Goal: Task Accomplishment & Management: Use online tool/utility

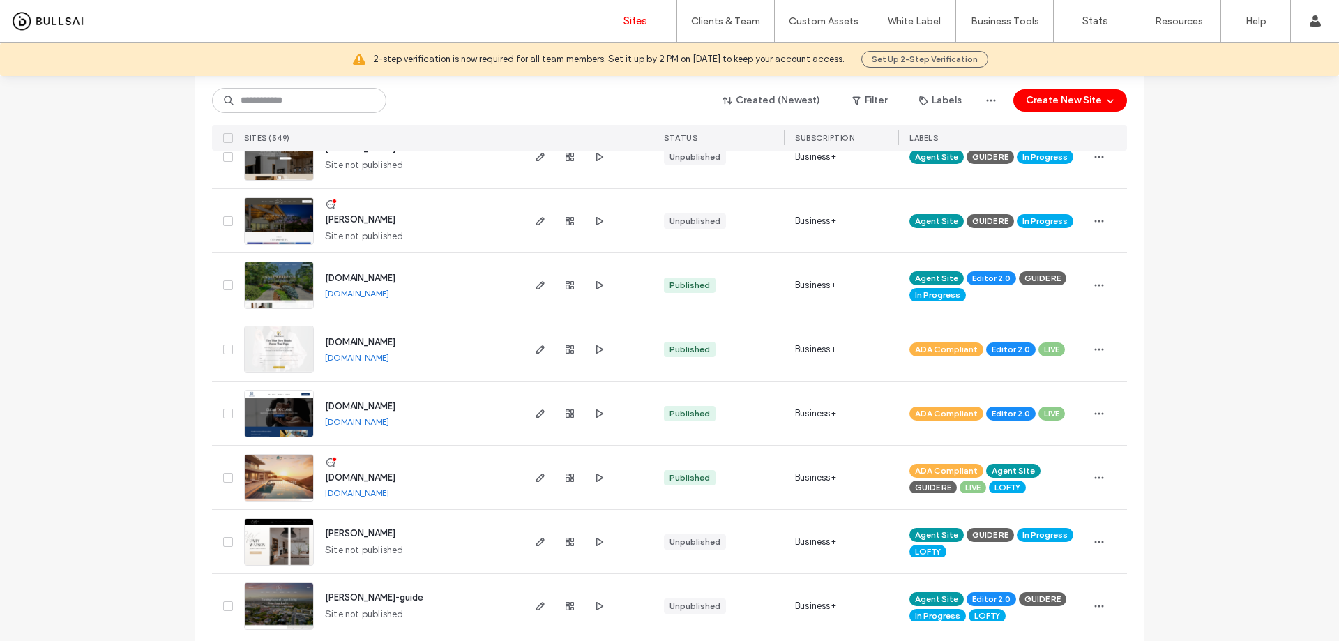
scroll to position [837, 0]
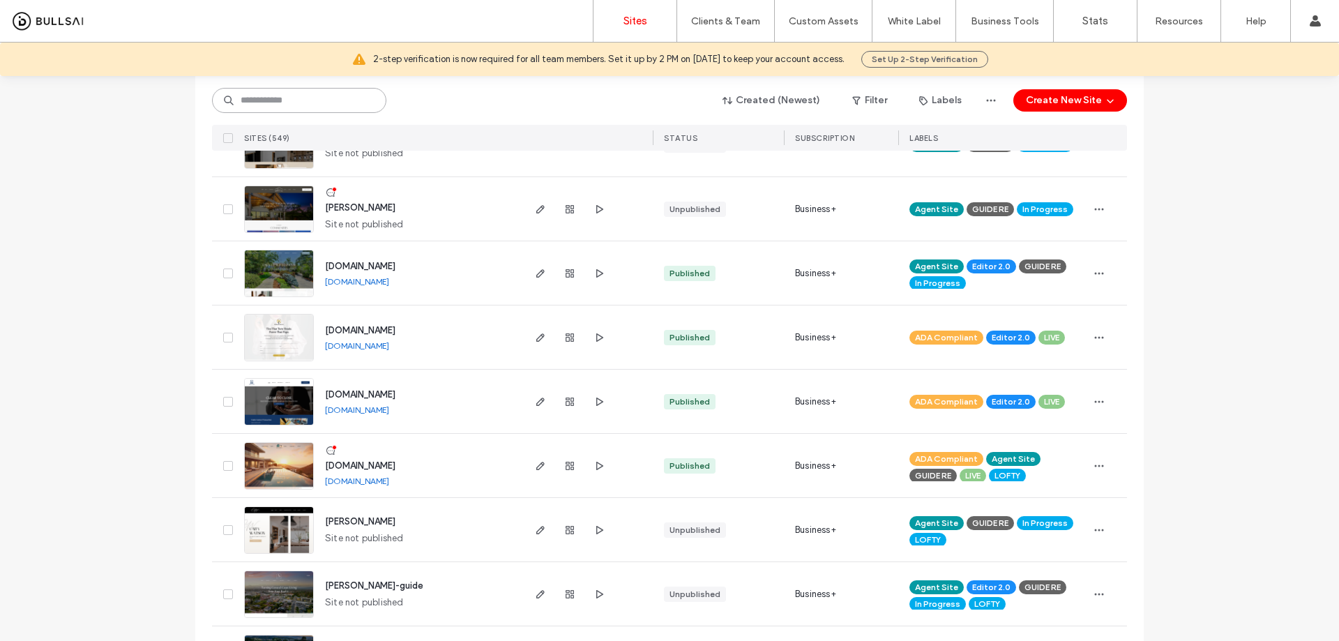
click at [321, 103] on input at bounding box center [299, 100] width 174 height 25
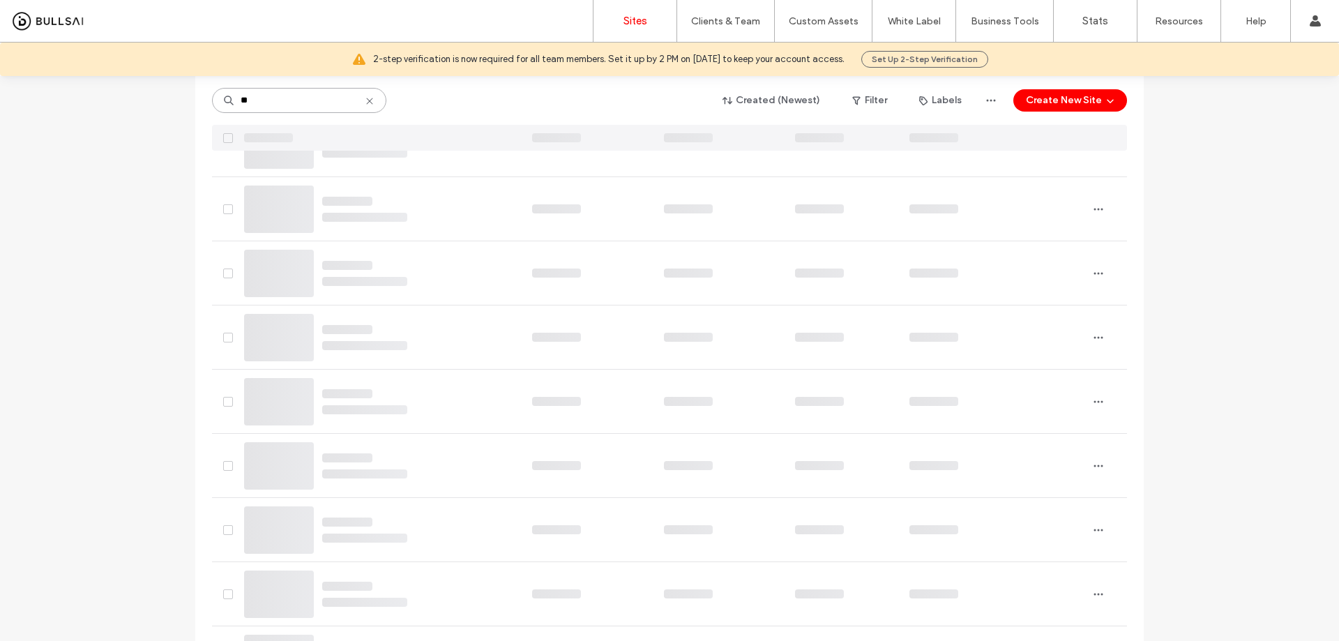
scroll to position [5, 0]
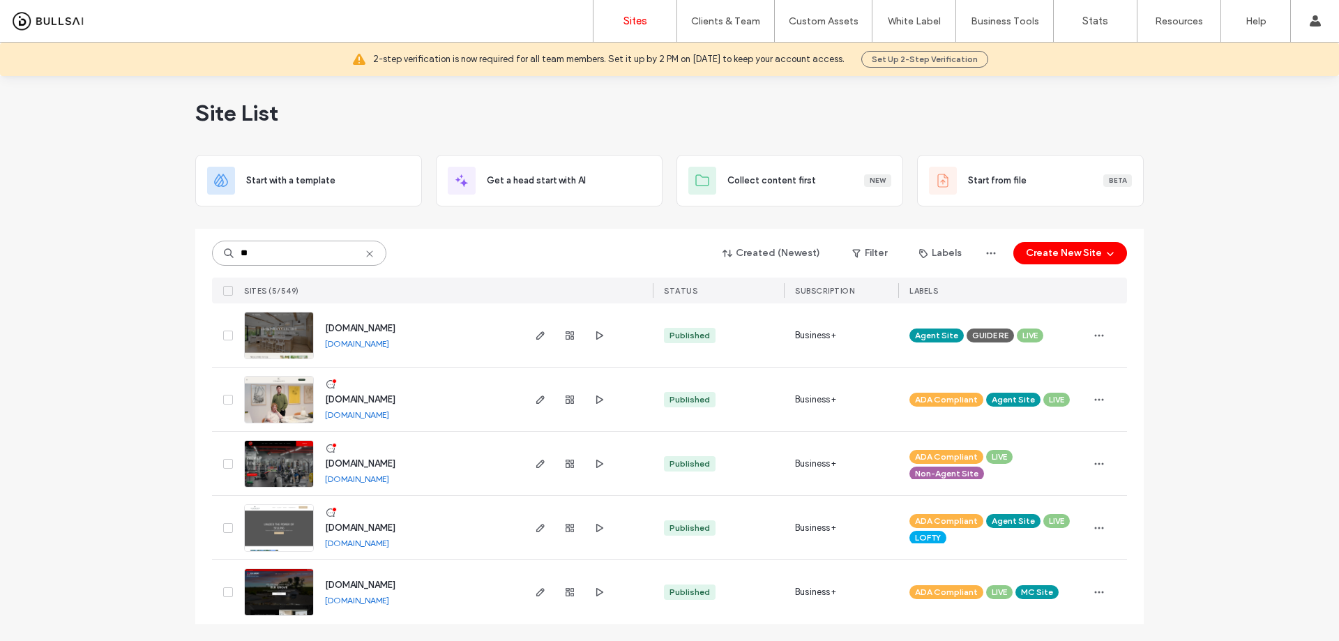
type input "**"
click at [381, 326] on span "[DOMAIN_NAME]" at bounding box center [360, 328] width 70 height 10
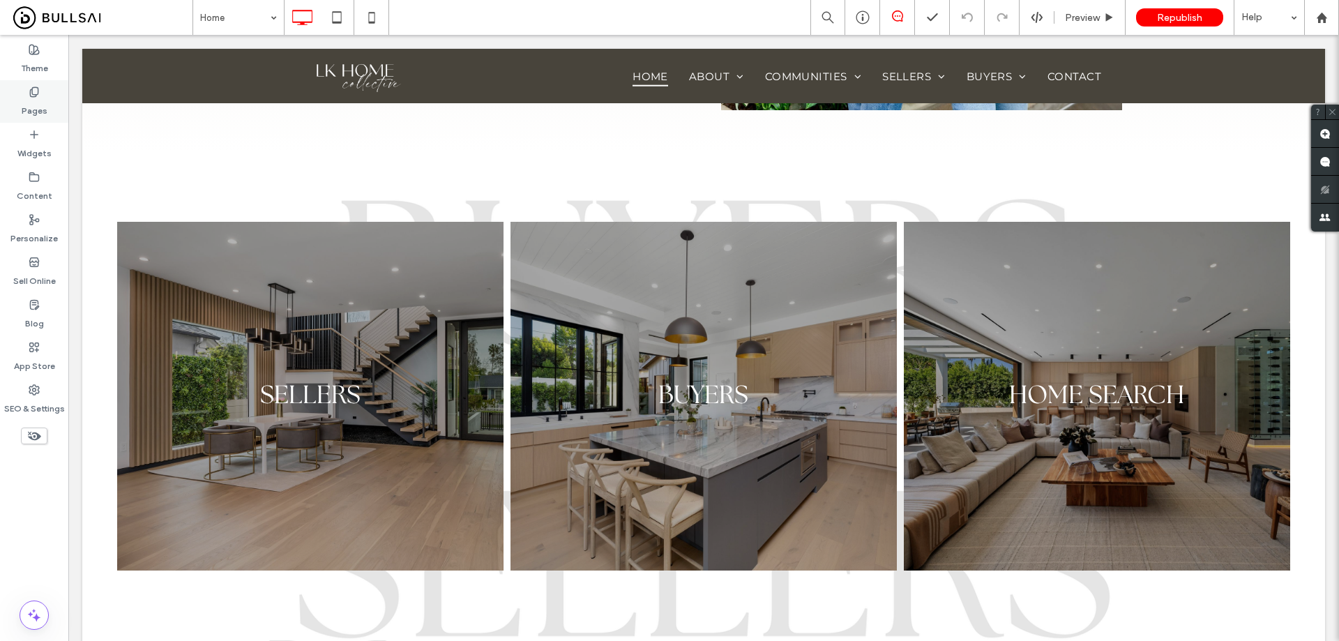
click at [40, 94] on div "Pages" at bounding box center [34, 101] width 68 height 43
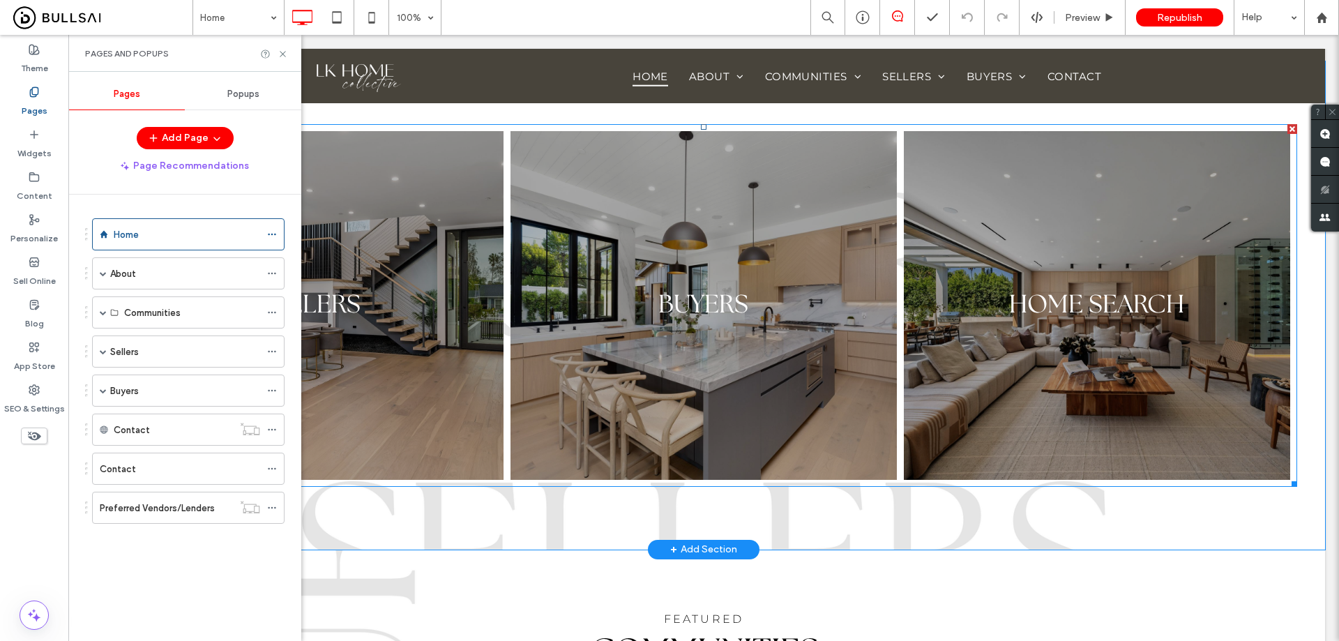
scroll to position [1046, 0]
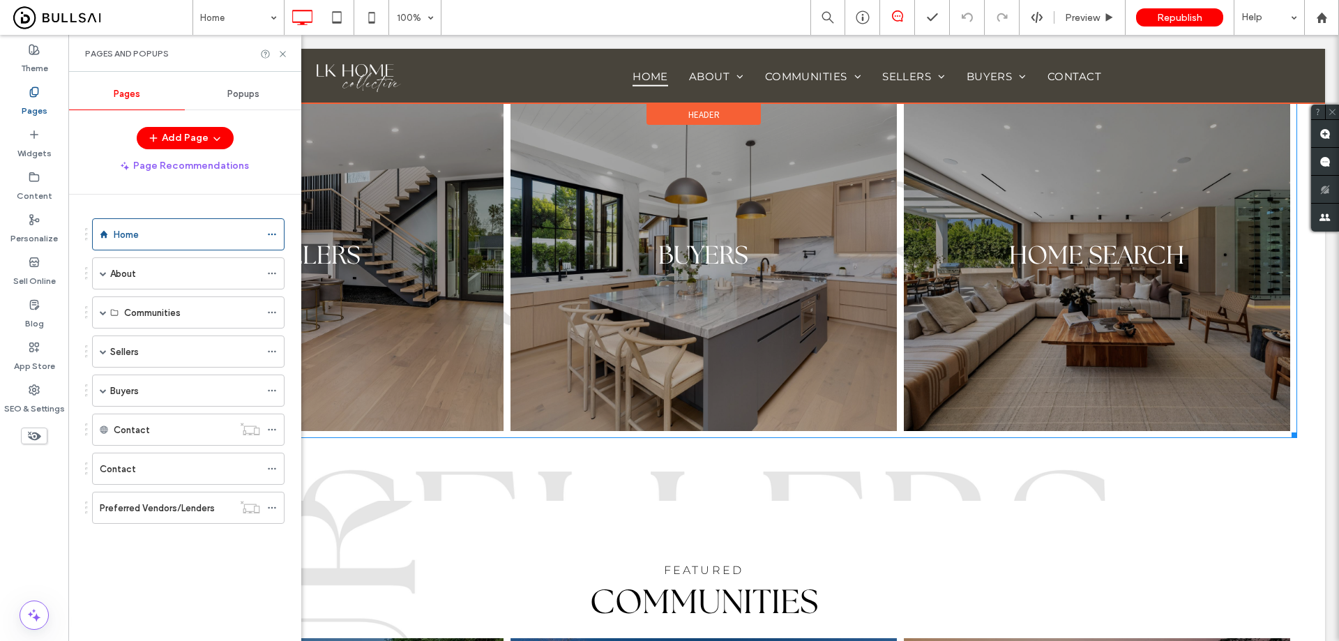
drag, startPoint x: 564, startPoint y: 259, endPoint x: 566, endPoint y: 100, distance: 159.8
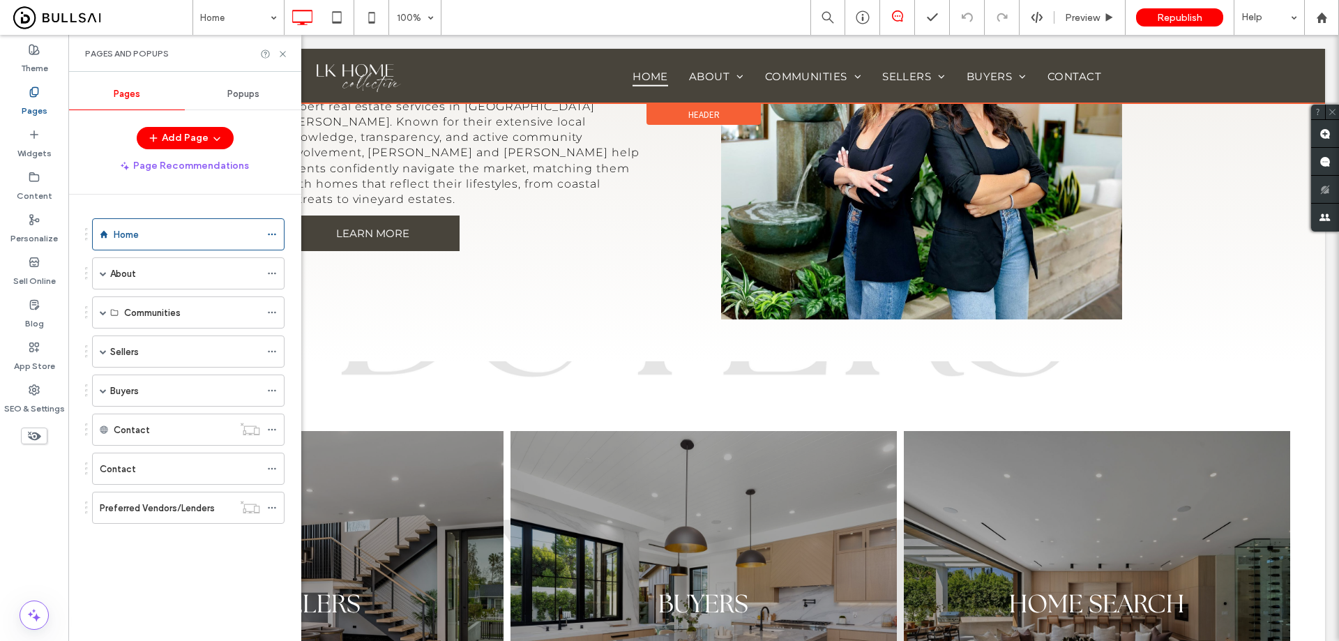
click at [352, 87] on div at bounding box center [703, 76] width 1243 height 54
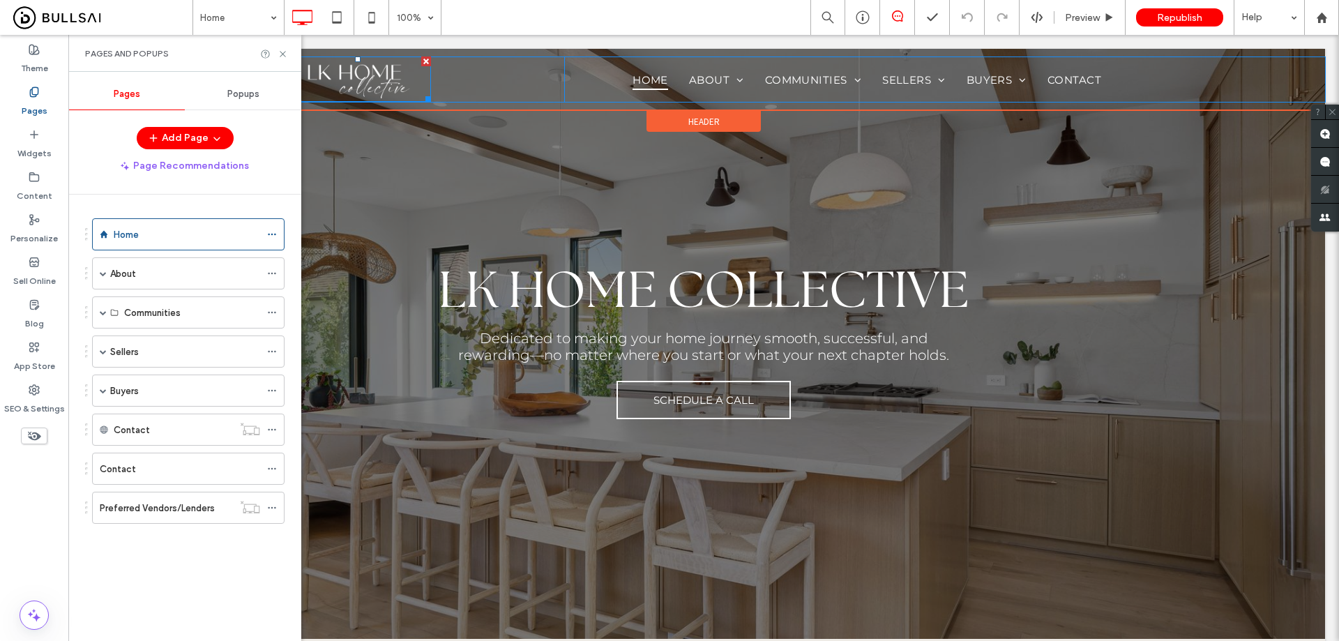
scroll to position [0, 0]
click at [373, 77] on img at bounding box center [358, 79] width 146 height 45
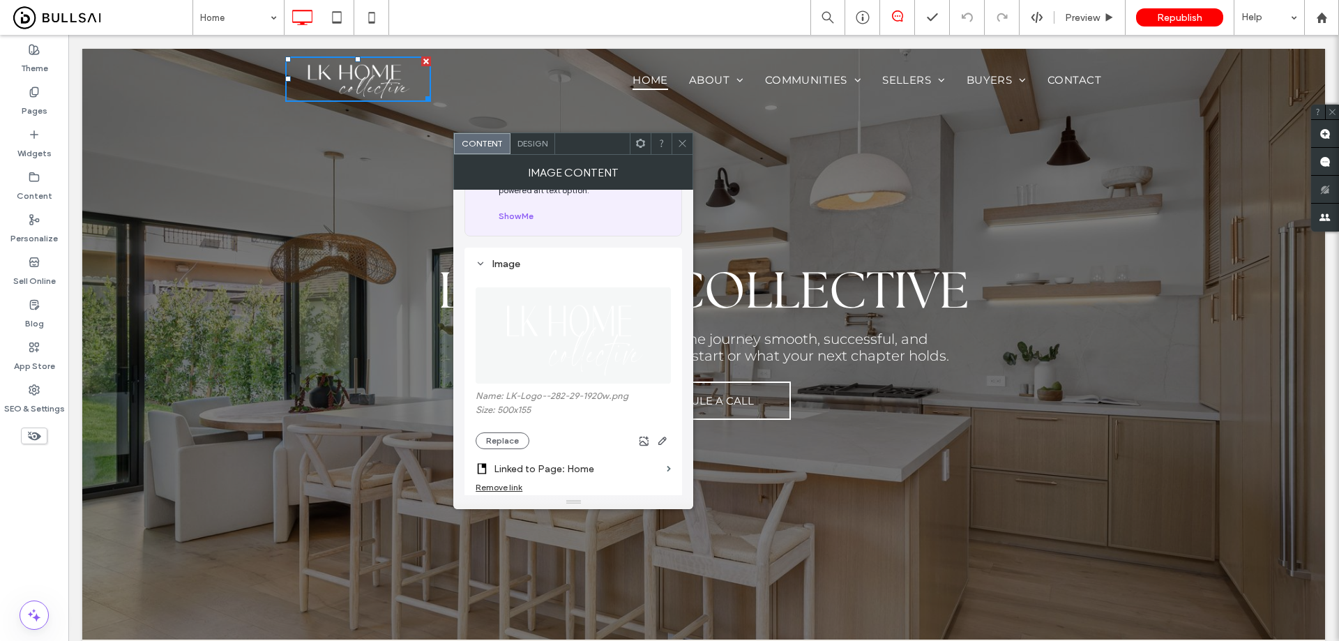
scroll to position [140, 0]
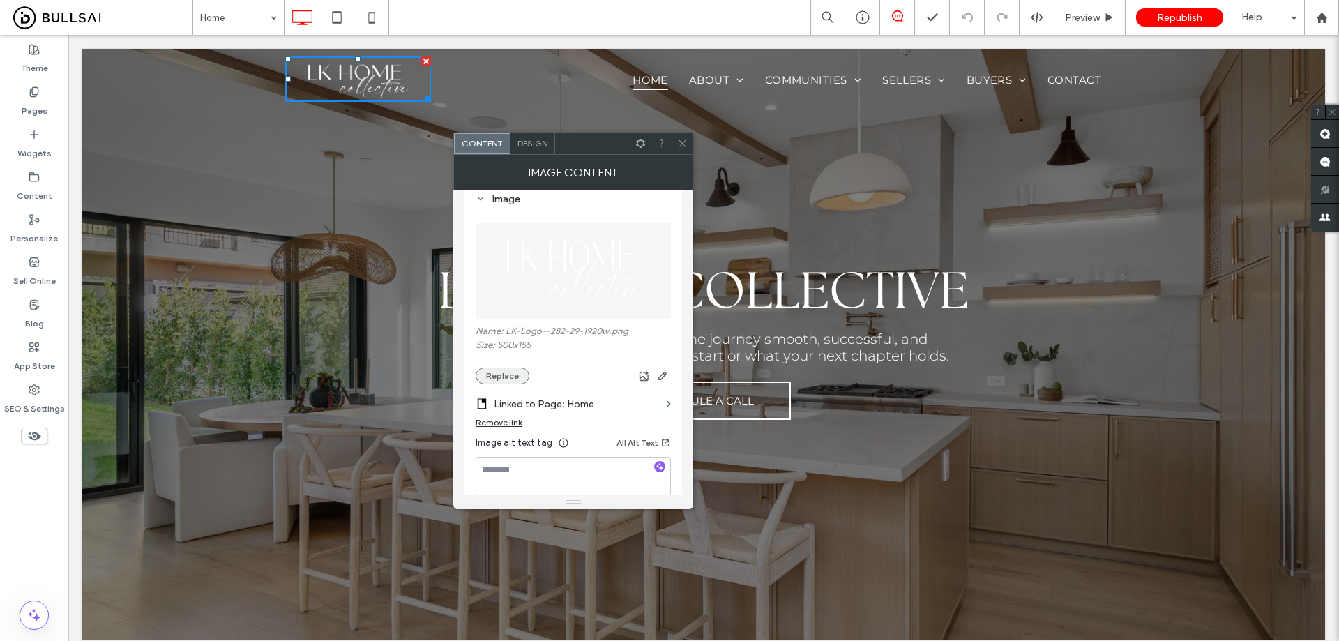
drag, startPoint x: 509, startPoint y: 370, endPoint x: 577, endPoint y: 406, distance: 76.4
click at [509, 372] on button "Replace" at bounding box center [503, 376] width 54 height 17
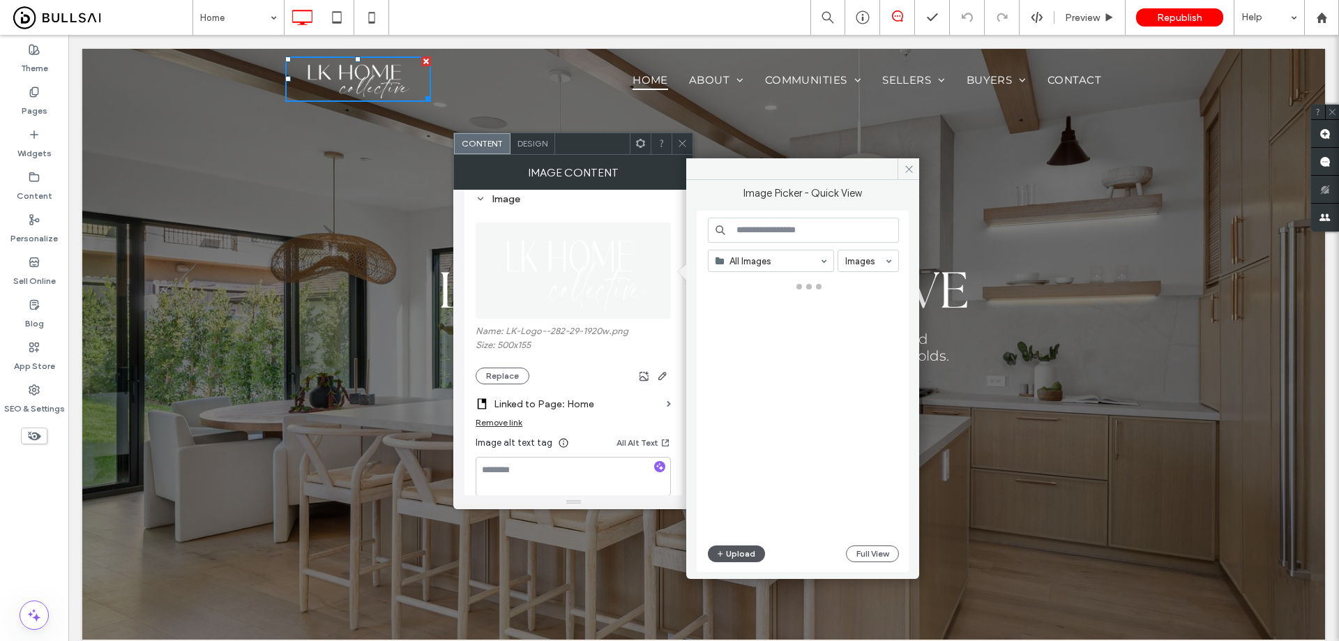
click at [733, 558] on button "Upload" at bounding box center [736, 553] width 57 height 17
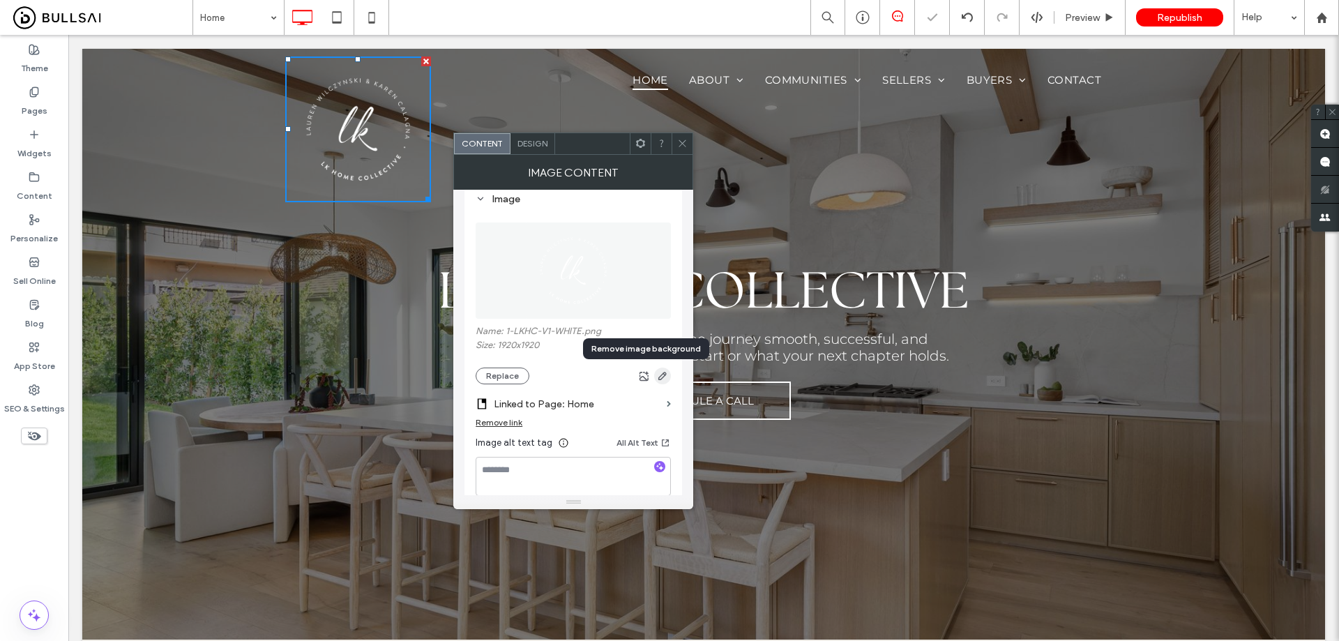
click at [665, 377] on icon "button" at bounding box center [662, 375] width 11 height 11
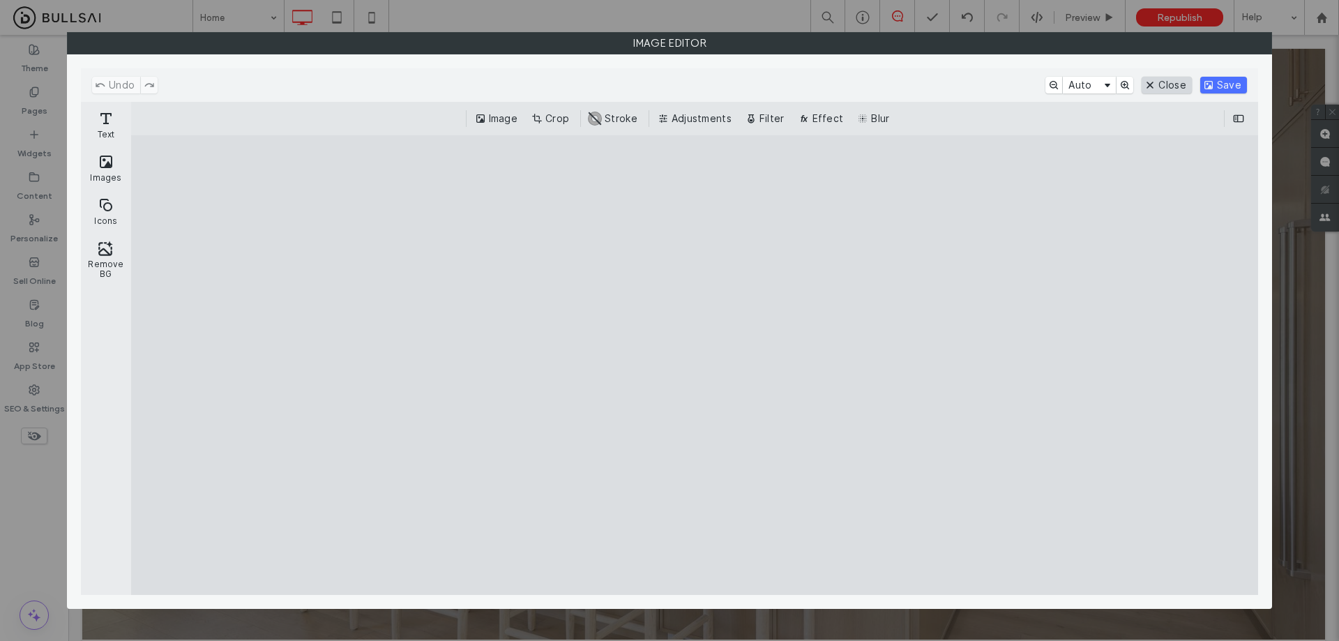
click at [1179, 86] on button "Close" at bounding box center [1167, 85] width 50 height 17
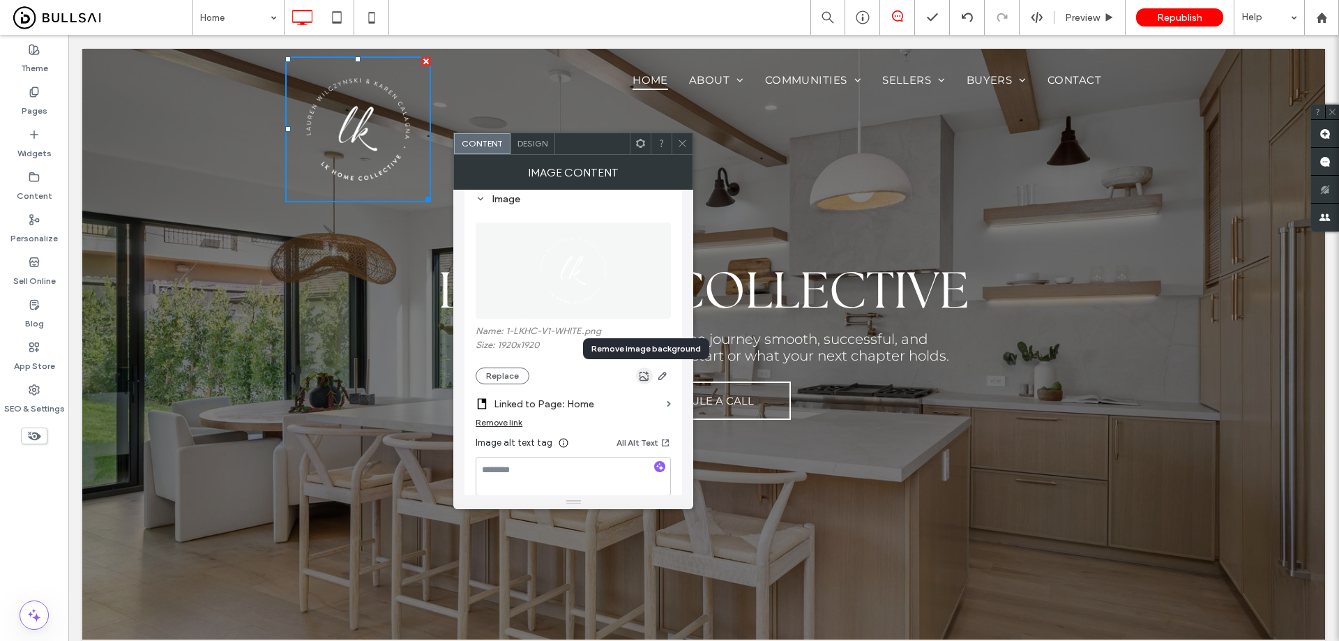
click at [643, 377] on icon "button" at bounding box center [644, 375] width 11 height 11
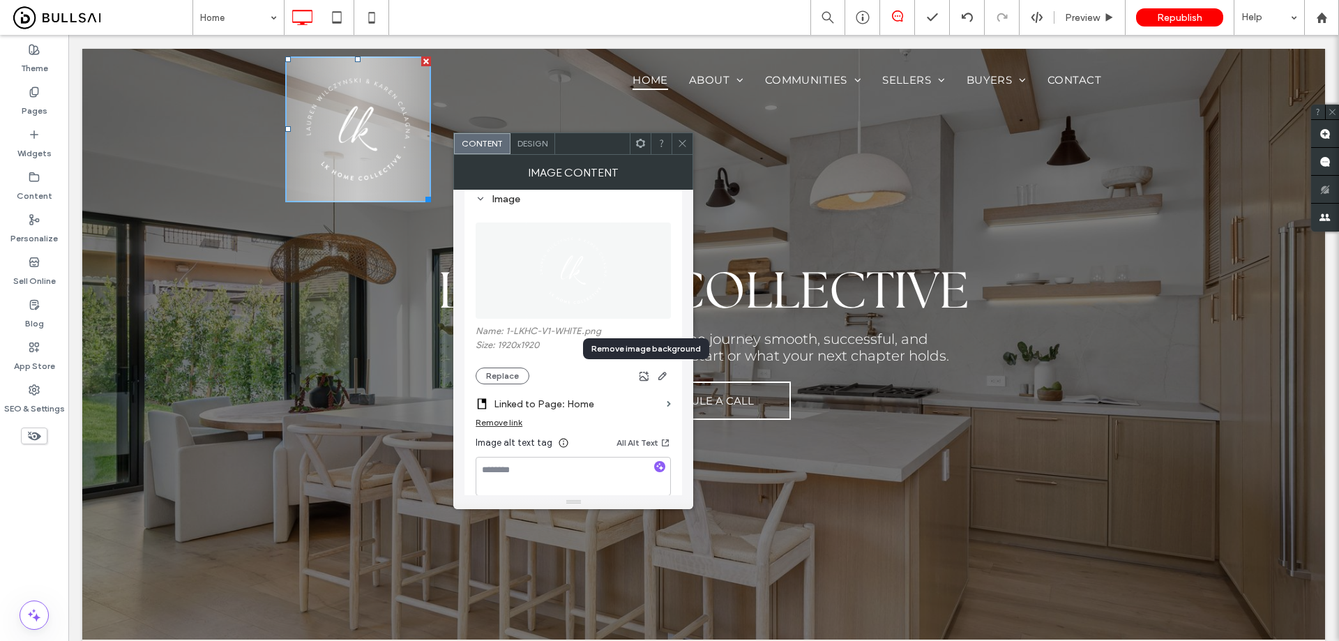
click at [665, 376] on icon "button" at bounding box center [662, 375] width 11 height 11
click at [683, 139] on icon at bounding box center [682, 143] width 10 height 10
click at [676, 136] on div at bounding box center [682, 143] width 21 height 21
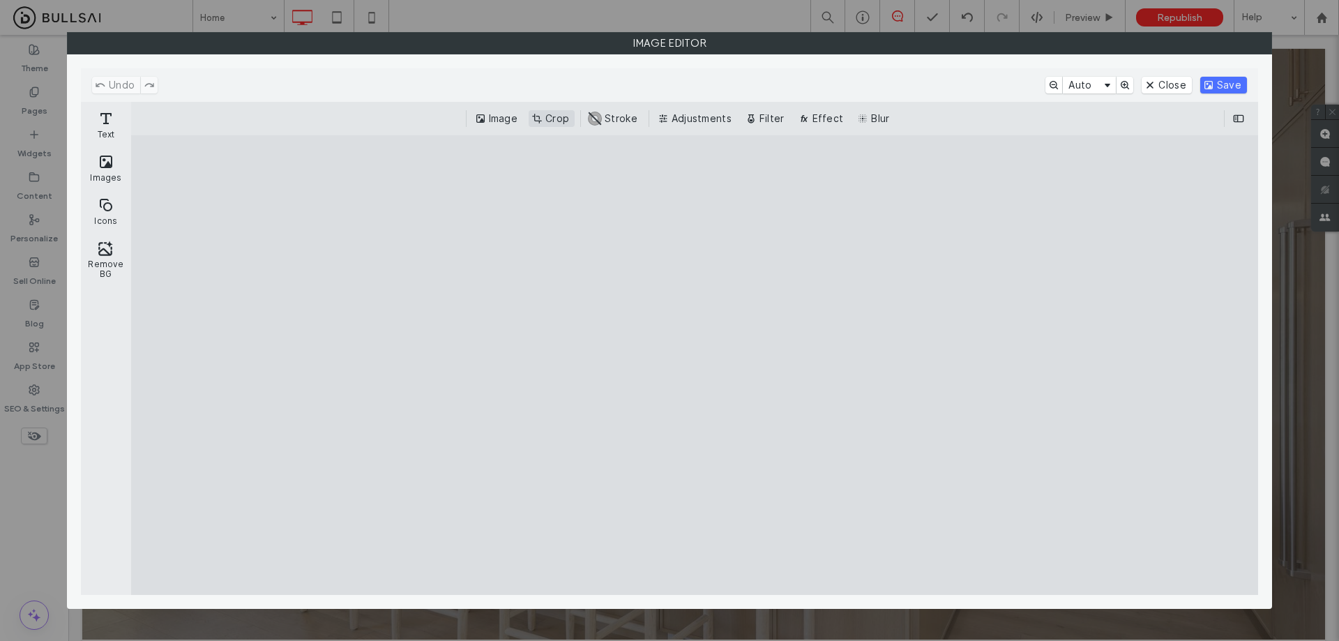
click at [552, 119] on button "Crop" at bounding box center [552, 118] width 46 height 17
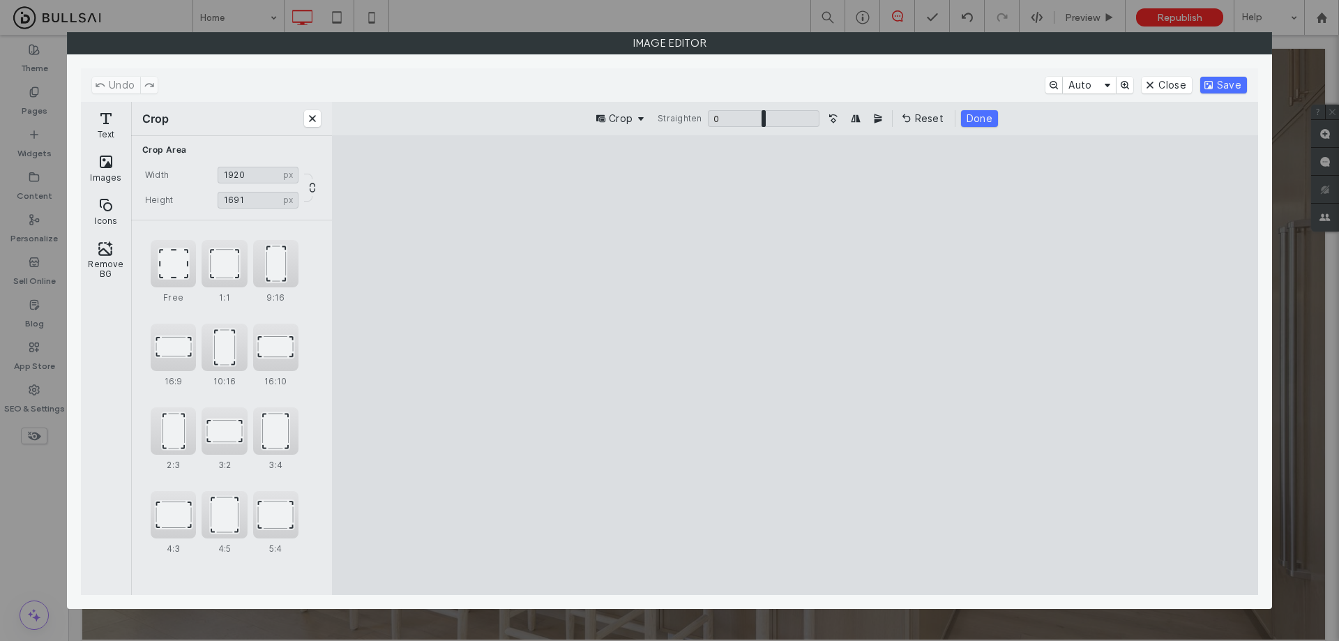
drag, startPoint x: 977, startPoint y: 186, endPoint x: 997, endPoint y: 229, distance: 48.7
click at [795, 366] on cesdk-canvas "Editor canvas" at bounding box center [795, 366] width 0 height 0
type input "****"
drag, startPoint x: 1003, startPoint y: 573, endPoint x: 1018, endPoint y: 519, distance: 56.3
click at [795, 366] on cesdk-canvas "Editor canvas" at bounding box center [795, 366] width 0 height 0
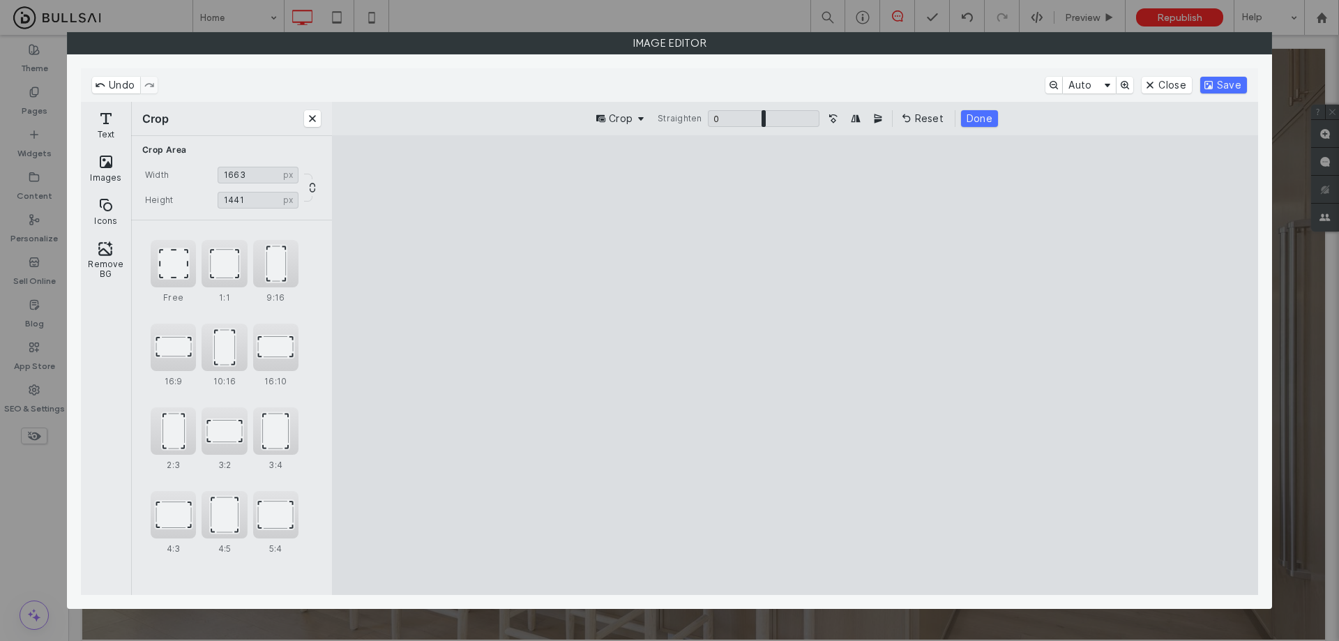
drag, startPoint x: 1027, startPoint y: 372, endPoint x: 976, endPoint y: 372, distance: 51.6
click at [795, 366] on cesdk-canvas "Editor canvas" at bounding box center [795, 366] width 0 height 0
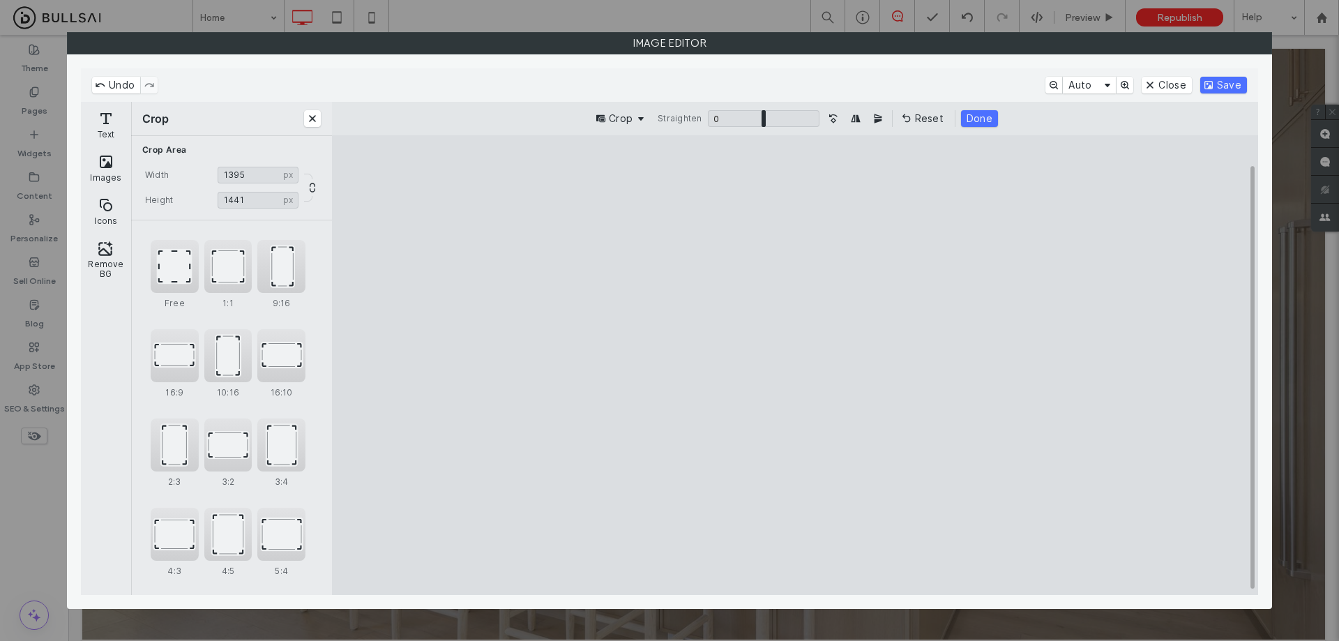
type input "****"
drag, startPoint x: 585, startPoint y: 362, endPoint x: 652, endPoint y: 367, distance: 67.1
click at [795, 366] on cesdk-canvas "Editor canvas" at bounding box center [795, 366] width 0 height 0
click at [988, 113] on button "Done" at bounding box center [979, 118] width 37 height 17
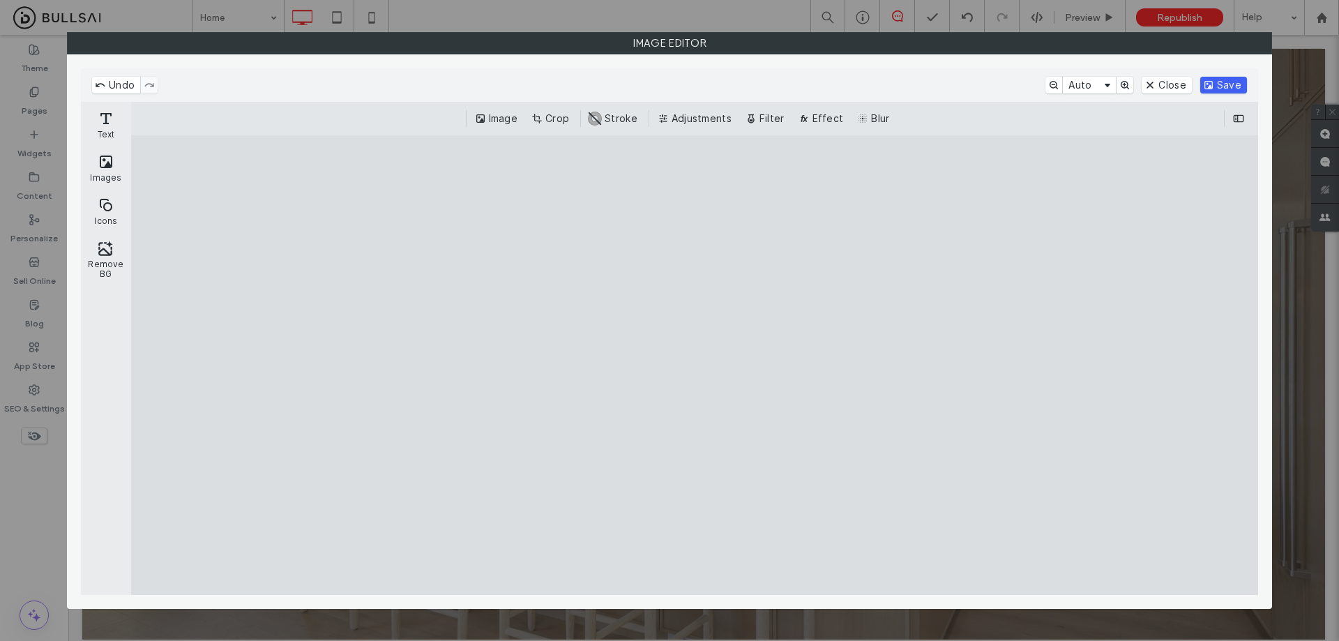
click at [1234, 81] on button "Save" at bounding box center [1223, 85] width 47 height 17
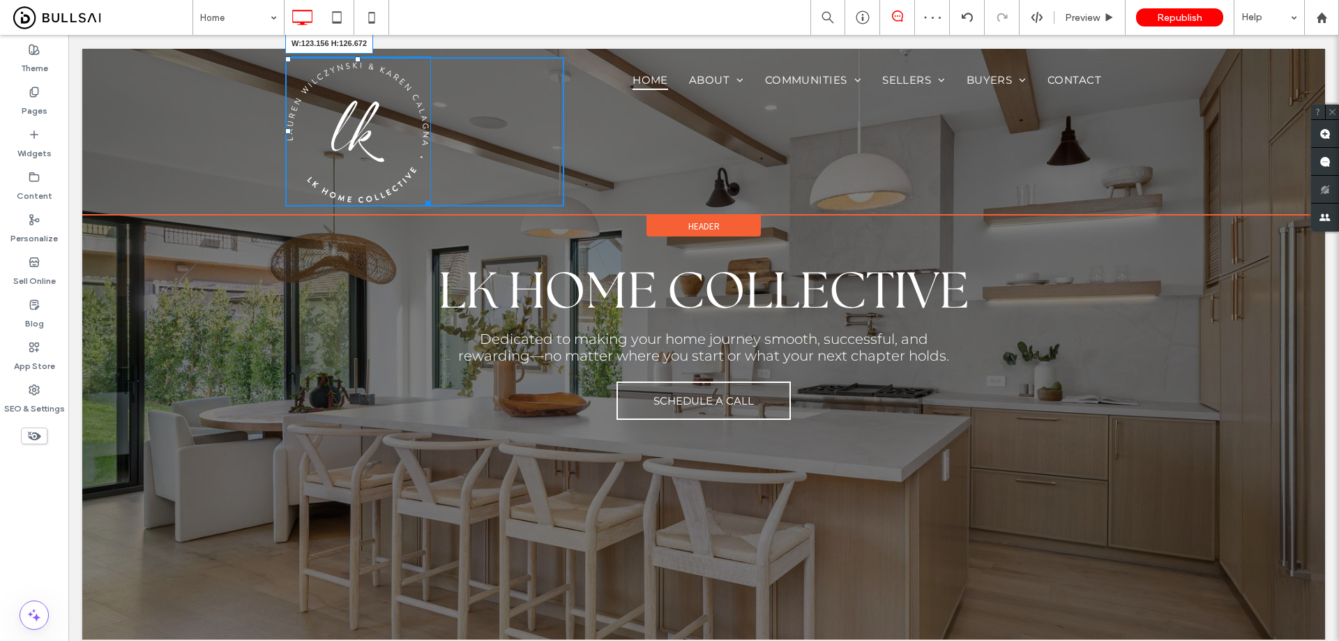
drag, startPoint x: 420, startPoint y: 197, endPoint x: 811, endPoint y: 127, distance: 396.8
click at [391, 135] on div "W:123.156 H:126.672 Click To Paste" at bounding box center [424, 131] width 279 height 149
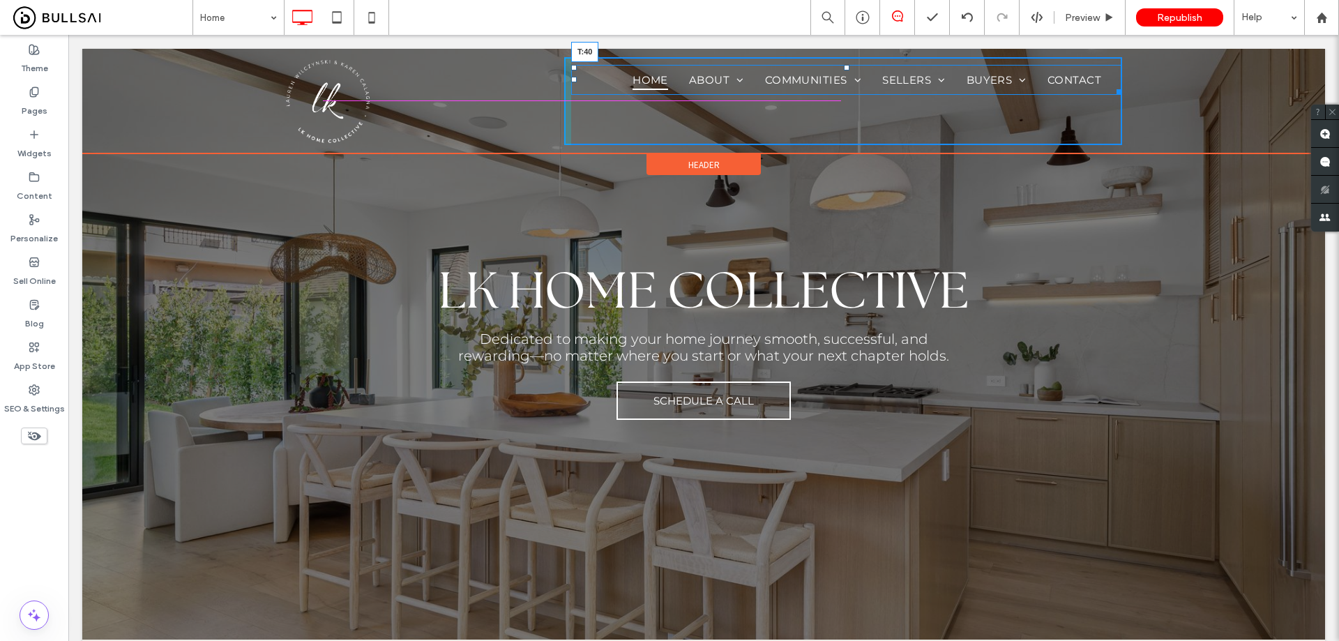
drag, startPoint x: 841, startPoint y: 66, endPoint x: 886, endPoint y: 121, distance: 70.8
click at [844, 70] on div at bounding box center [847, 68] width 6 height 6
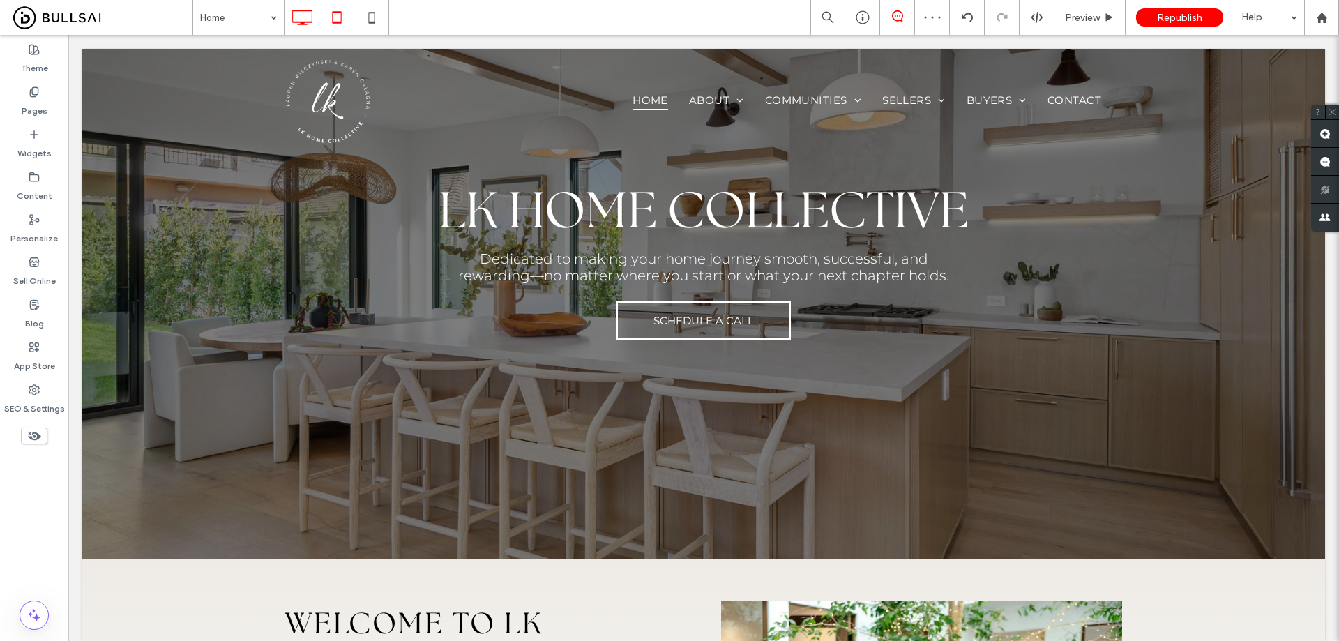
scroll to position [70, 0]
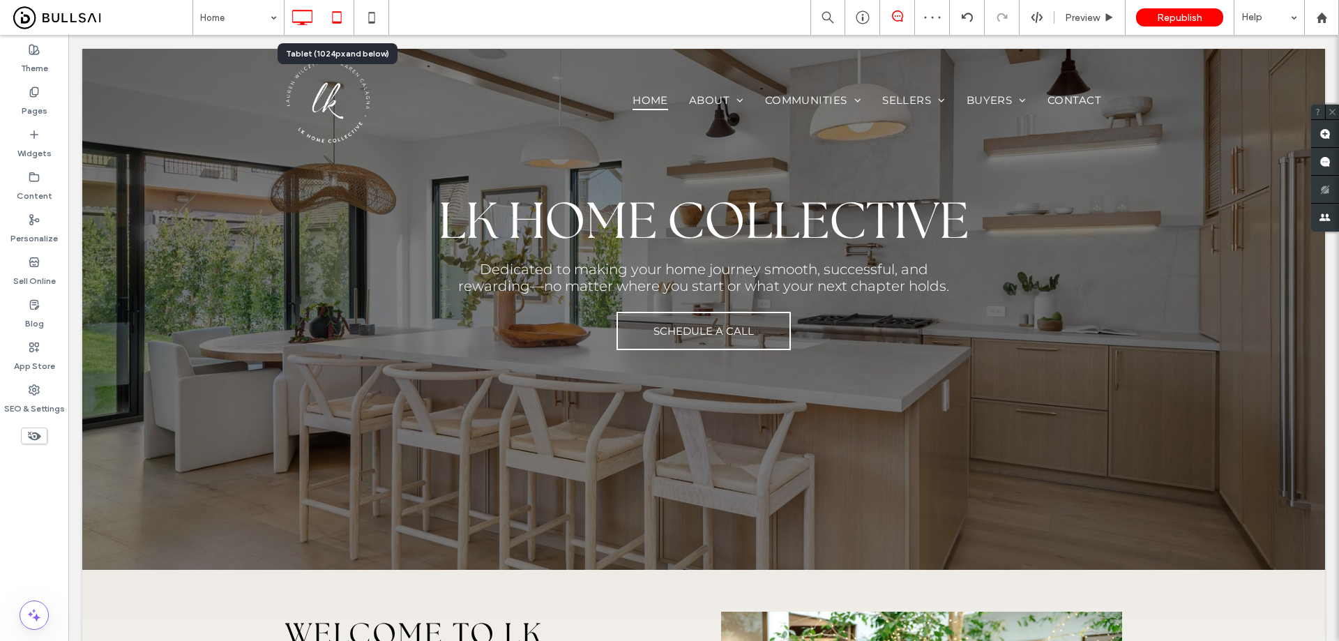
click at [338, 18] on icon at bounding box center [337, 17] width 28 height 28
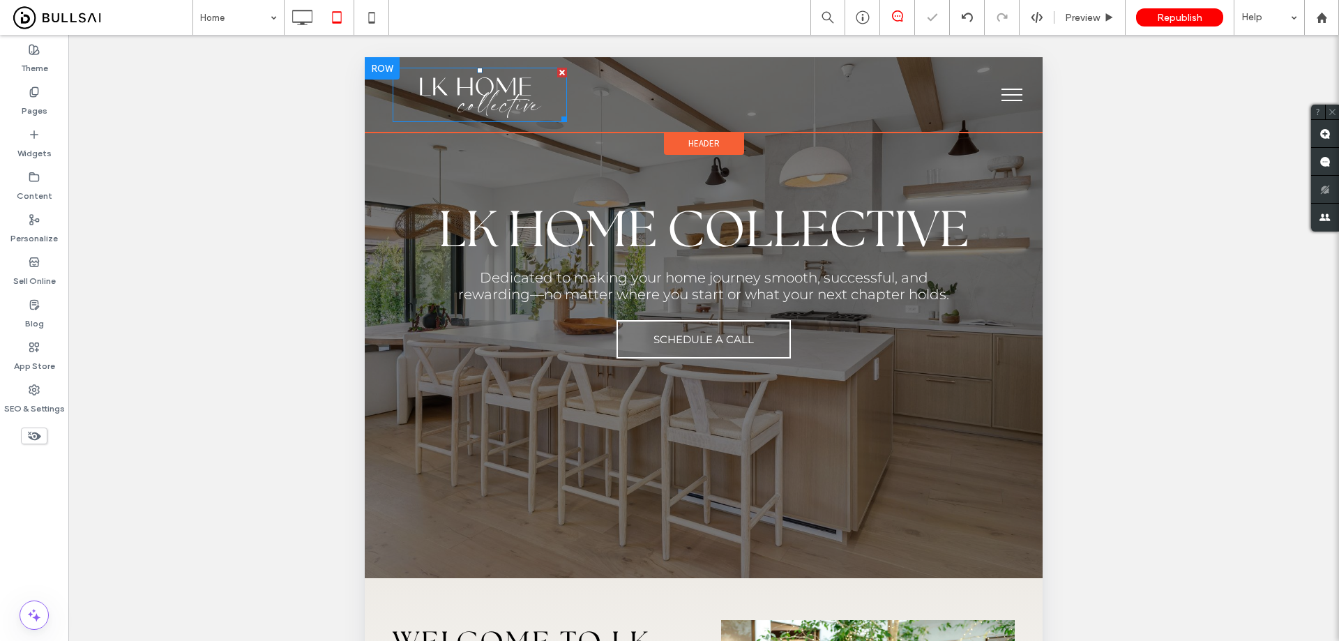
click at [529, 99] on img at bounding box center [480, 95] width 174 height 54
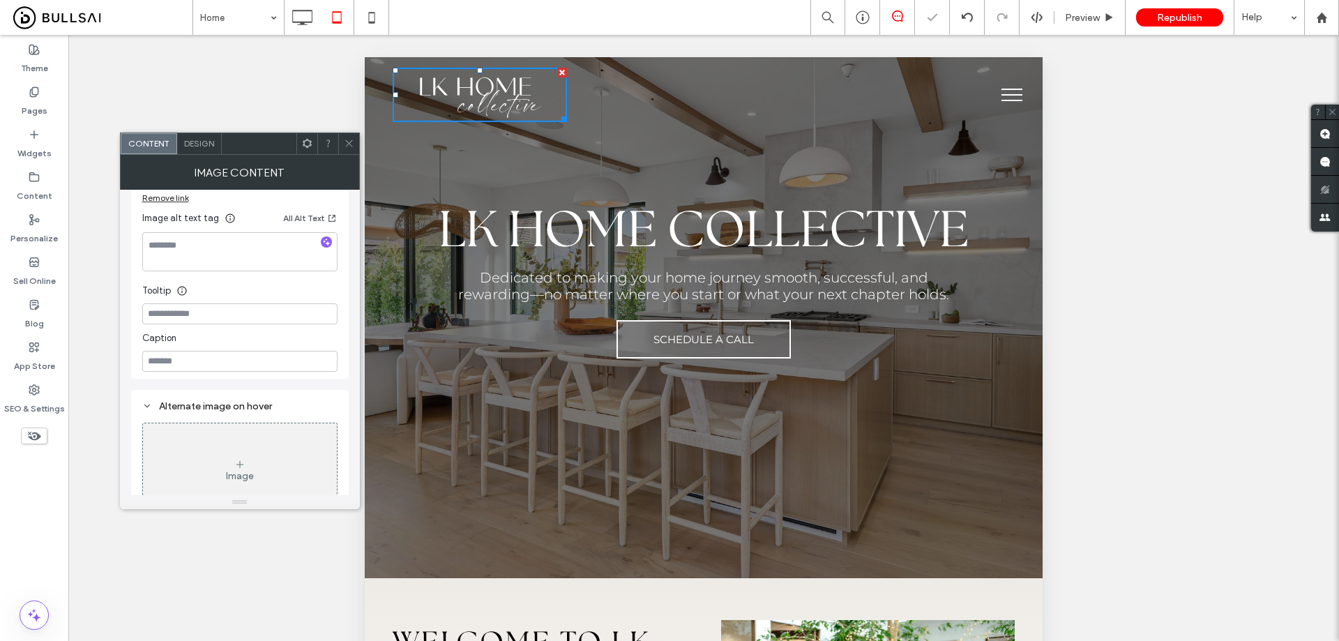
scroll to position [279, 0]
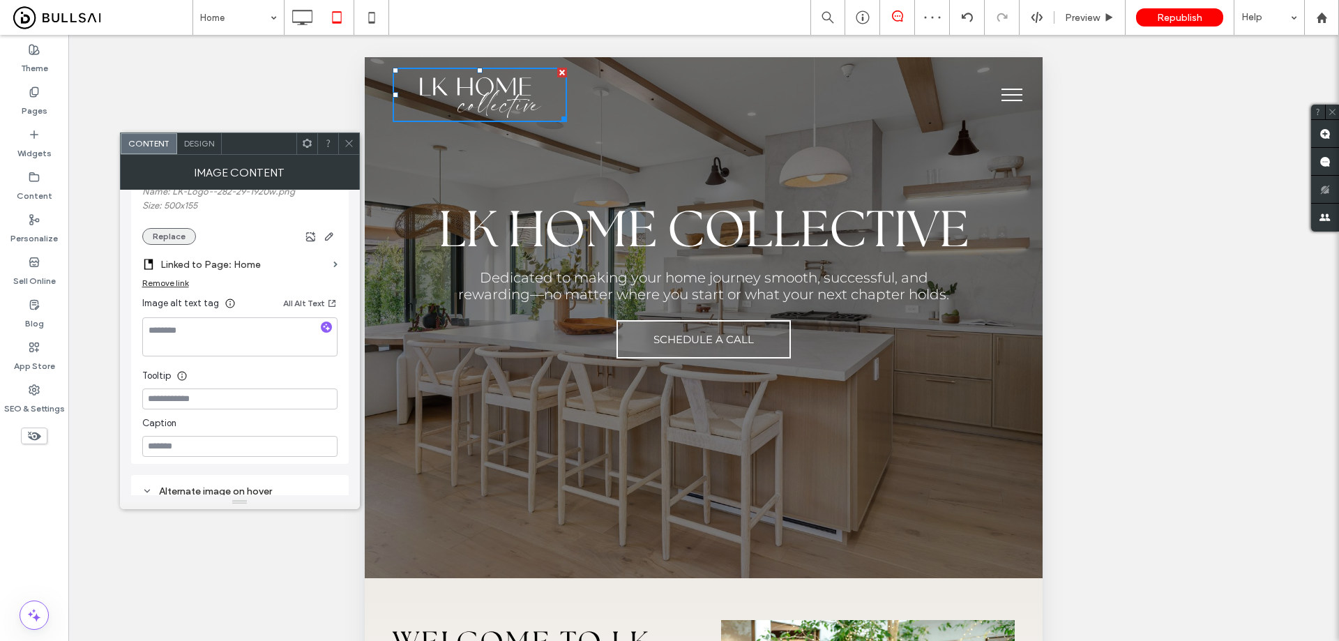
click at [174, 236] on button "Replace" at bounding box center [169, 236] width 54 height 17
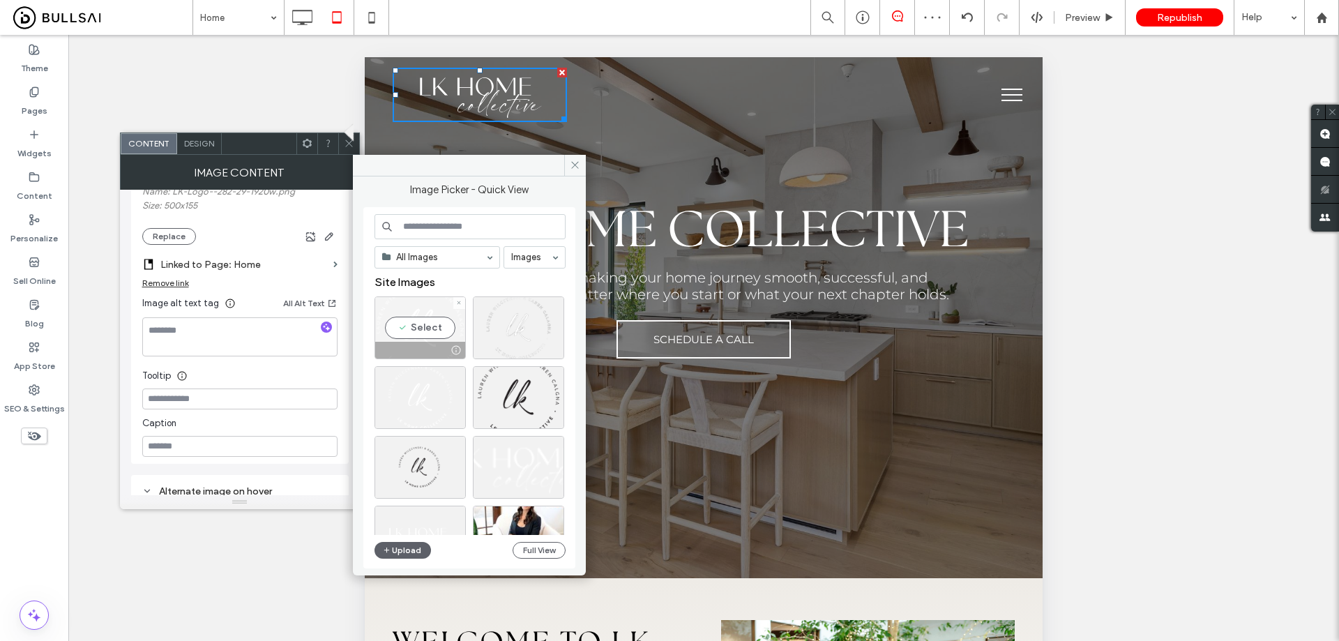
drag, startPoint x: 439, startPoint y: 329, endPoint x: 1, endPoint y: 197, distance: 456.8
click at [439, 329] on div "Select" at bounding box center [420, 327] width 91 height 63
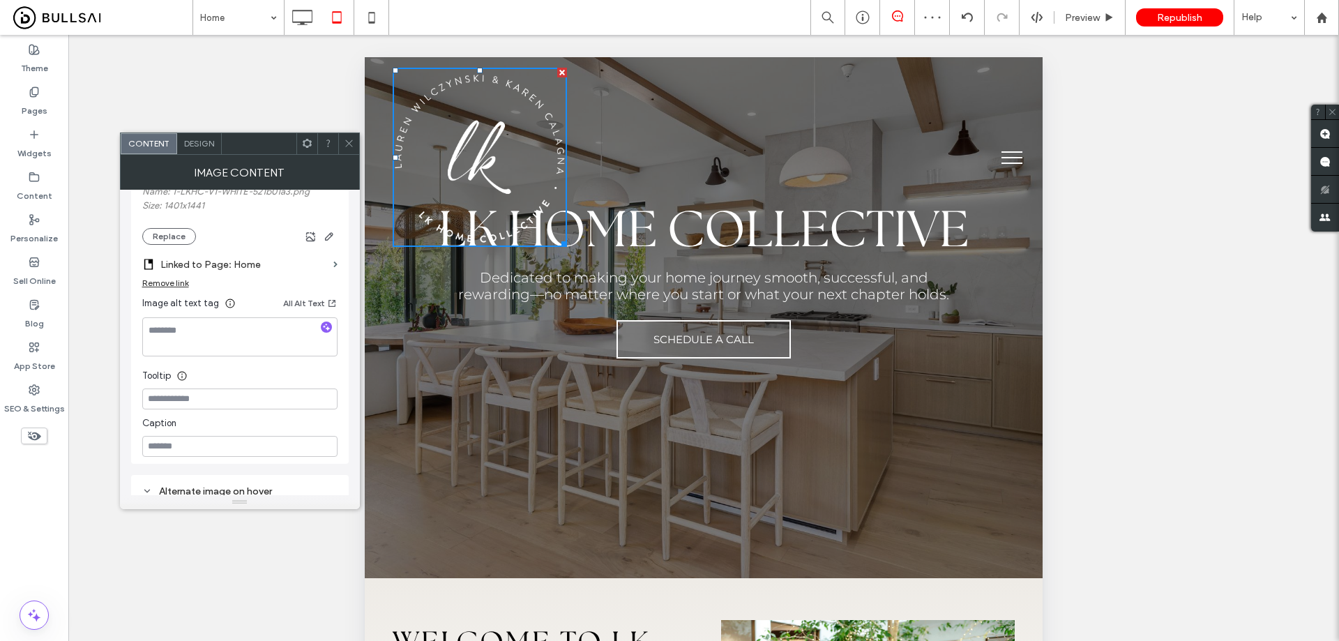
click at [342, 138] on div at bounding box center [348, 143] width 21 height 21
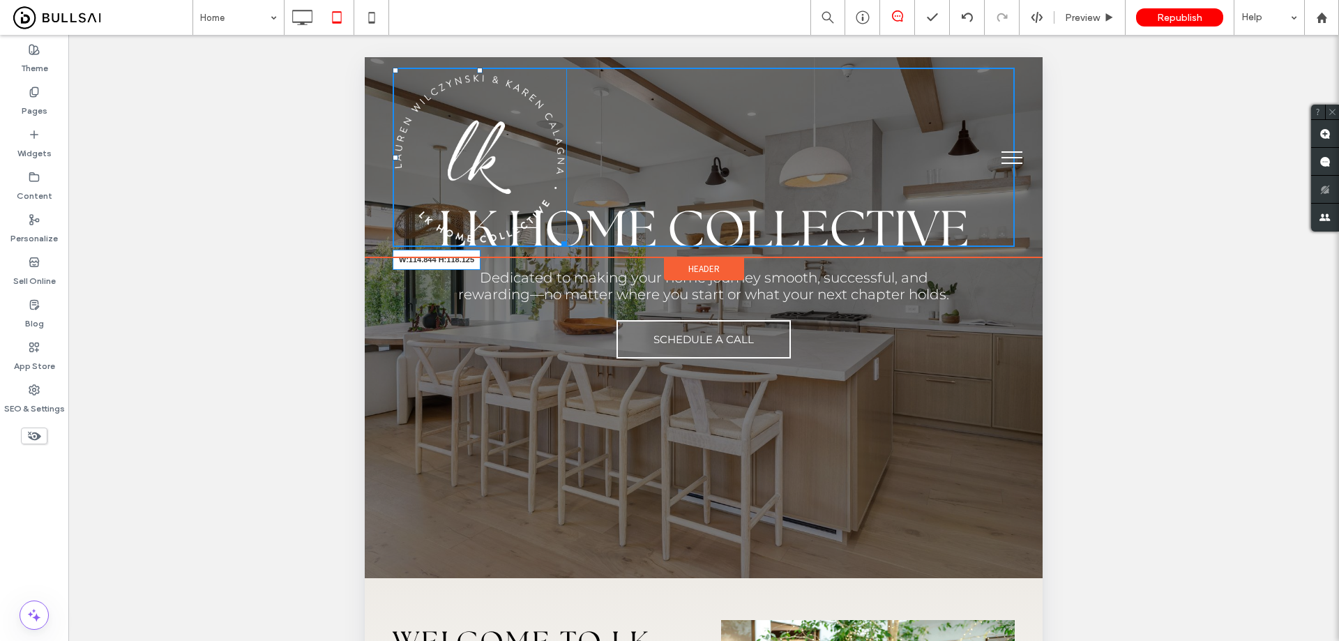
drag, startPoint x: 564, startPoint y: 238, endPoint x: 519, endPoint y: 140, distance: 108.0
click at [519, 140] on div "W:114.844 H:118.125 Click To Paste" at bounding box center [704, 157] width 622 height 179
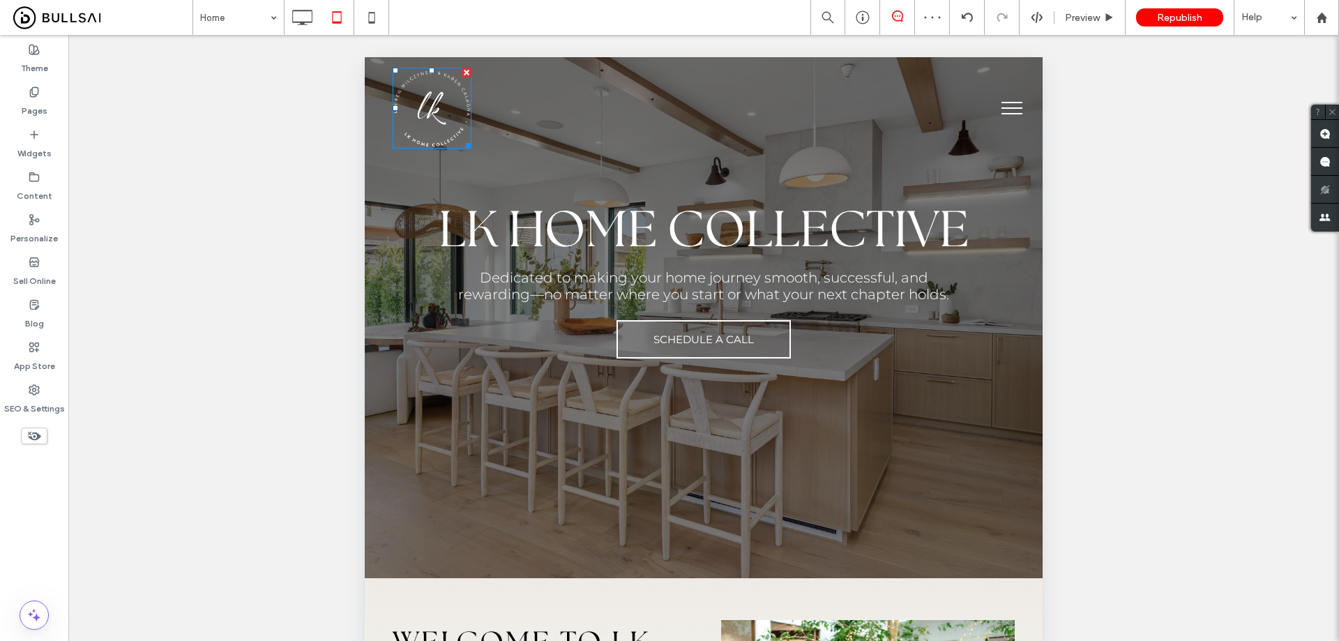
click at [1004, 111] on button "menu" at bounding box center [1012, 108] width 36 height 36
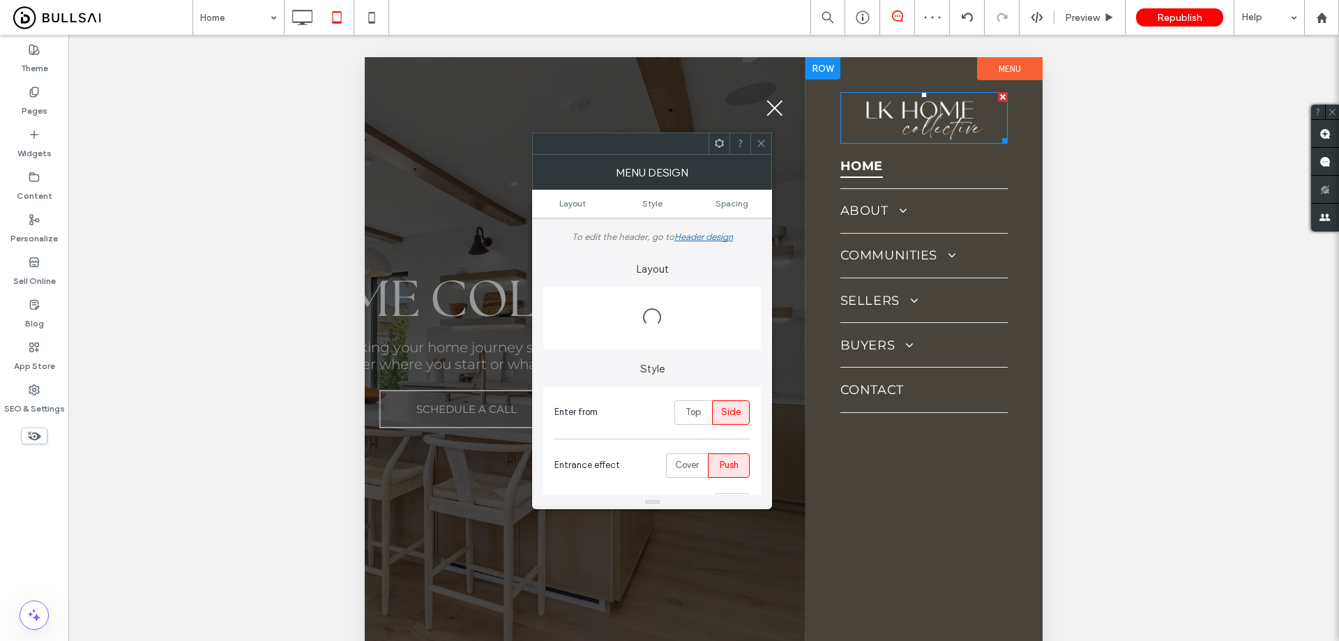
click at [935, 125] on img at bounding box center [924, 118] width 167 height 52
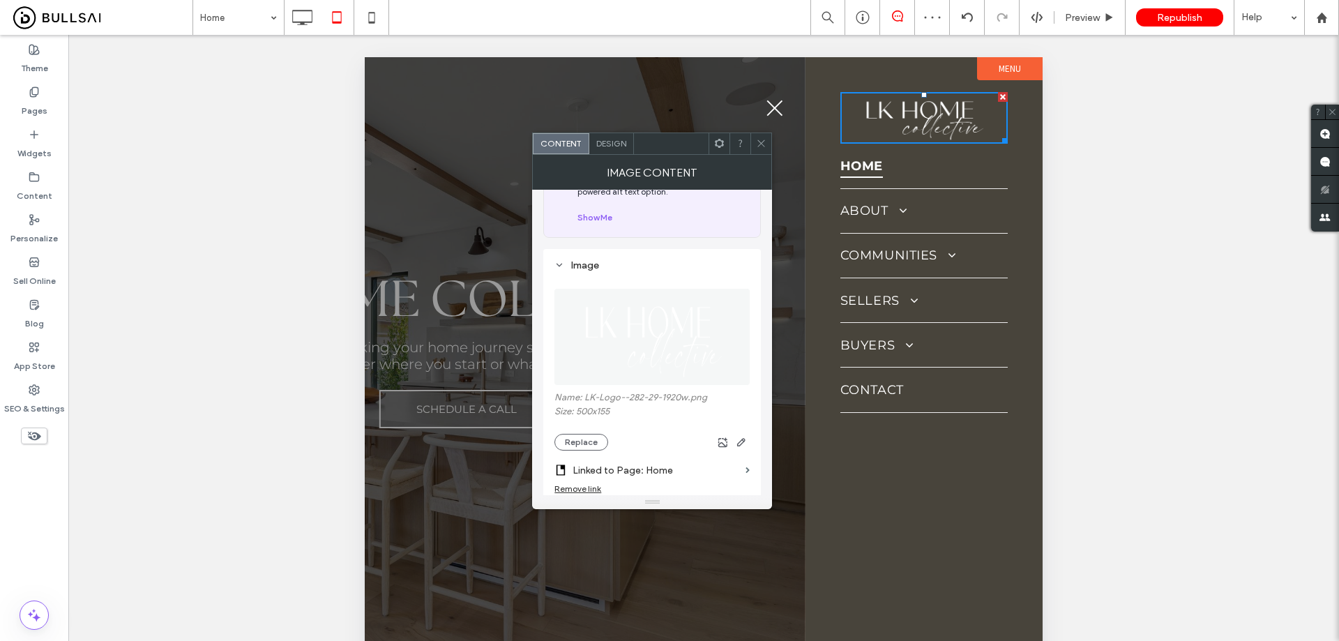
scroll to position [279, 0]
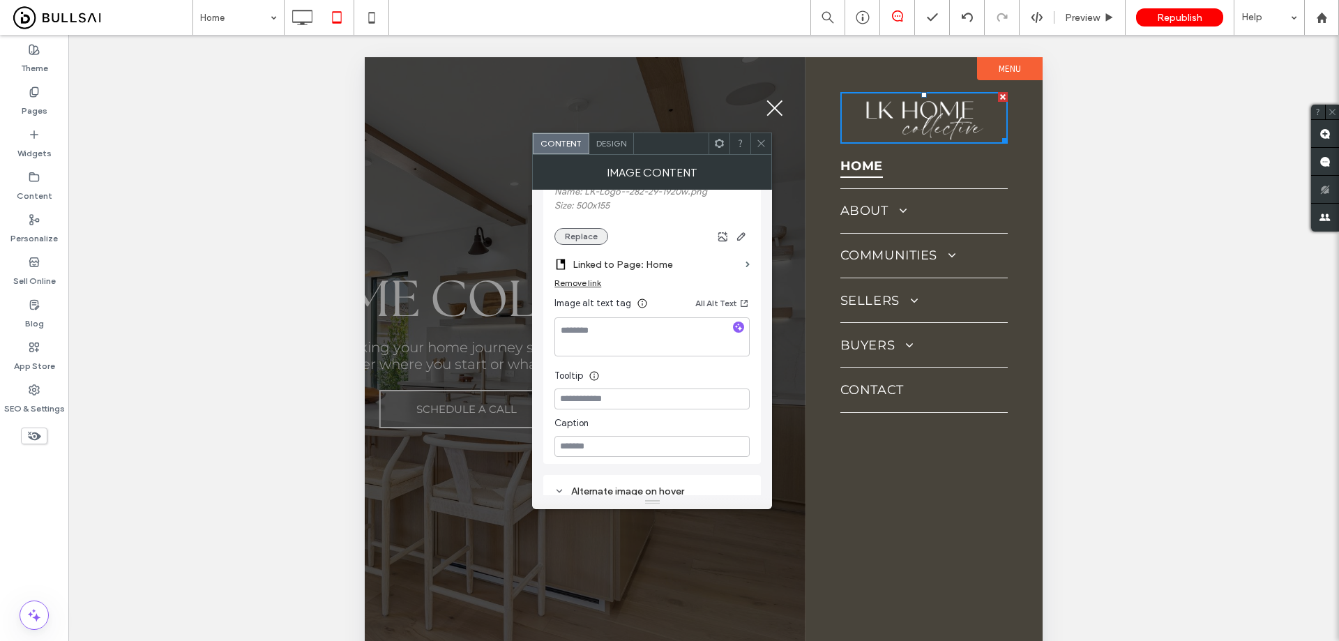
click at [589, 236] on button "Replace" at bounding box center [582, 236] width 54 height 17
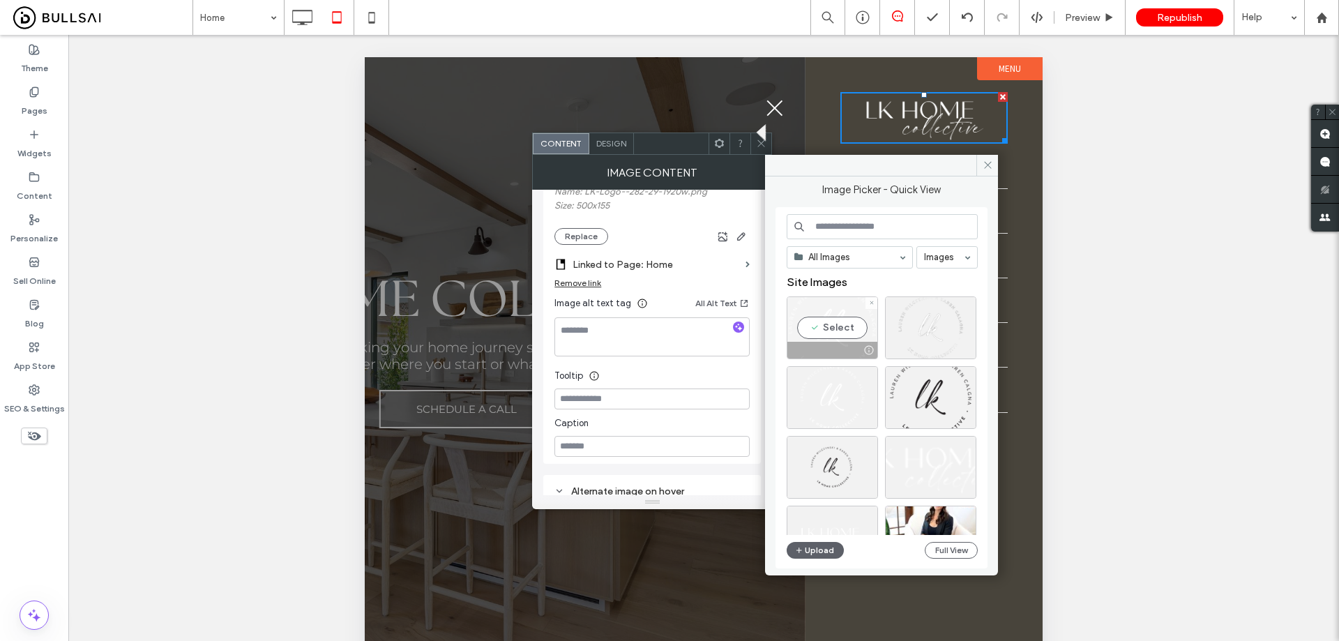
click at [821, 325] on div "Select" at bounding box center [832, 327] width 91 height 63
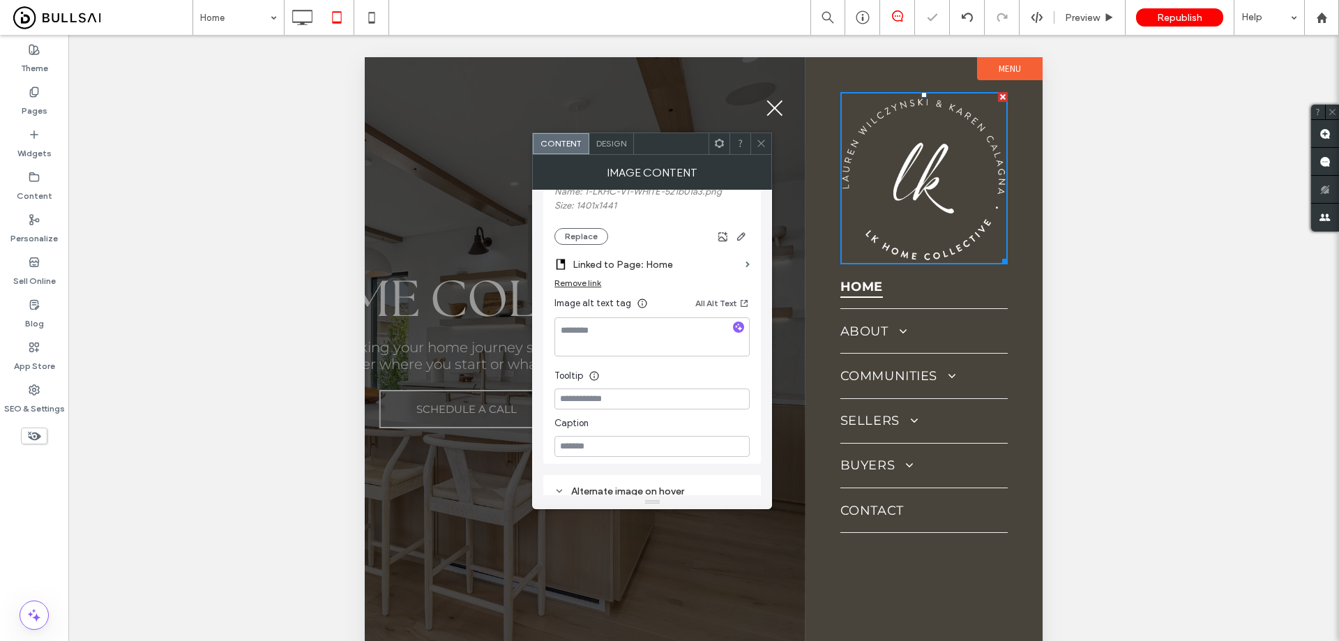
click at [769, 146] on div at bounding box center [761, 143] width 21 height 21
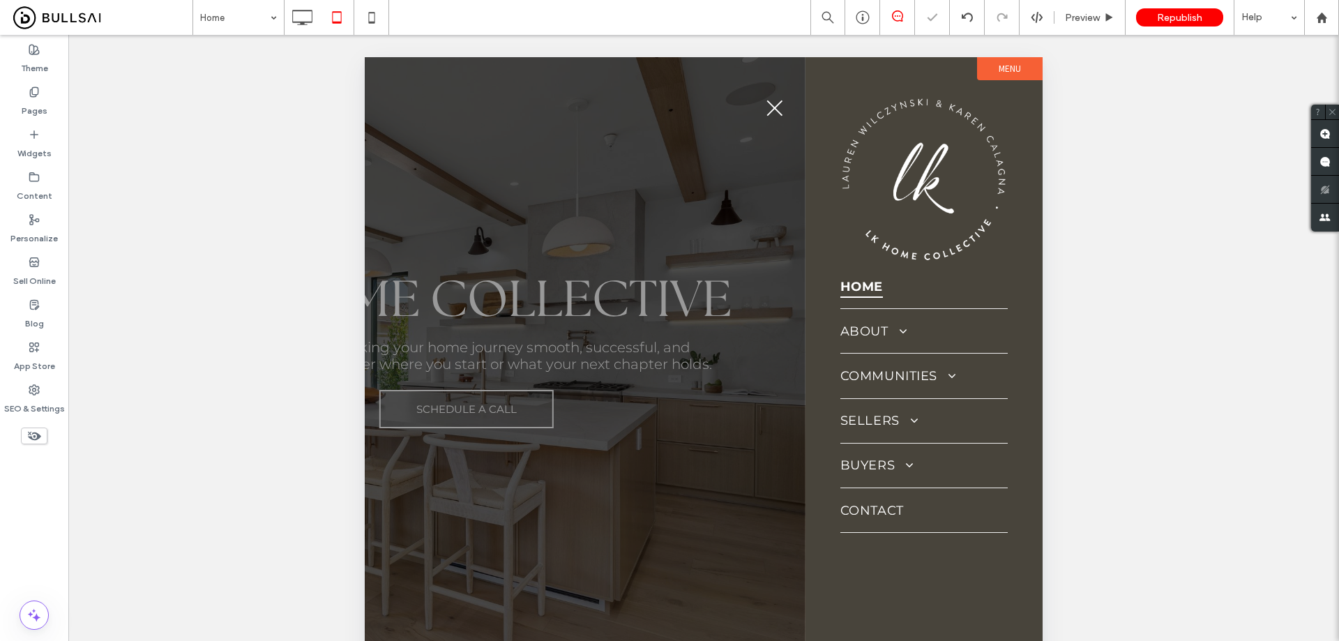
drag, startPoint x: 480, startPoint y: 93, endPoint x: 368, endPoint y: 68, distance: 114.4
click at [480, 93] on div at bounding box center [467, 503] width 678 height 893
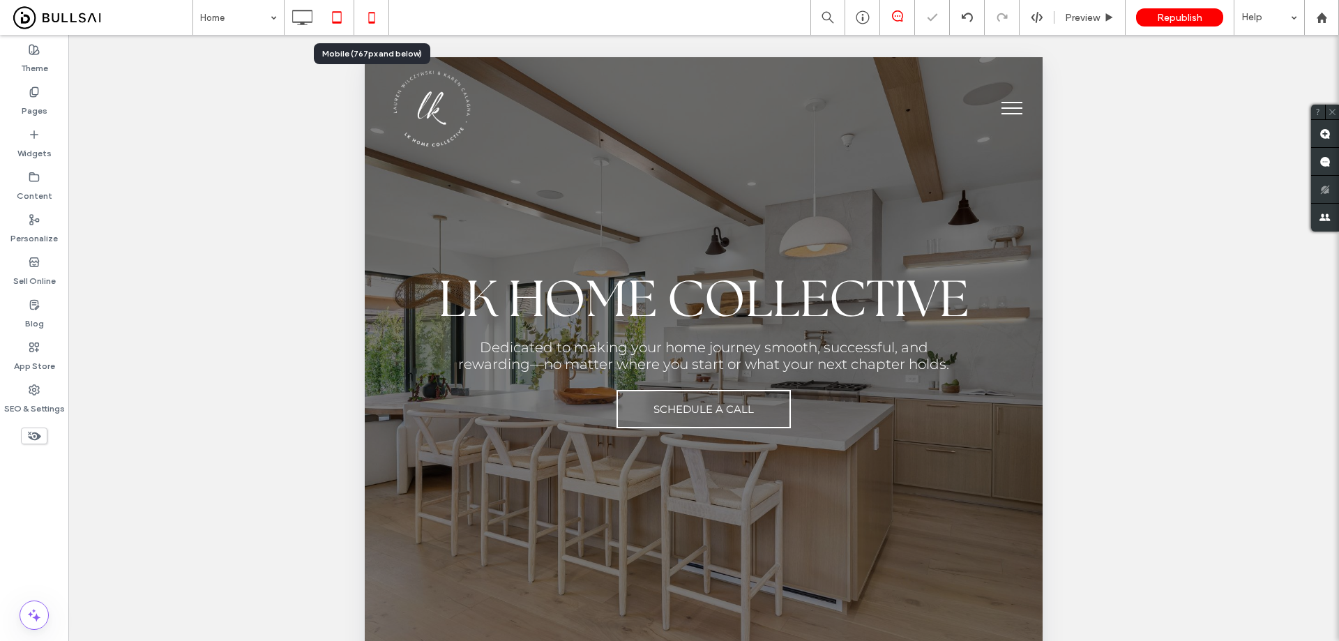
click at [369, 10] on icon at bounding box center [372, 17] width 28 height 28
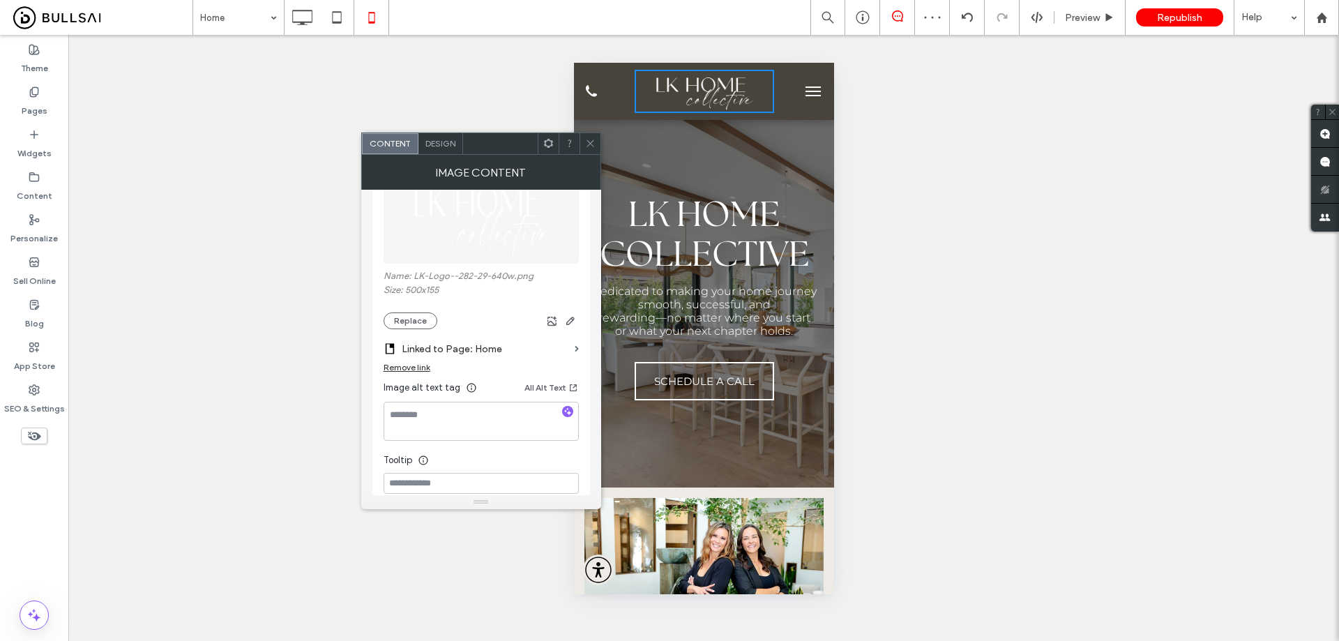
scroll to position [209, 0]
click at [410, 303] on button "Replace" at bounding box center [411, 306] width 54 height 17
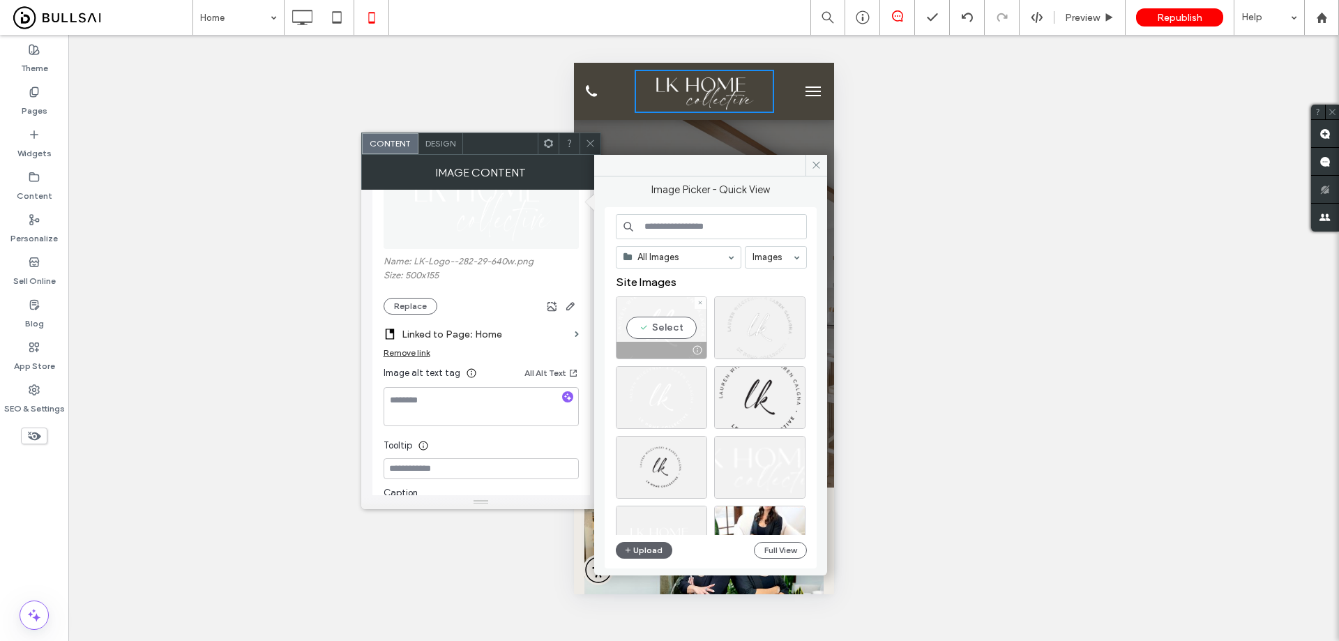
click at [670, 324] on div "Select" at bounding box center [661, 327] width 91 height 63
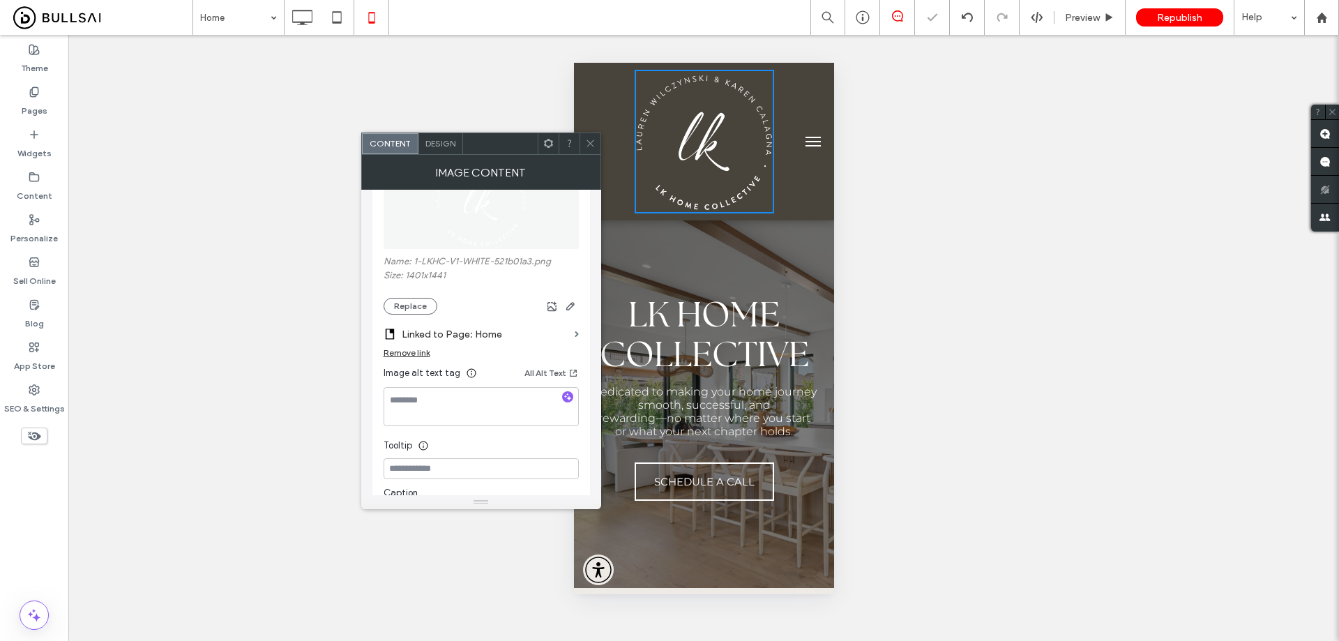
click at [590, 135] on span at bounding box center [590, 143] width 10 height 21
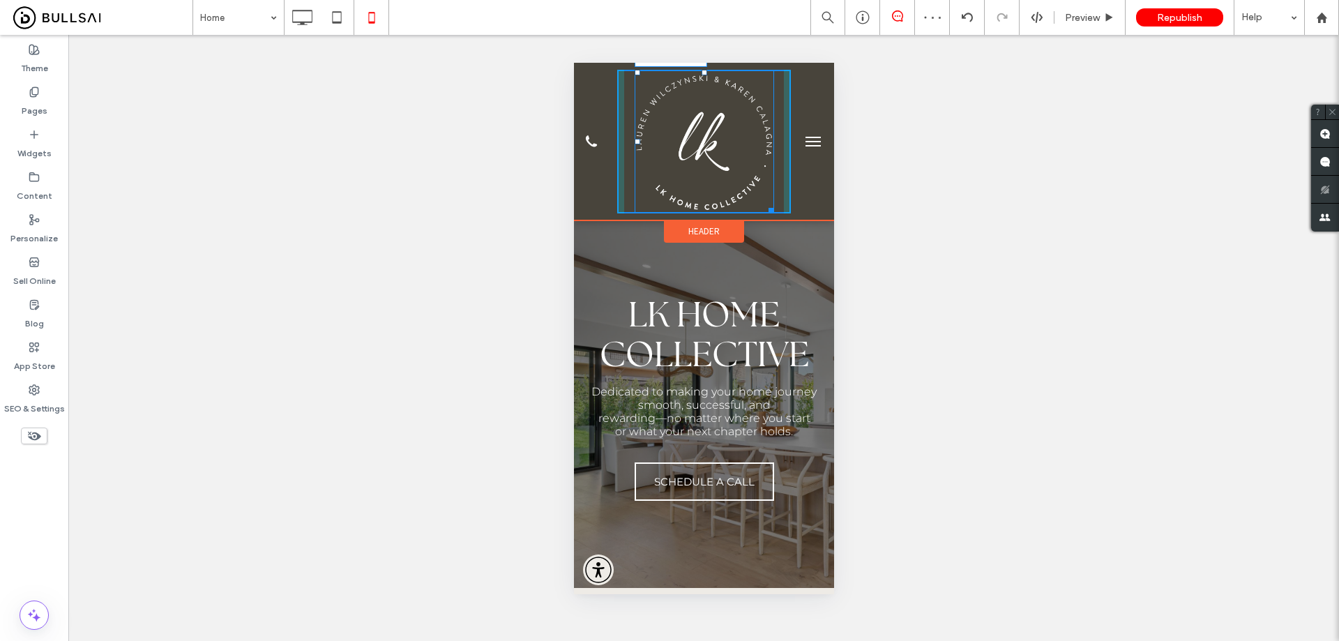
drag, startPoint x: 767, startPoint y: 211, endPoint x: 728, endPoint y: 135, distance: 85.2
click at [763, 203] on div at bounding box center [768, 208] width 10 height 10
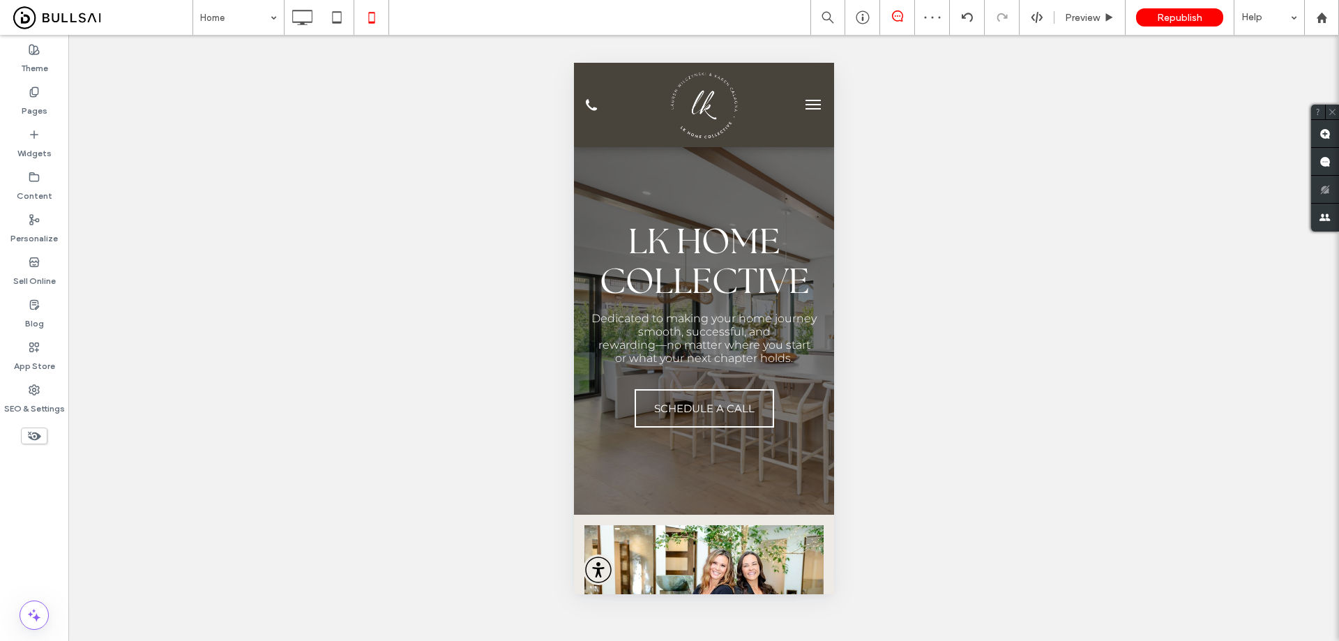
click at [806, 99] on button "menu" at bounding box center [813, 105] width 28 height 28
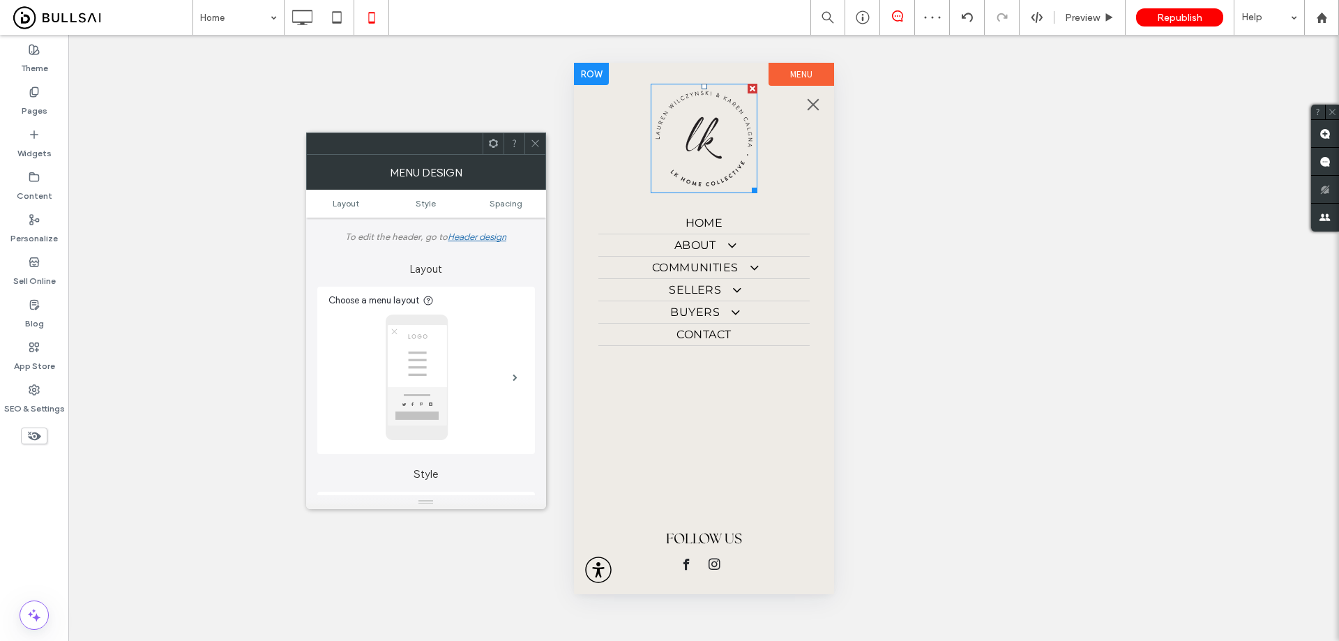
click at [706, 144] on img at bounding box center [703, 139] width 107 height 110
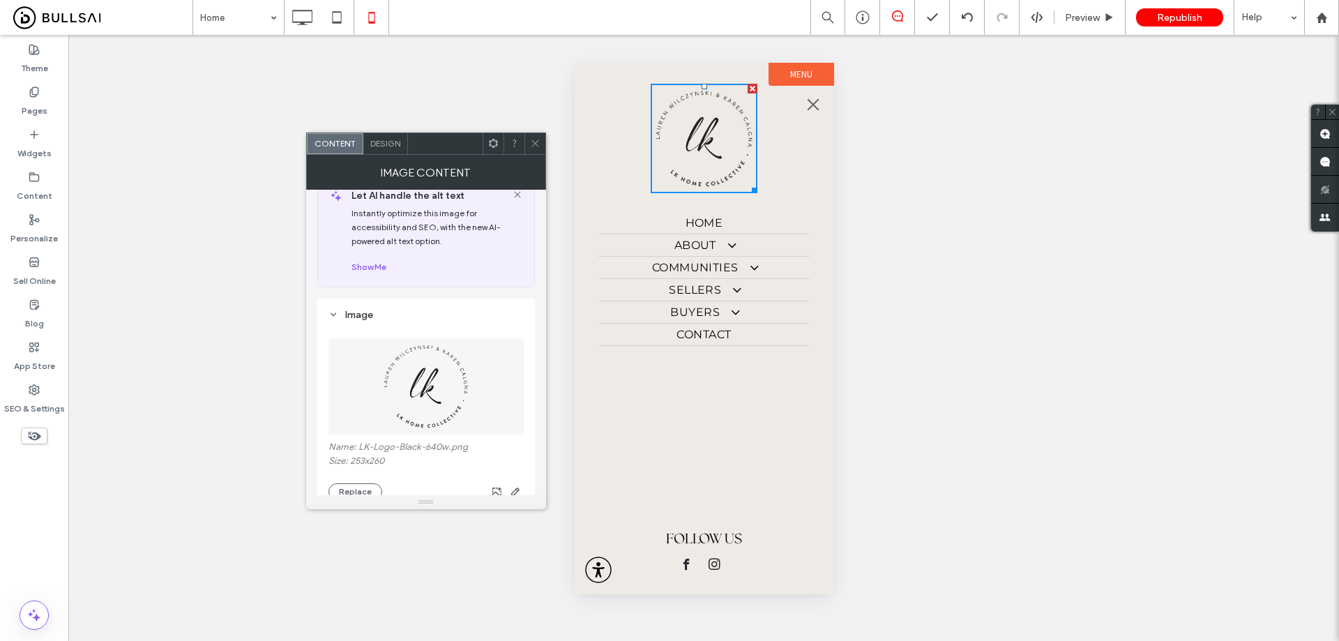
scroll to position [70, 0]
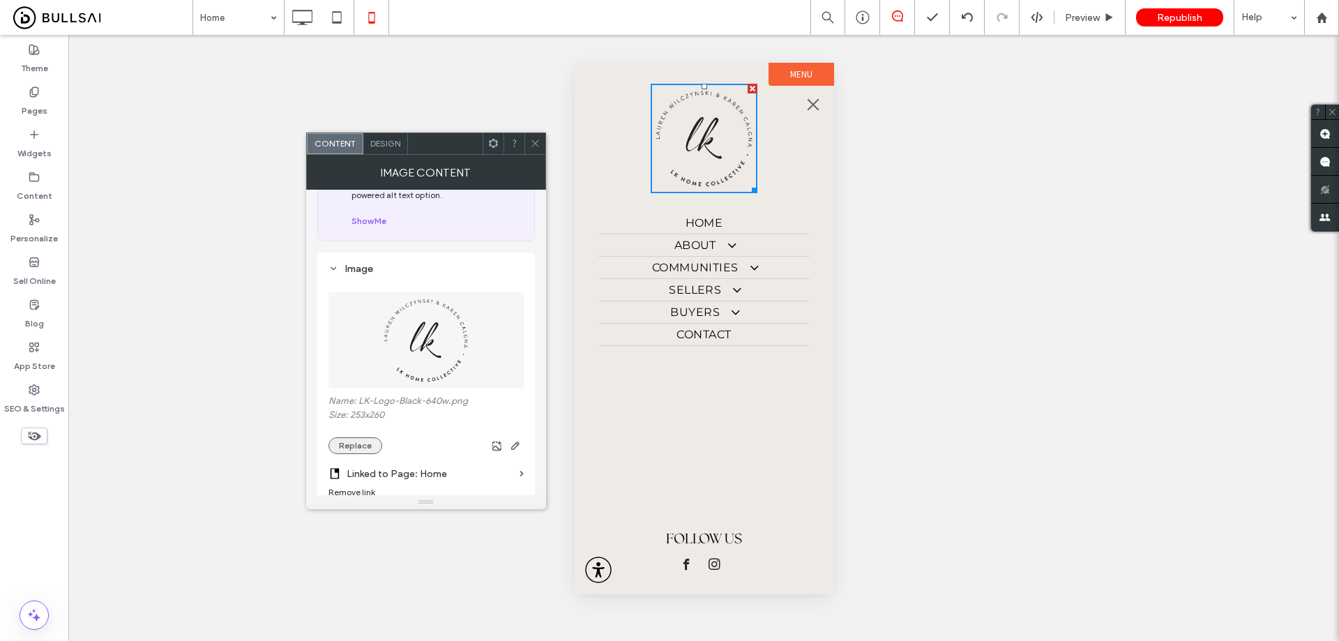
click at [370, 441] on button "Replace" at bounding box center [356, 445] width 54 height 17
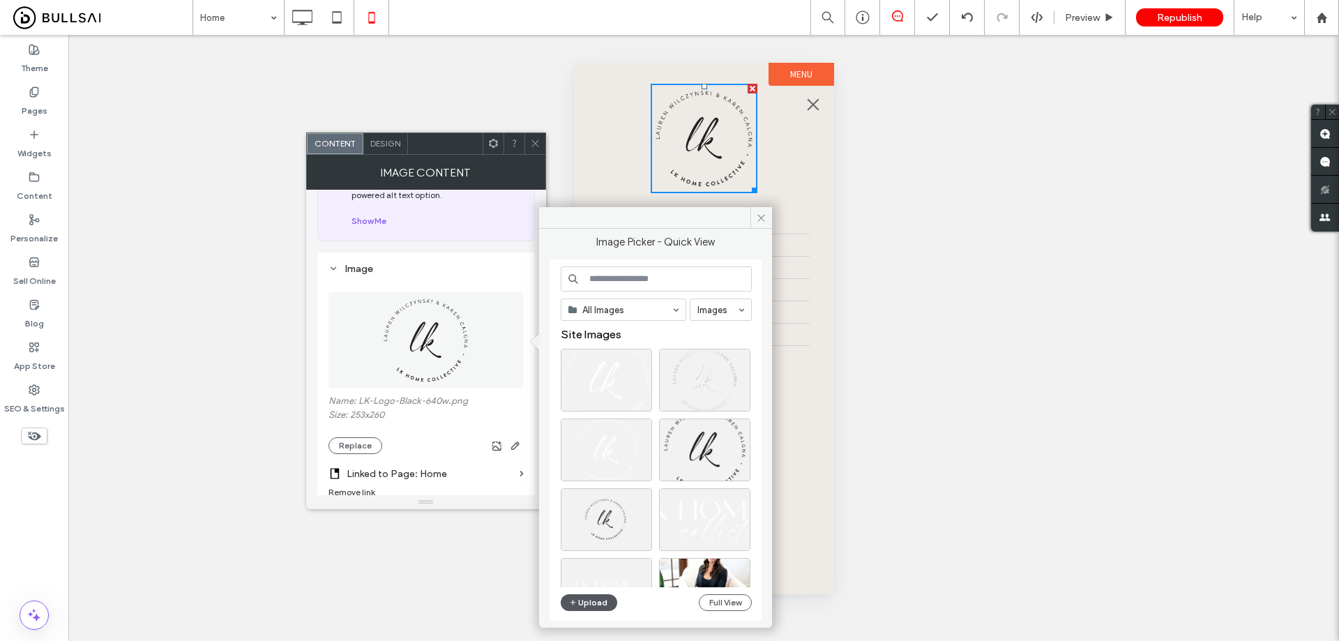
click at [590, 599] on button "Upload" at bounding box center [589, 602] width 57 height 17
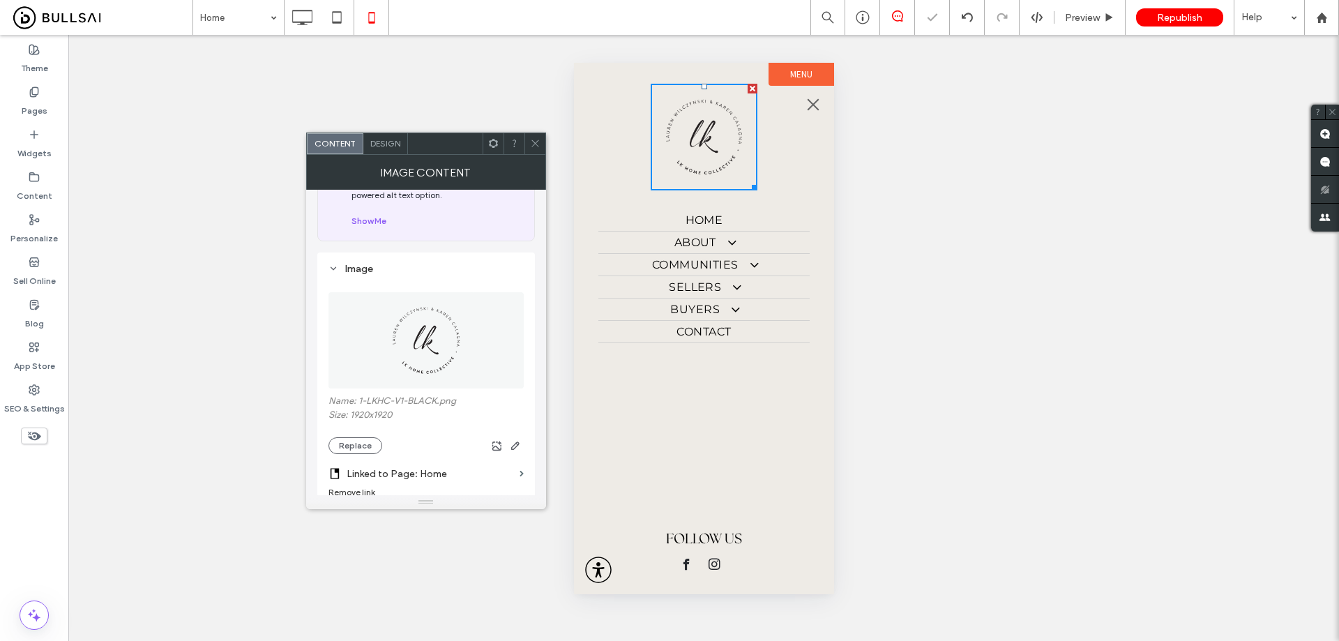
click at [536, 142] on icon at bounding box center [535, 143] width 10 height 10
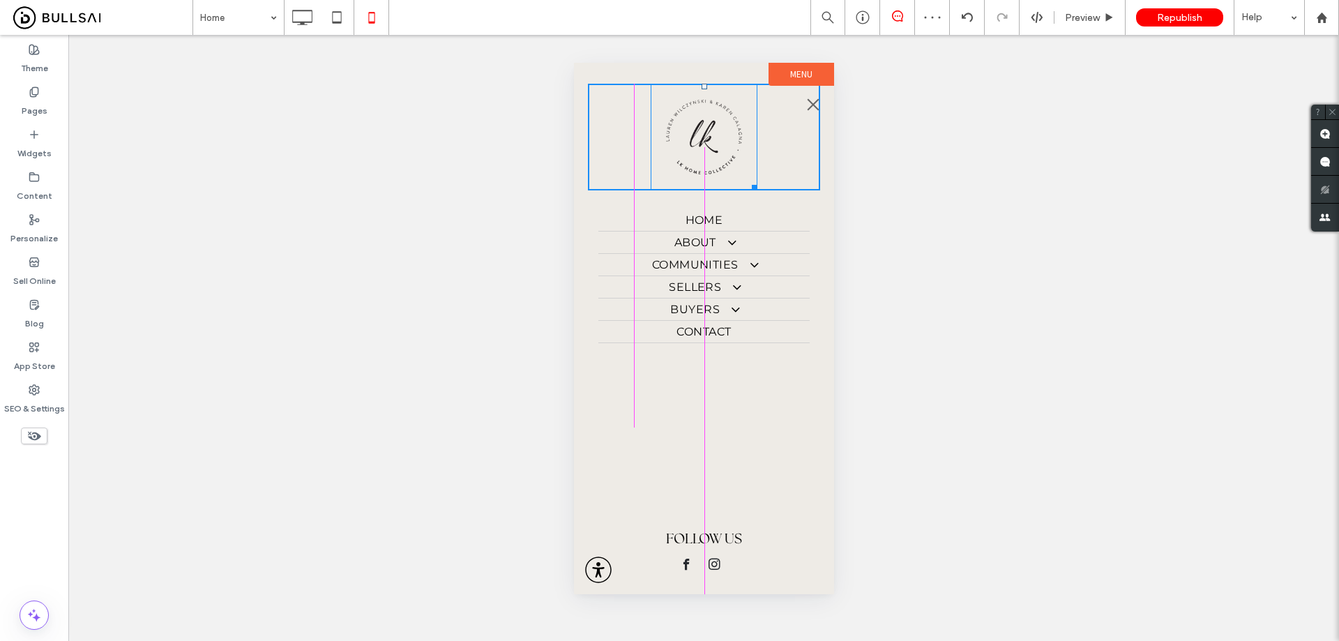
drag, startPoint x: 751, startPoint y: 180, endPoint x: 771, endPoint y: 199, distance: 28.1
click at [757, 190] on div "W:200 H:209" at bounding box center [703, 137] width 107 height 107
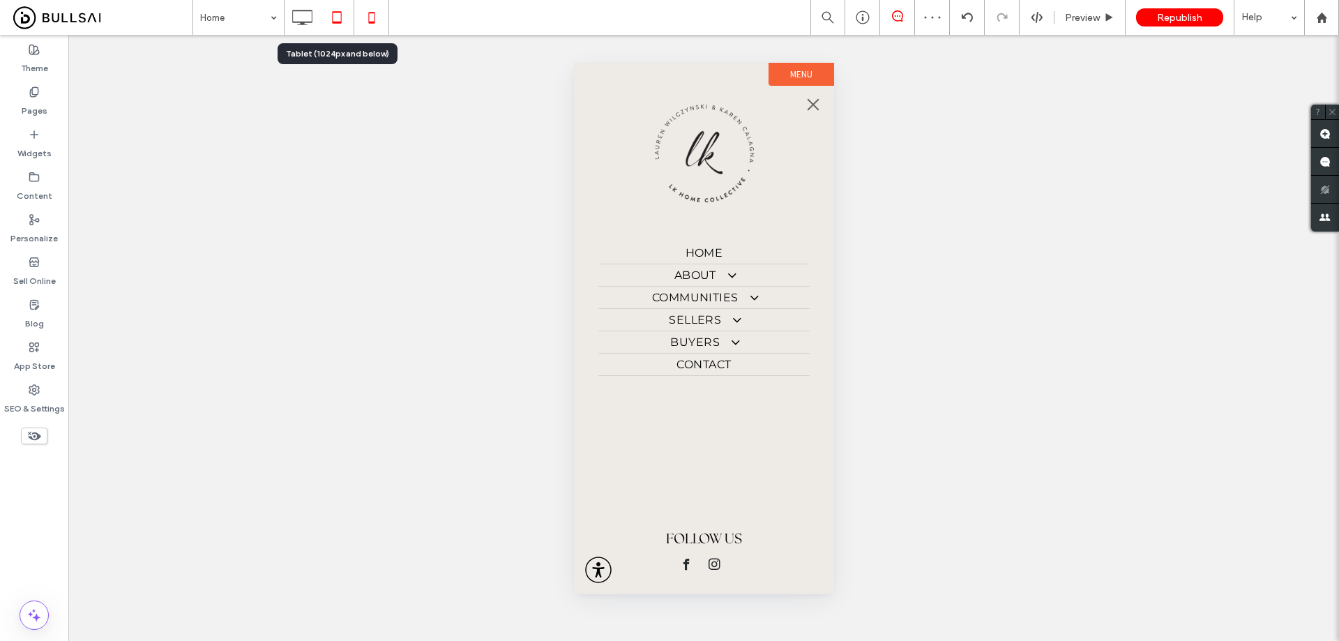
click at [333, 15] on use at bounding box center [336, 17] width 9 height 12
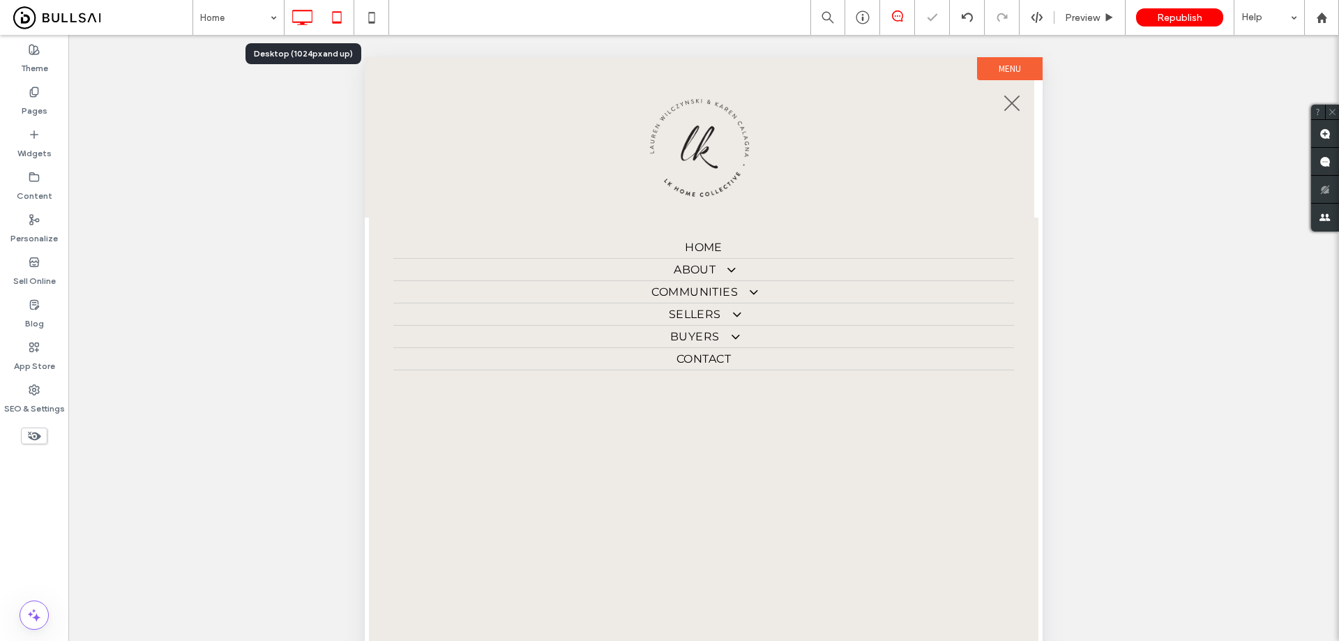
click at [304, 20] on icon at bounding box center [302, 17] width 28 height 28
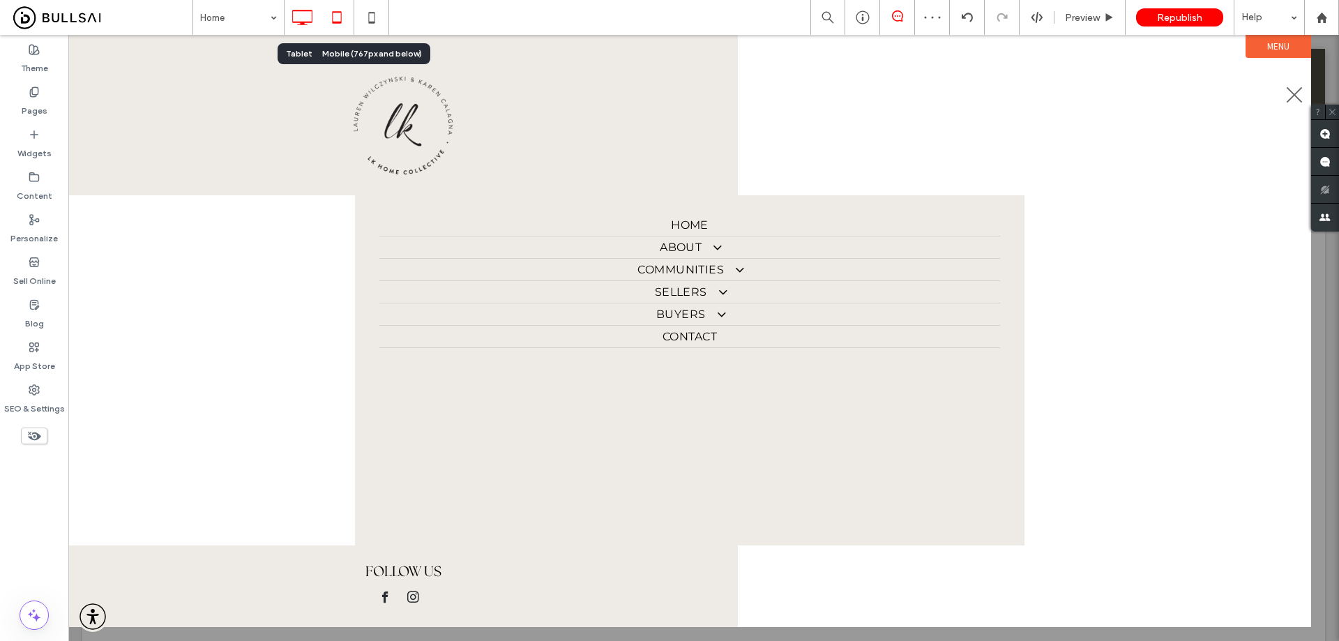
click at [340, 15] on icon at bounding box center [337, 17] width 28 height 28
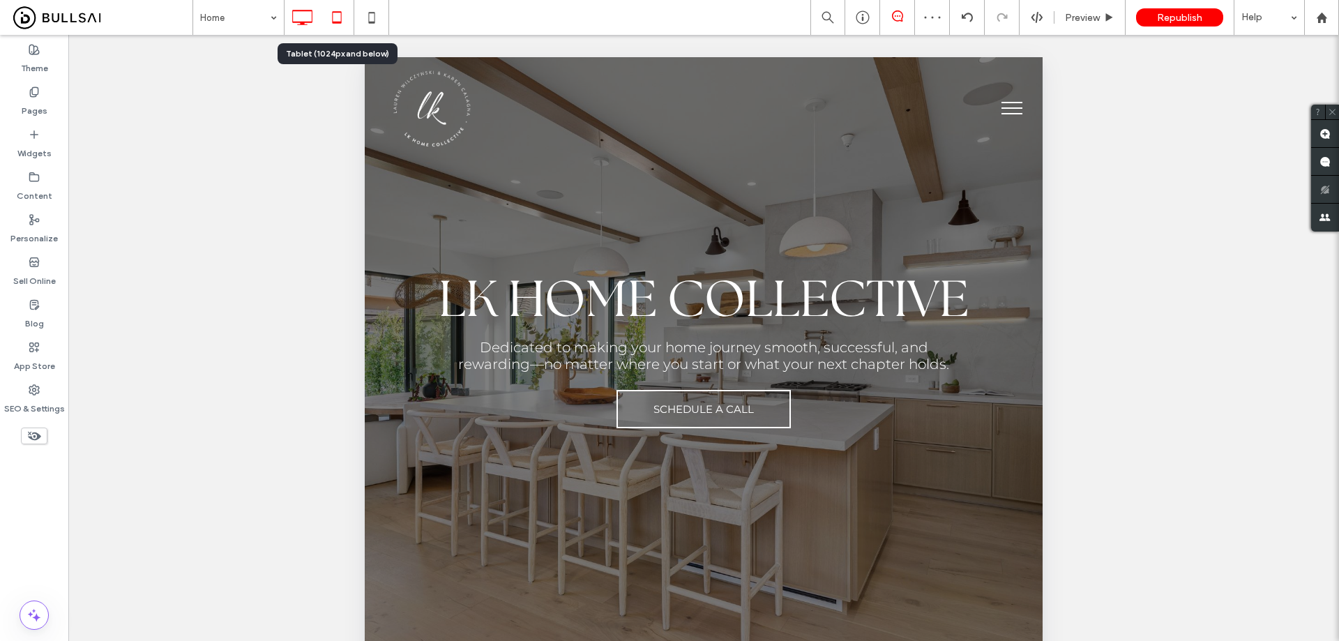
scroll to position [0, 0]
click at [303, 22] on use at bounding box center [303, 17] width 20 height 15
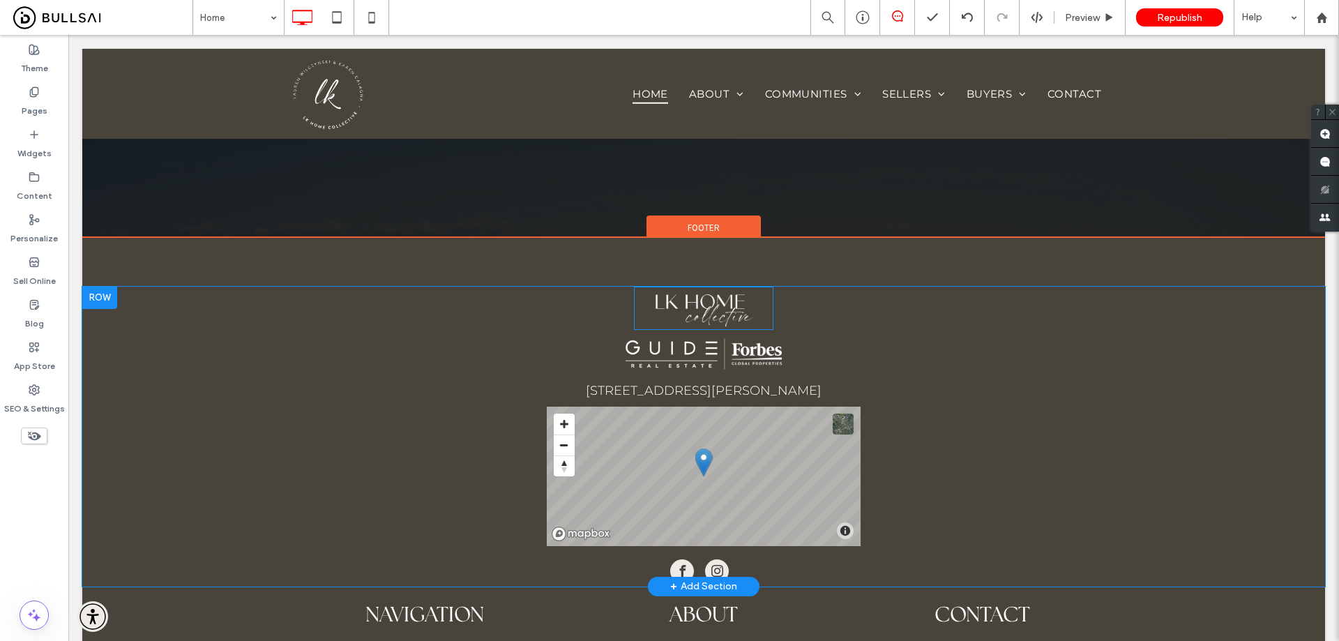
scroll to position [4107, 0]
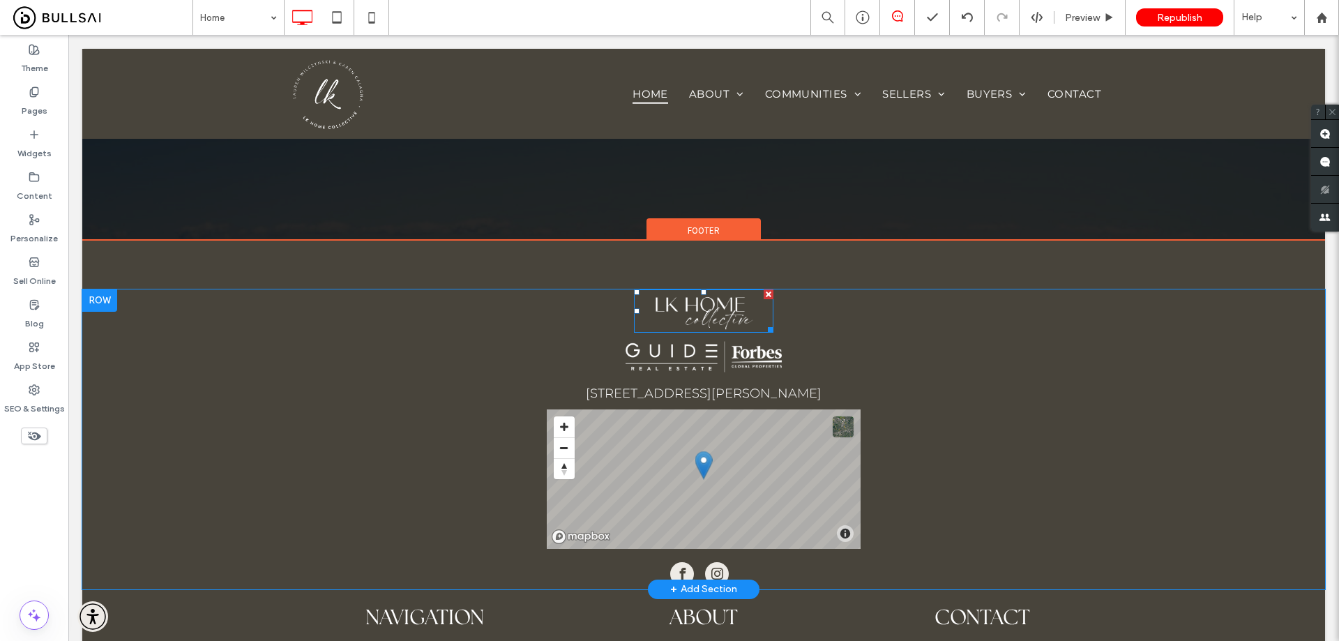
click at [695, 315] on img at bounding box center [704, 310] width 140 height 43
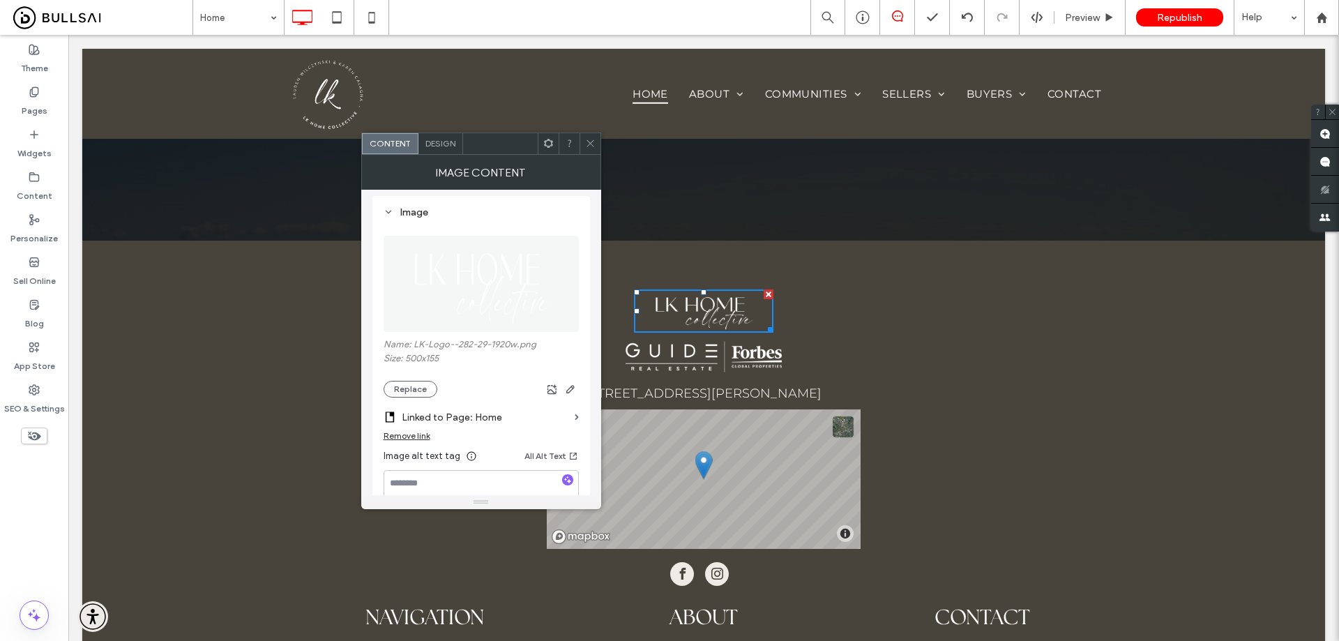
scroll to position [140, 0]
click at [419, 372] on button "Replace" at bounding box center [411, 376] width 54 height 17
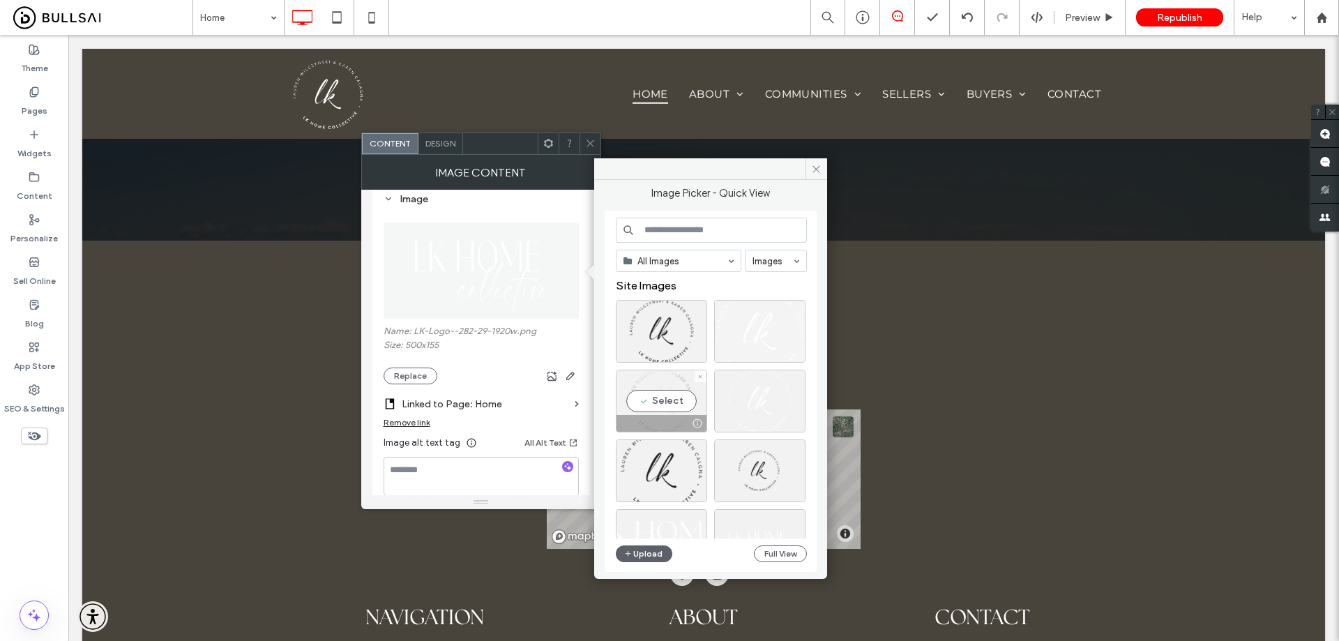
click at [750, 343] on div at bounding box center [759, 331] width 91 height 63
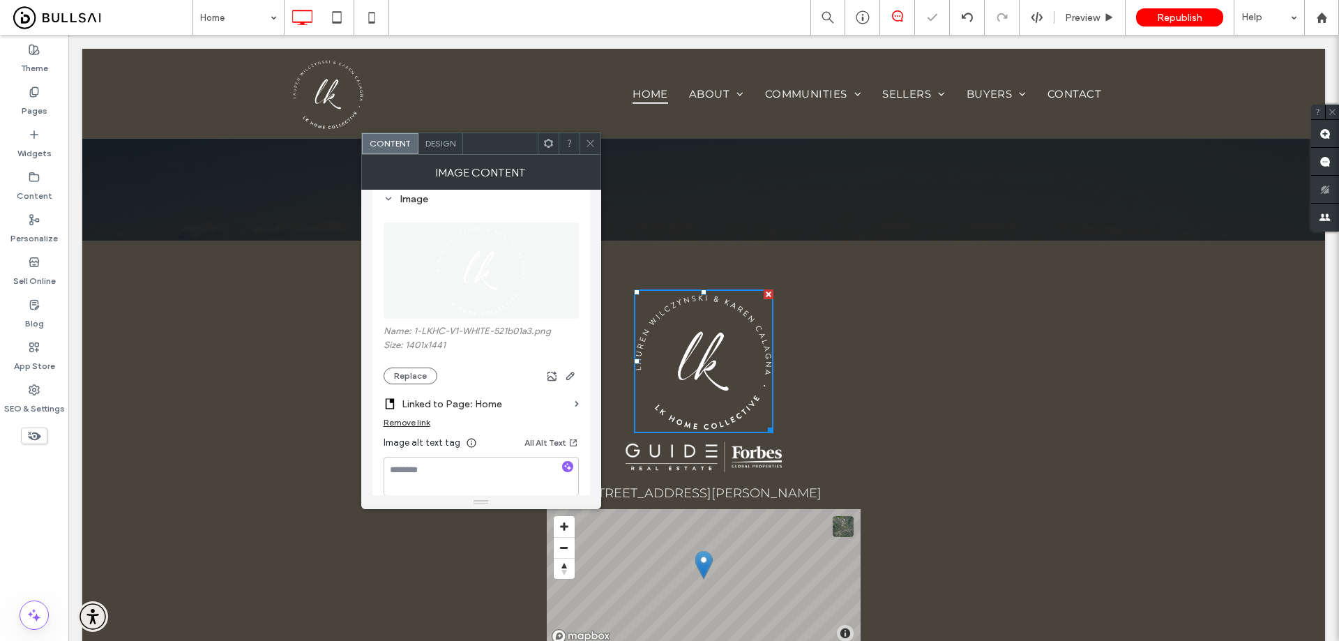
click at [592, 135] on span at bounding box center [590, 143] width 10 height 21
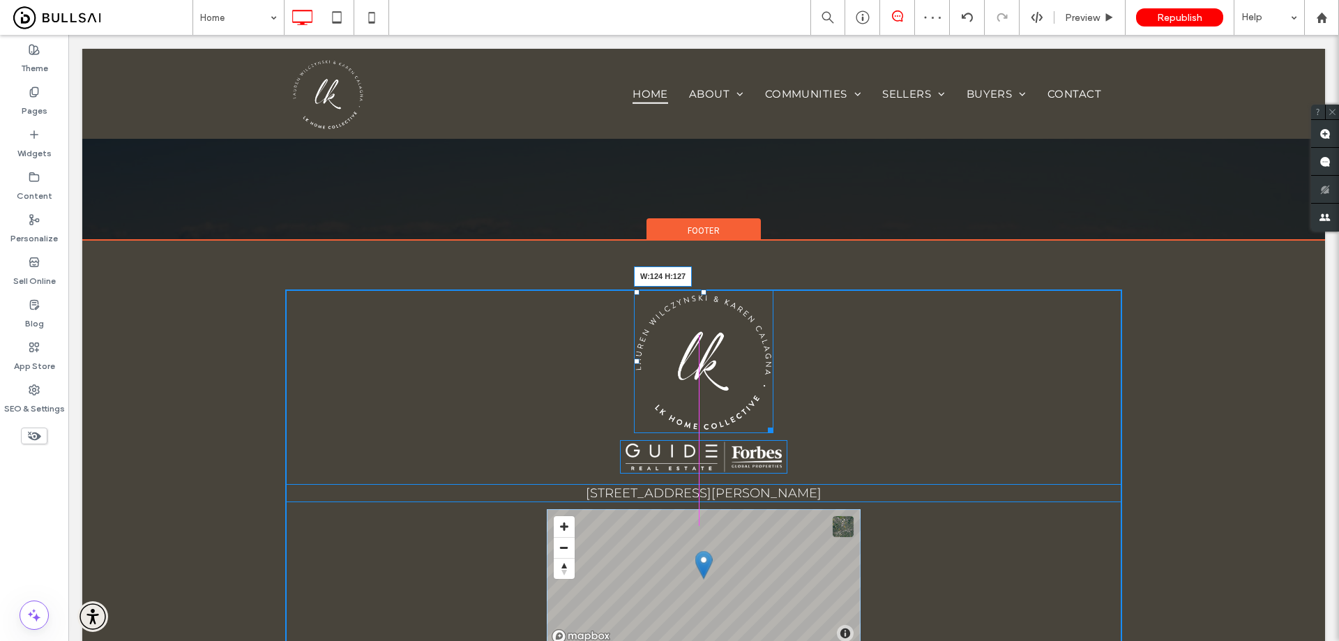
drag, startPoint x: 766, startPoint y: 428, endPoint x: 800, endPoint y: 398, distance: 45.5
click at [763, 423] on div at bounding box center [768, 428] width 10 height 10
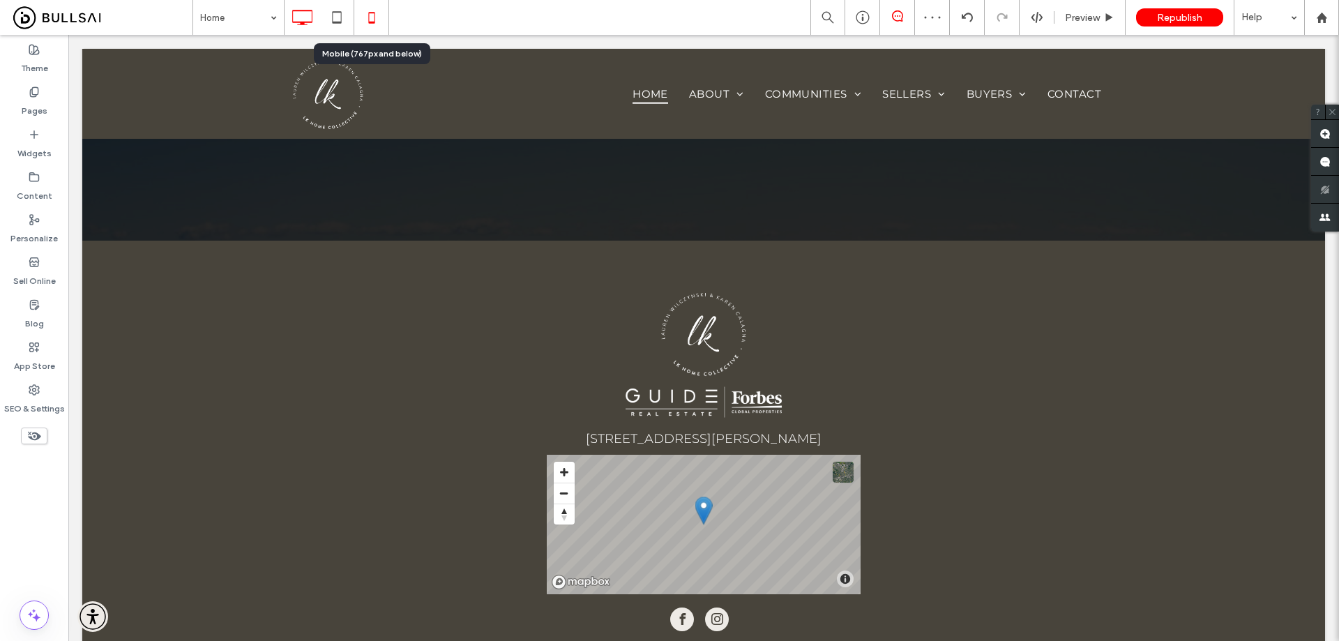
click at [363, 22] on icon at bounding box center [372, 17] width 28 height 28
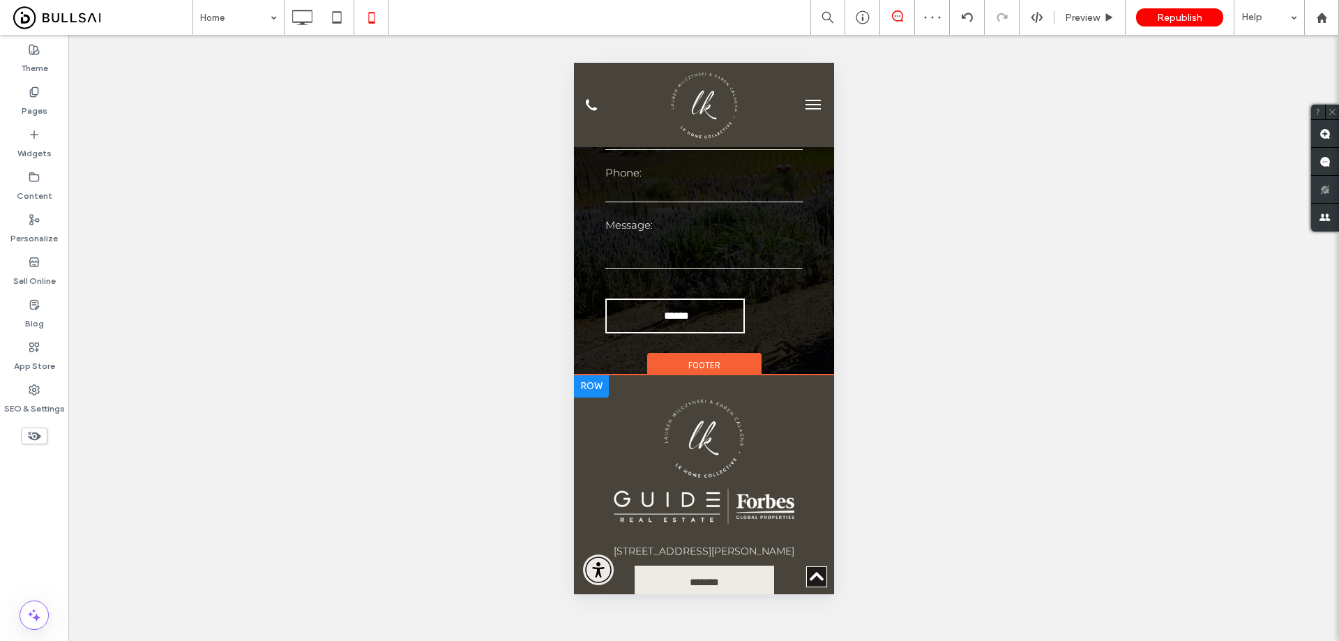
scroll to position [4598, 0]
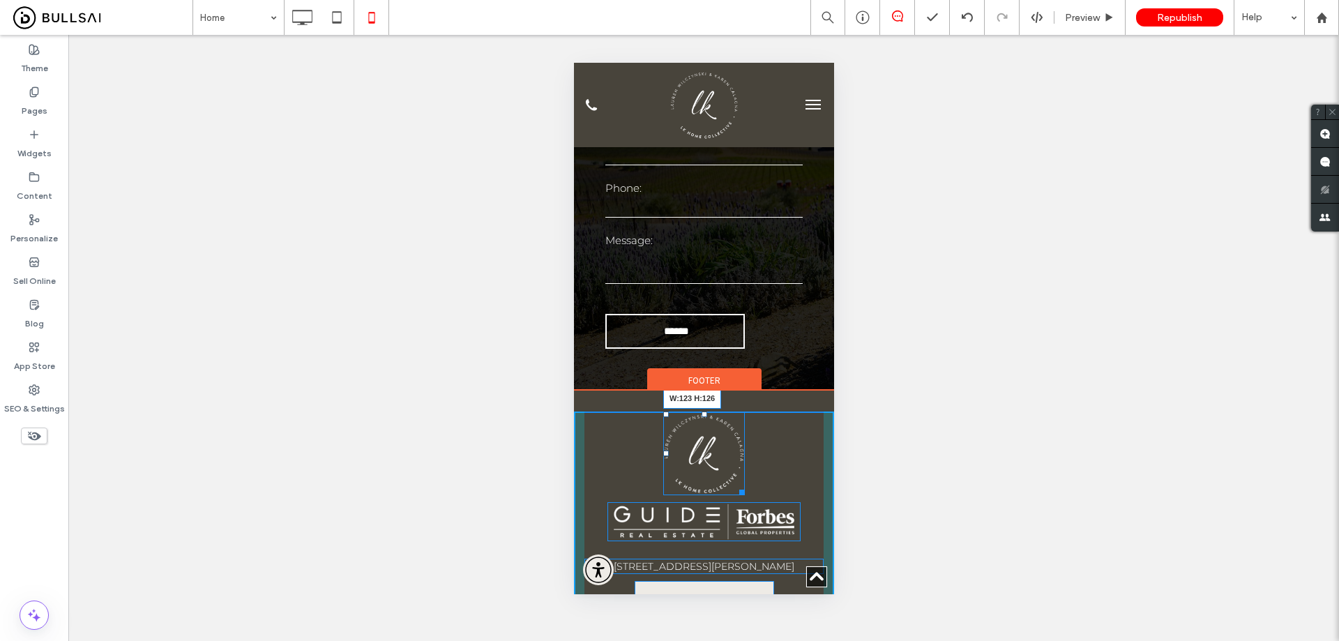
click at [741, 412] on div "W:123 H:126 [STREET_ADDRESS][PERSON_NAME] ******* Click To Paste" at bounding box center [703, 537] width 260 height 251
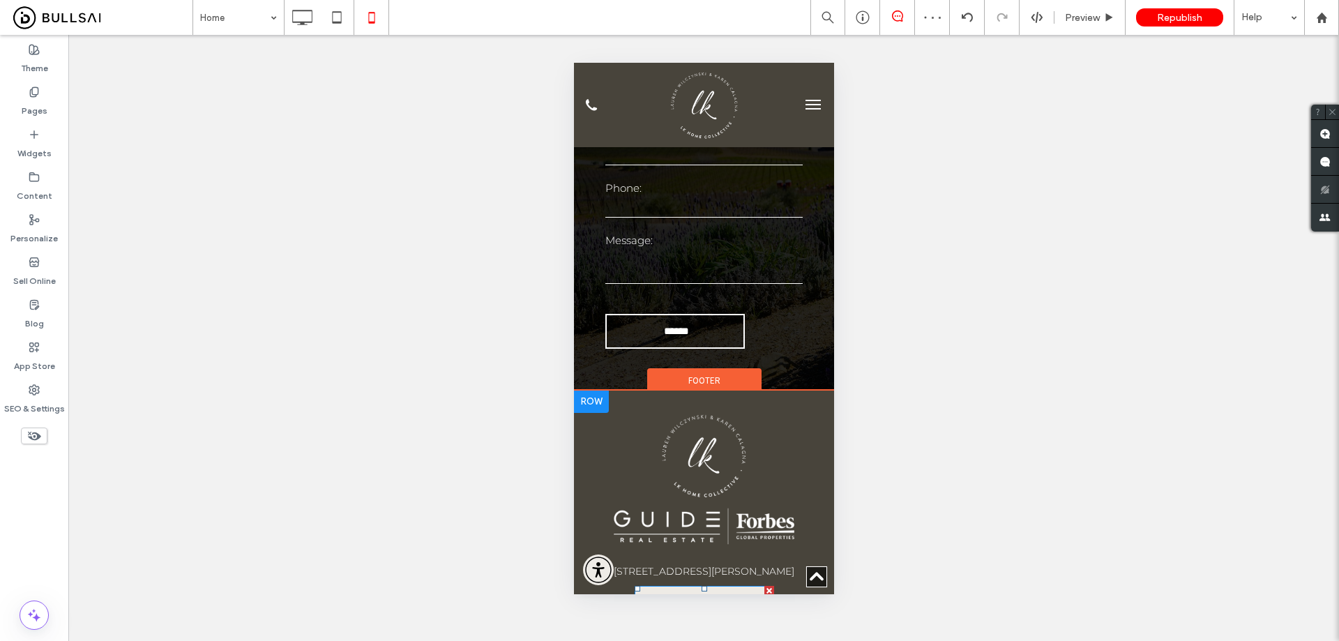
click at [731, 586] on link "*******" at bounding box center [704, 603] width 140 height 35
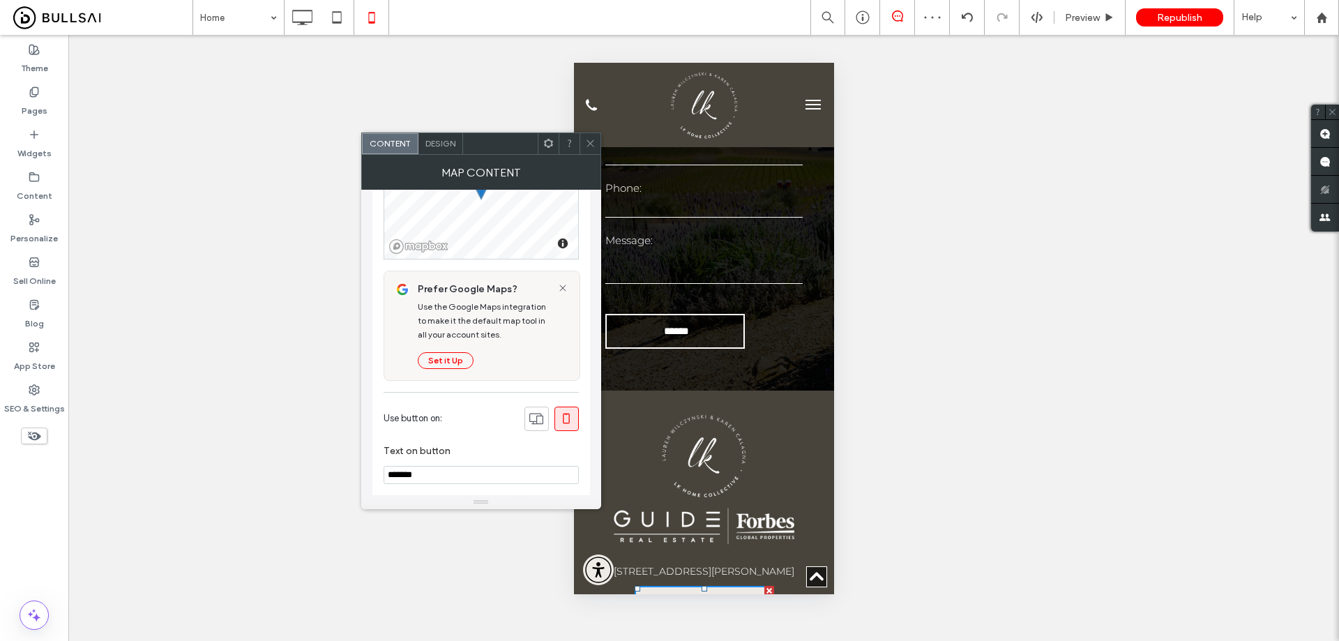
scroll to position [140, 0]
click at [566, 406] on icon at bounding box center [566, 409] width 14 height 14
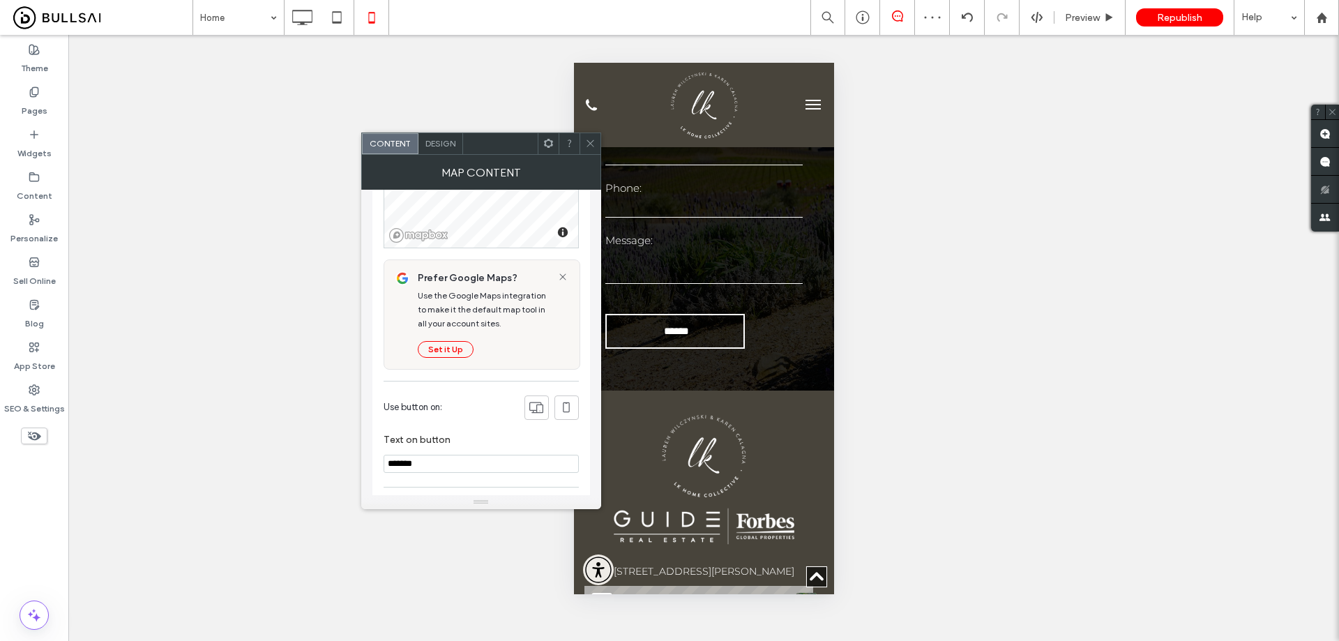
click at [589, 135] on span at bounding box center [590, 143] width 10 height 21
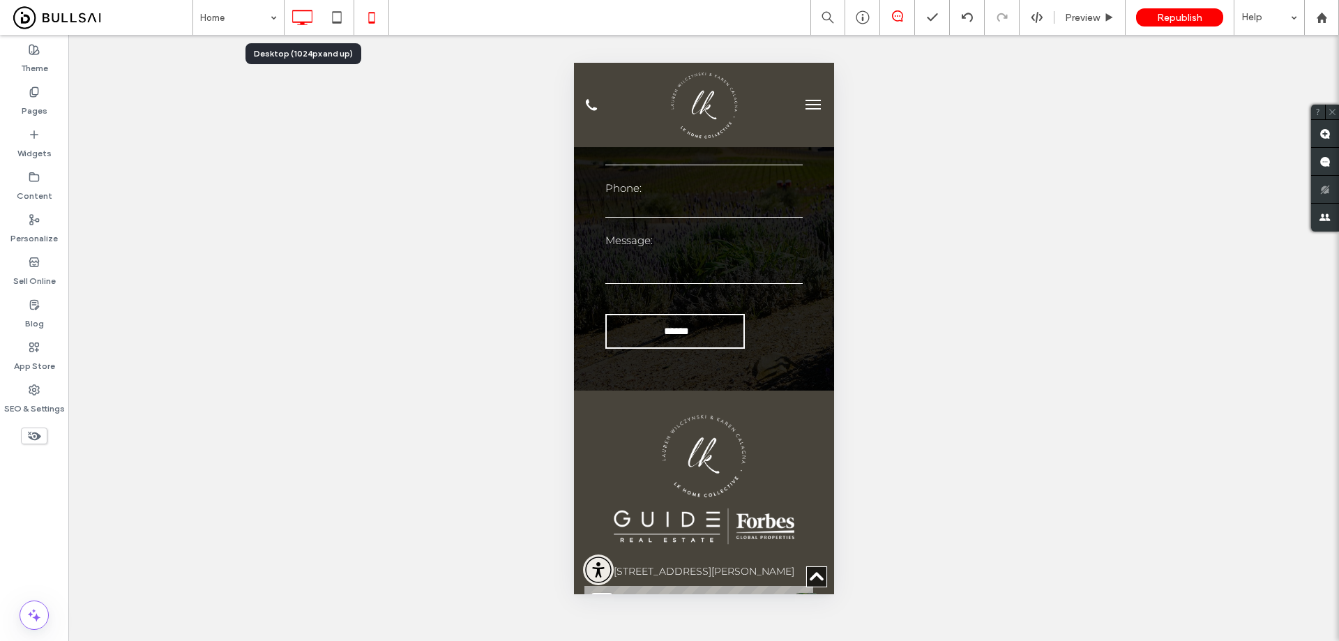
click at [310, 10] on use at bounding box center [303, 17] width 20 height 15
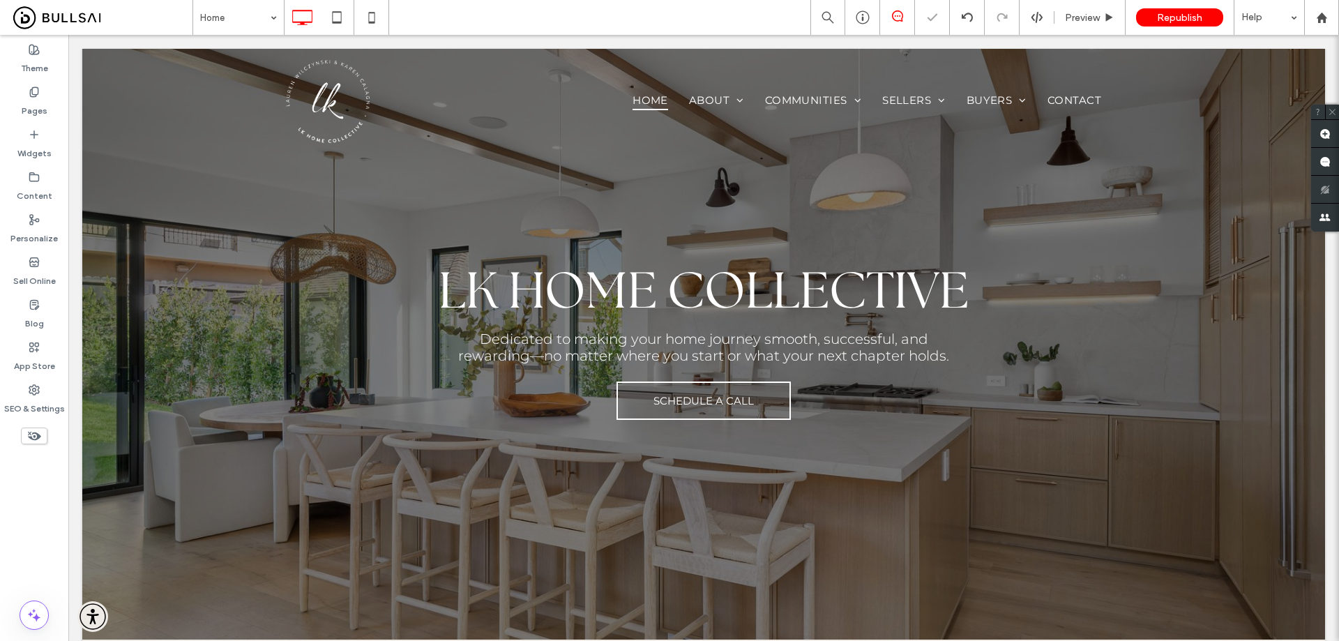
scroll to position [0, 0]
click at [1191, 14] on span "Republish" at bounding box center [1179, 18] width 45 height 12
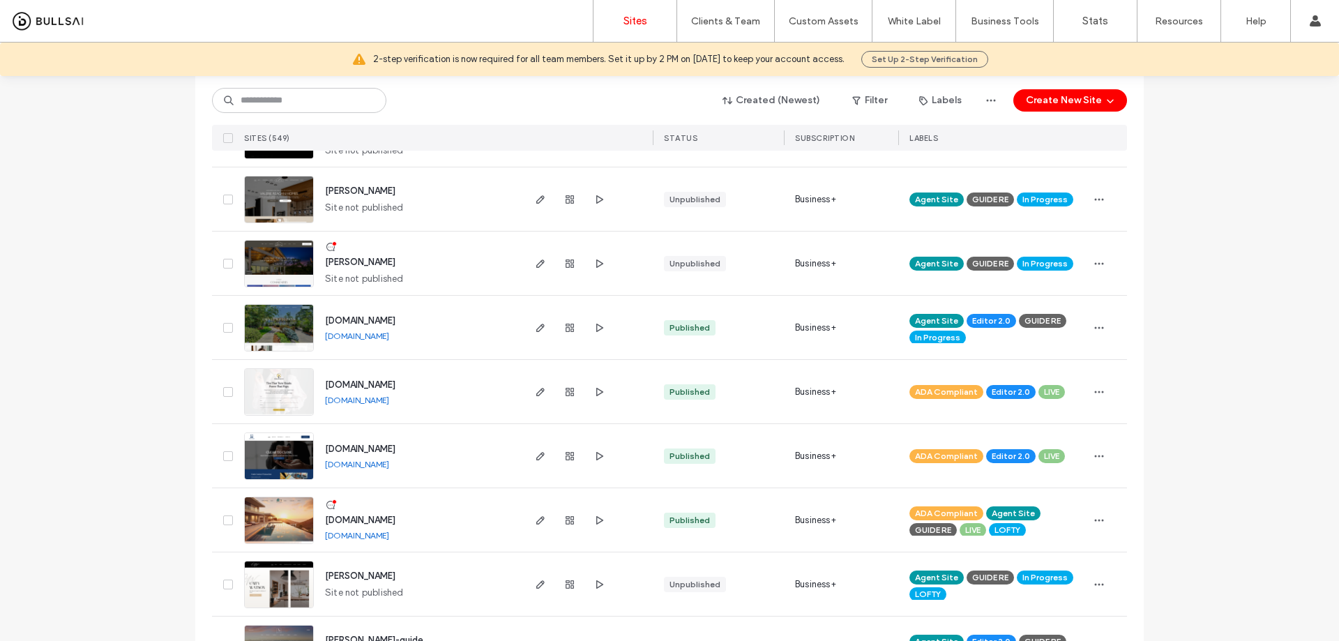
scroll to position [837, 0]
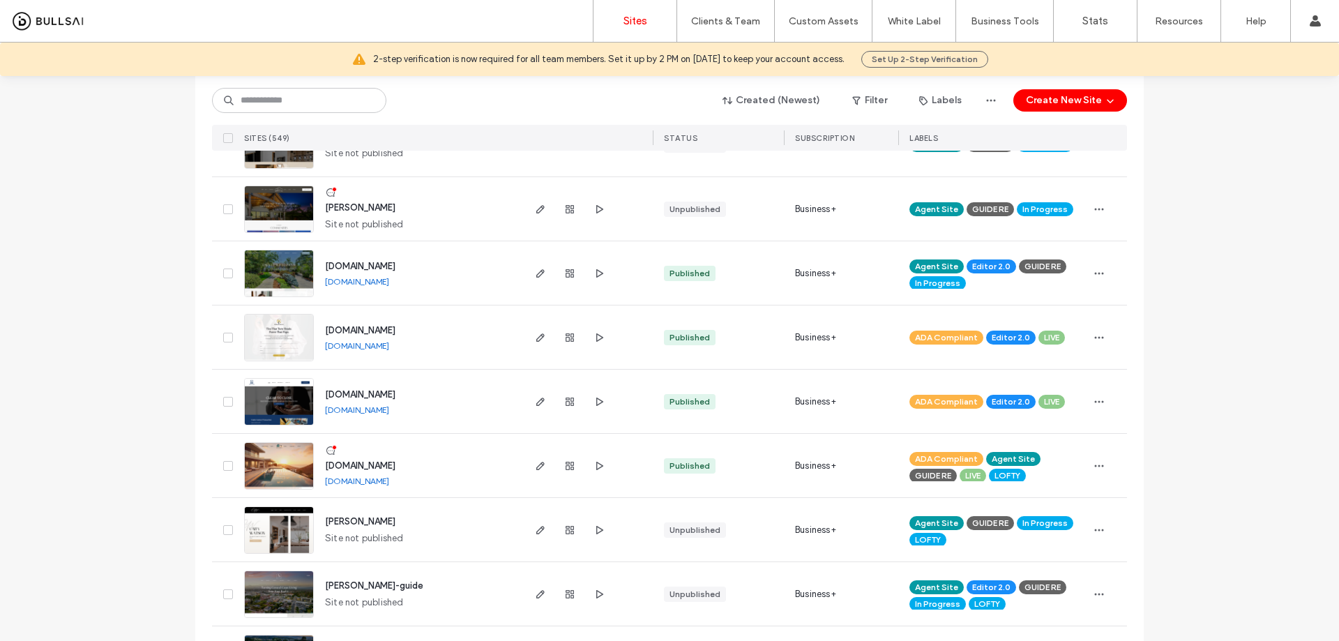
click at [343, 205] on span "[PERSON_NAME]" at bounding box center [360, 207] width 70 height 10
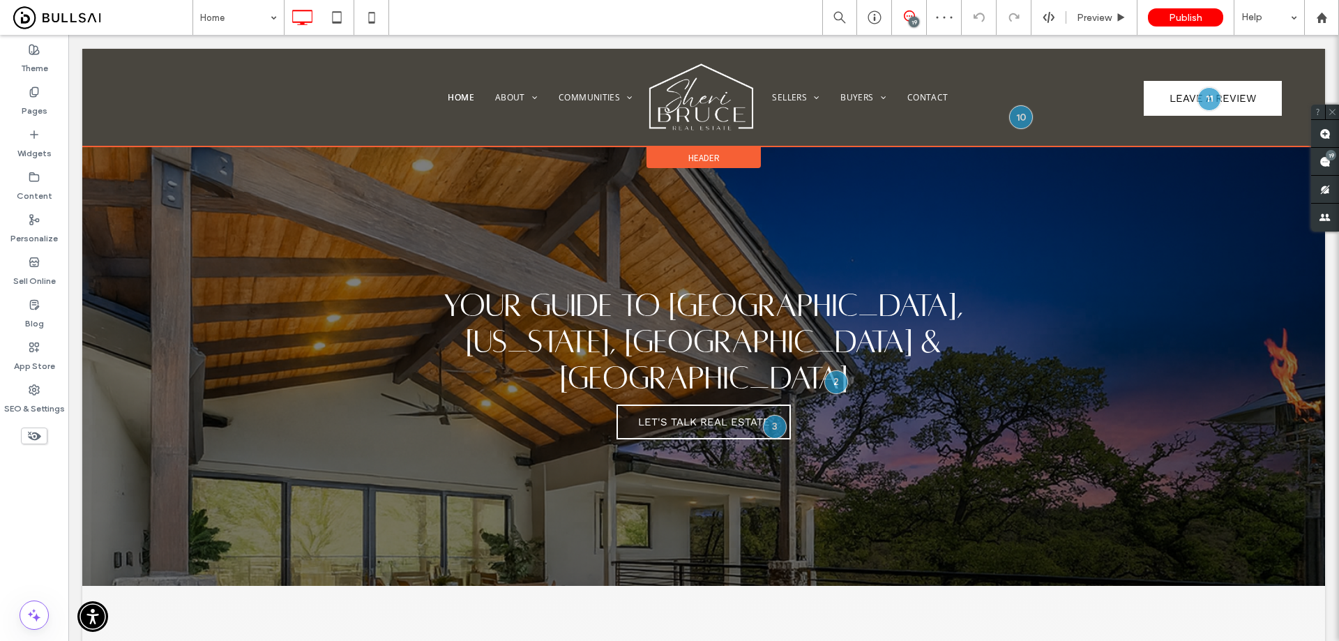
click at [688, 152] on span "Header" at bounding box center [703, 158] width 31 height 12
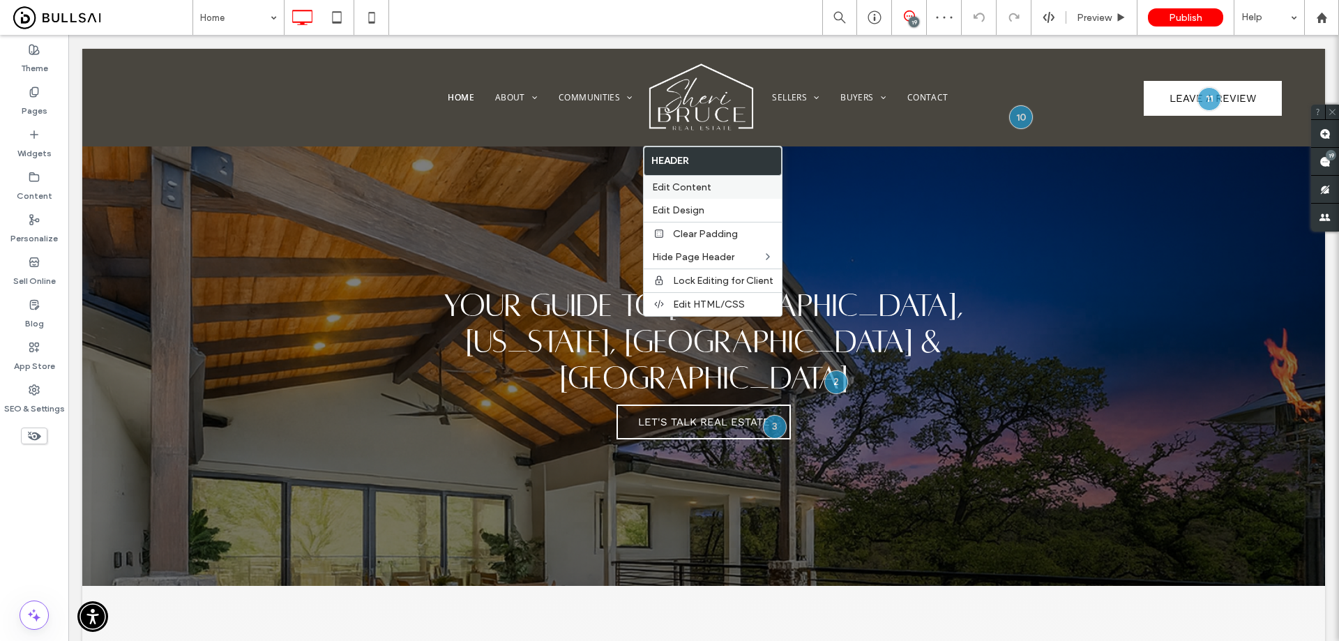
click at [700, 181] on span "Edit Content" at bounding box center [681, 187] width 59 height 12
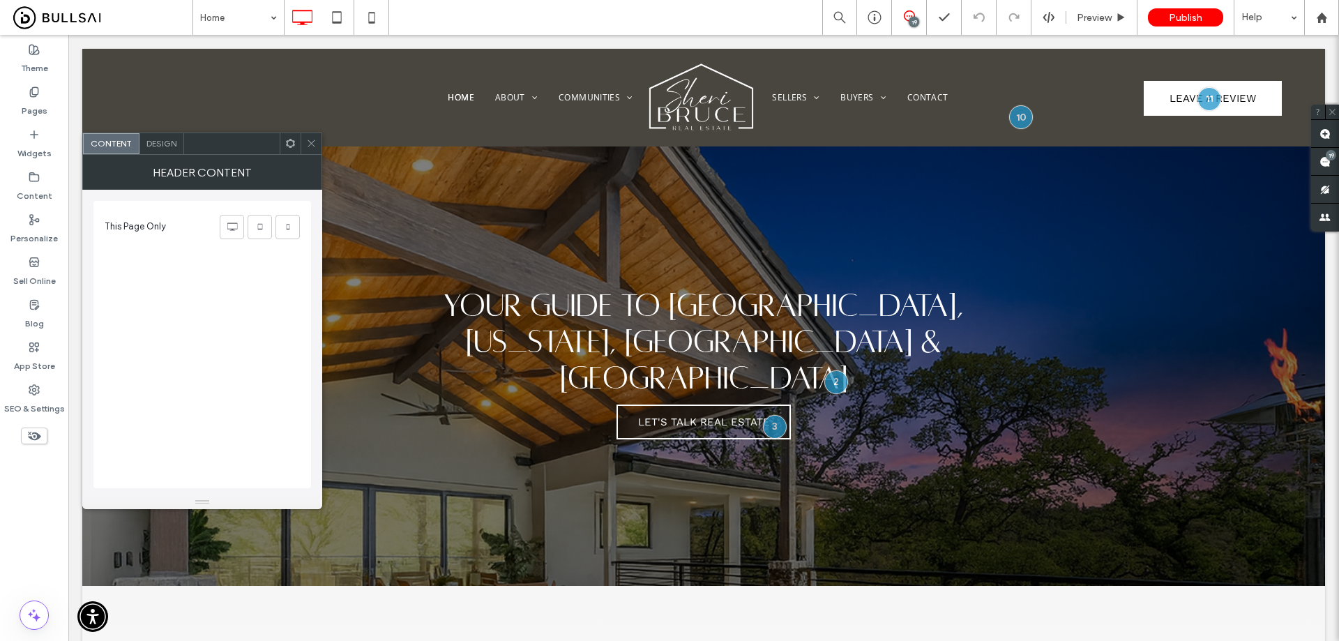
click at [155, 143] on span "Design" at bounding box center [161, 143] width 30 height 10
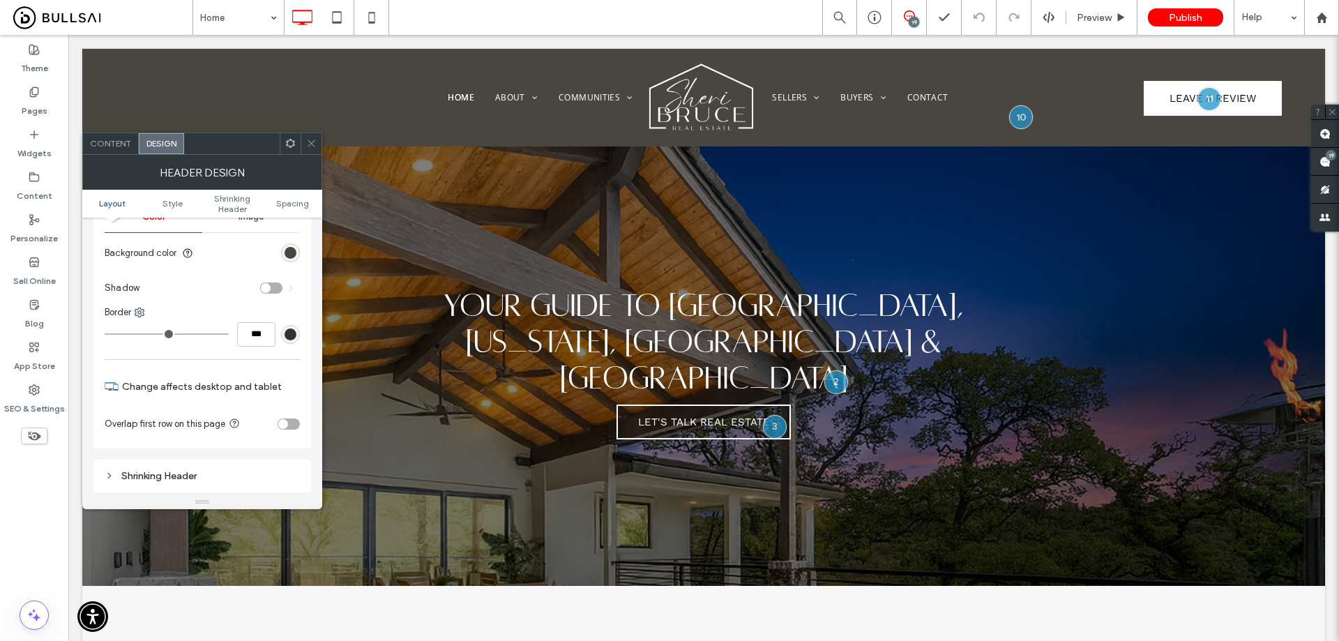
scroll to position [209, 0]
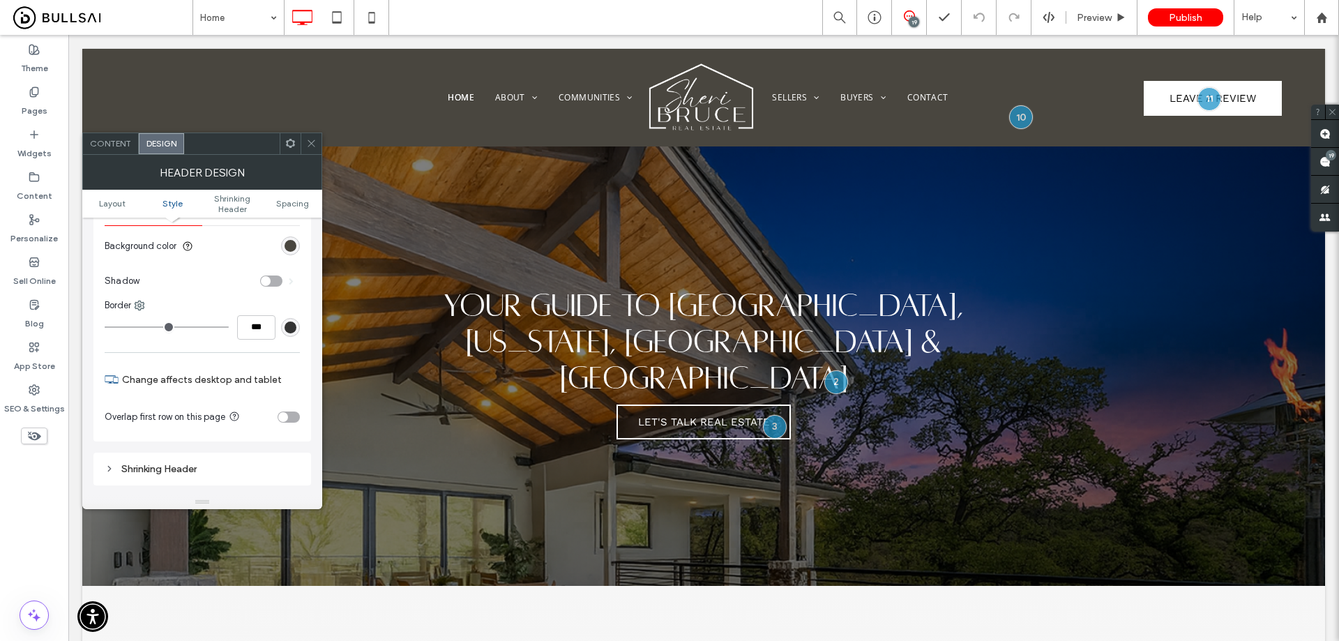
click at [288, 239] on div "rgb(73, 70, 63)" at bounding box center [290, 245] width 19 height 19
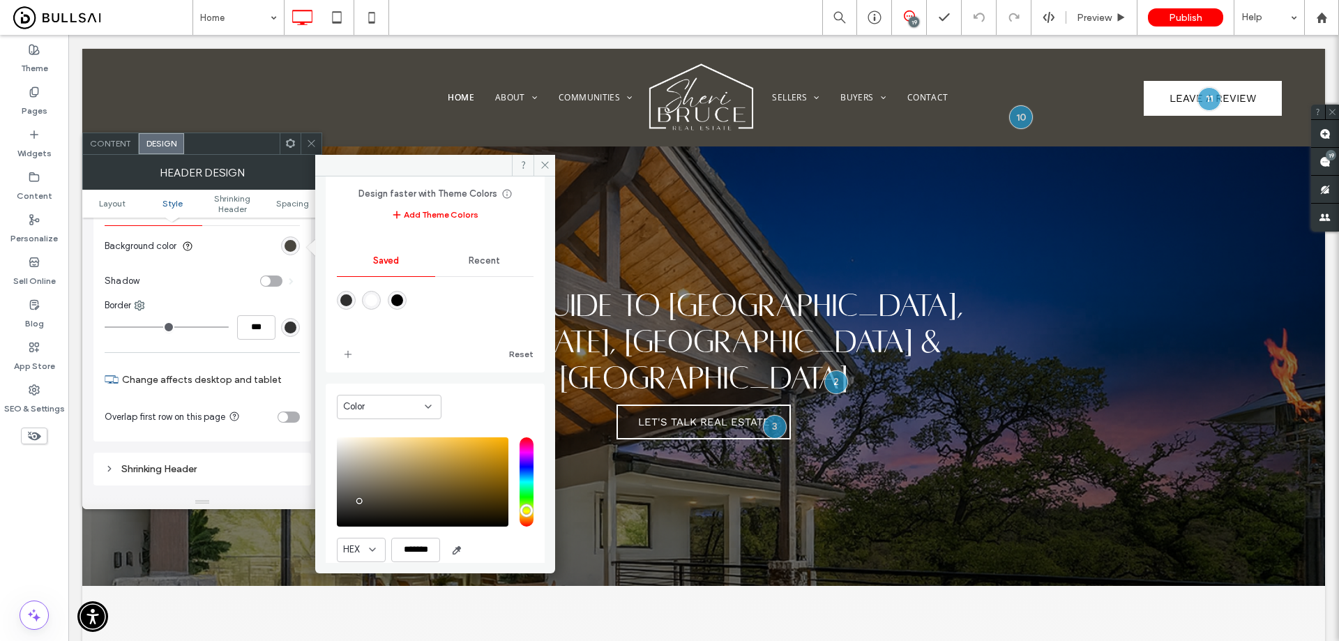
scroll to position [116, 0]
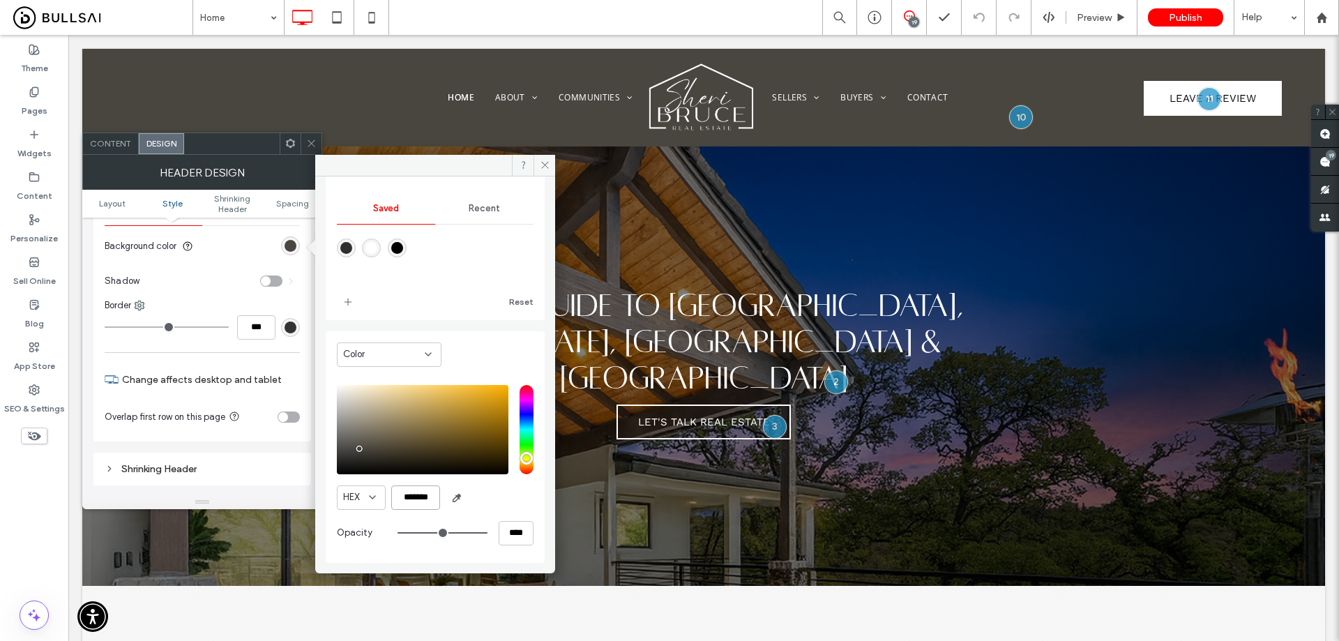
click at [416, 498] on input "*******" at bounding box center [415, 497] width 49 height 24
click at [326, 10] on icon at bounding box center [337, 17] width 28 height 28
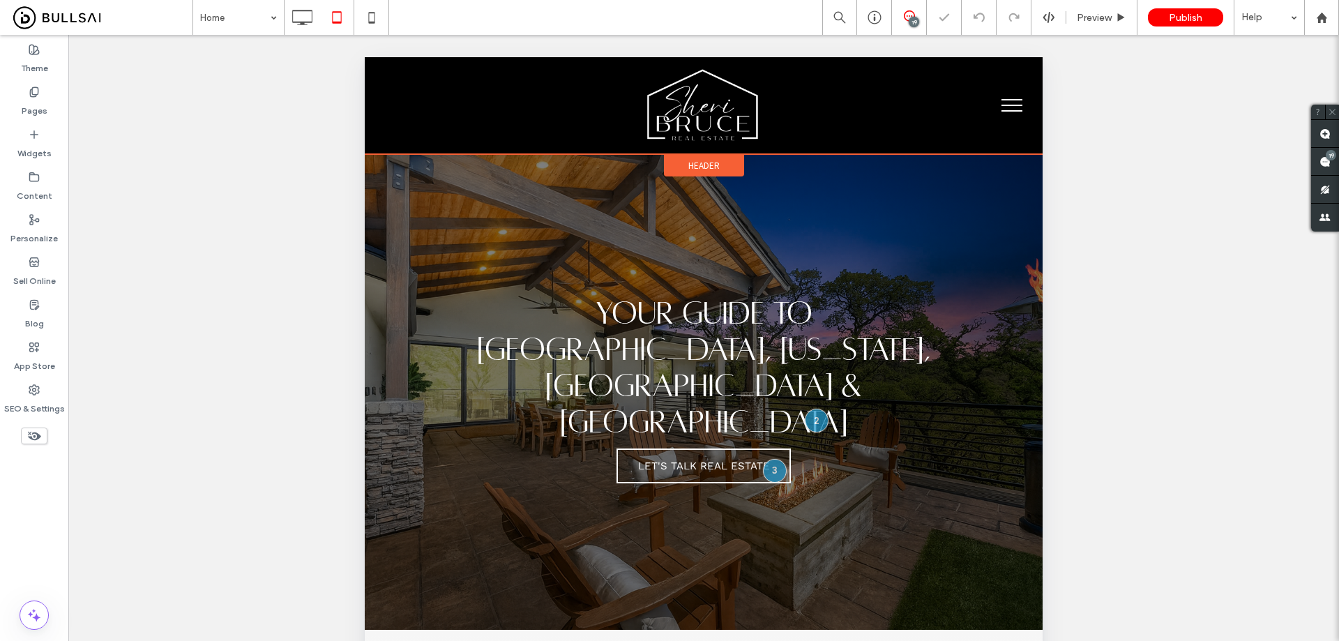
drag, startPoint x: 718, startPoint y: 163, endPoint x: 1082, endPoint y: 252, distance: 374.2
click at [718, 163] on div "Header" at bounding box center [704, 165] width 80 height 23
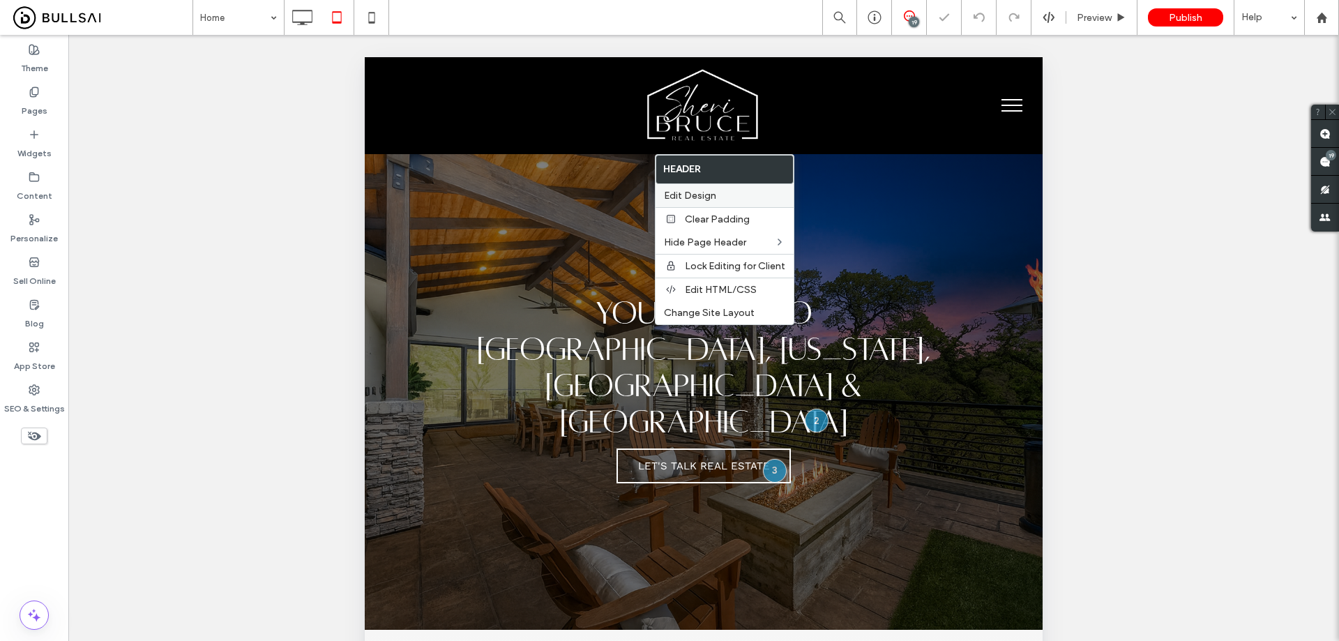
drag, startPoint x: 716, startPoint y: 195, endPoint x: 15, endPoint y: 255, distance: 704.3
click at [716, 195] on label "Edit Design" at bounding box center [724, 196] width 121 height 12
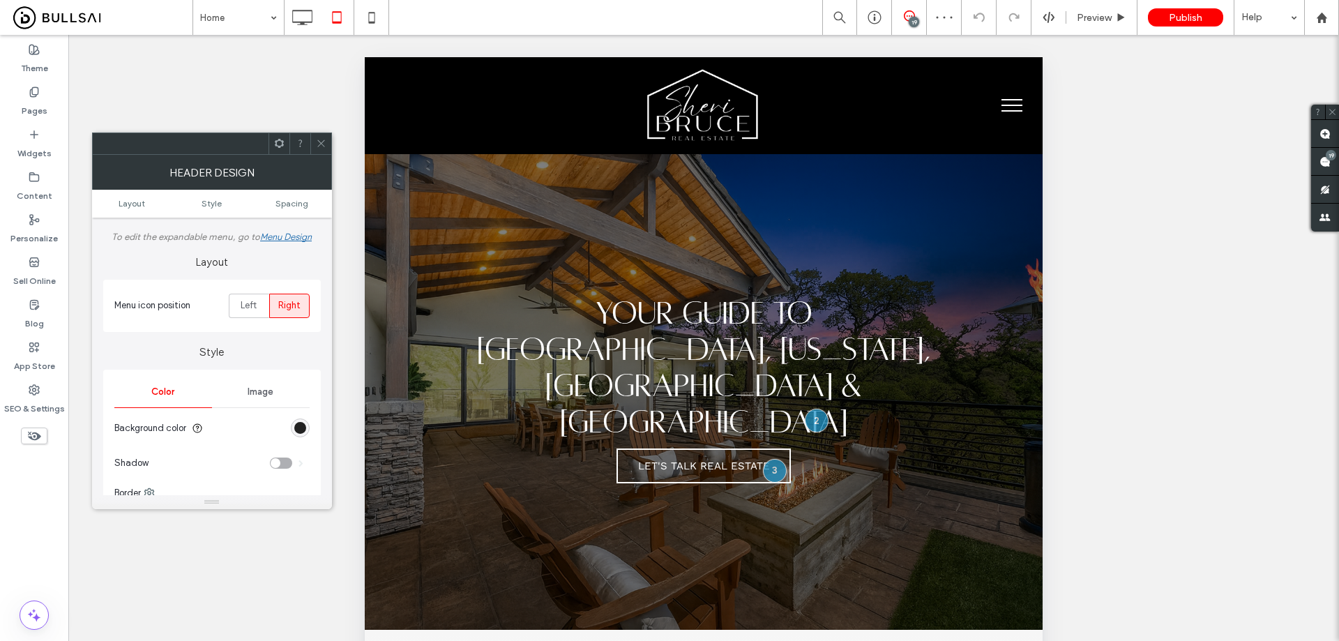
click at [301, 426] on div "rgb(0, 0, 0)" at bounding box center [300, 428] width 12 height 12
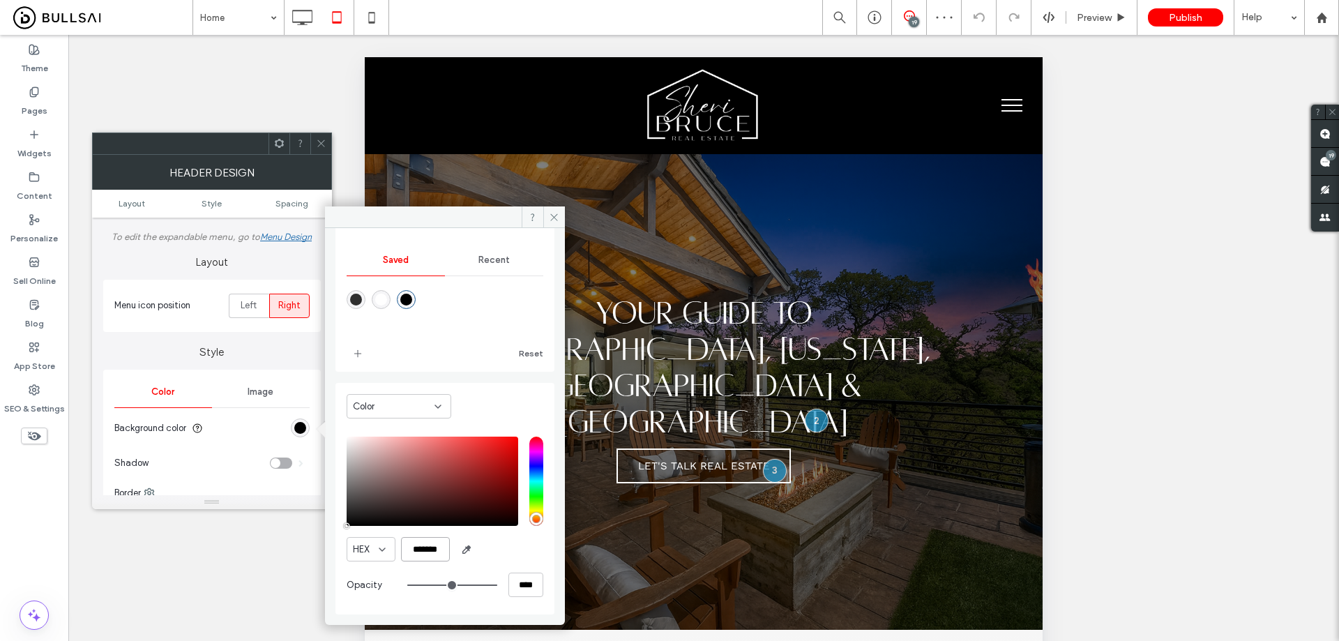
click at [429, 549] on input "*******" at bounding box center [425, 549] width 49 height 24
paste input "color picker textbox"
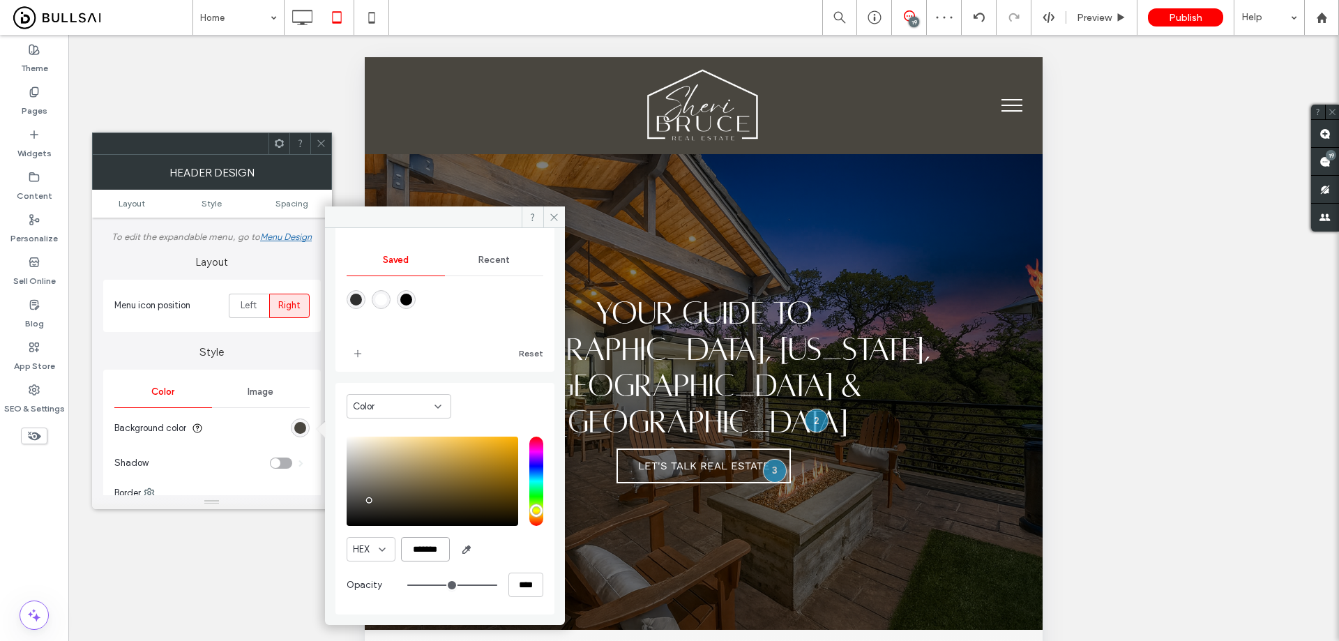
type input "*******"
click at [322, 135] on span at bounding box center [321, 143] width 10 height 21
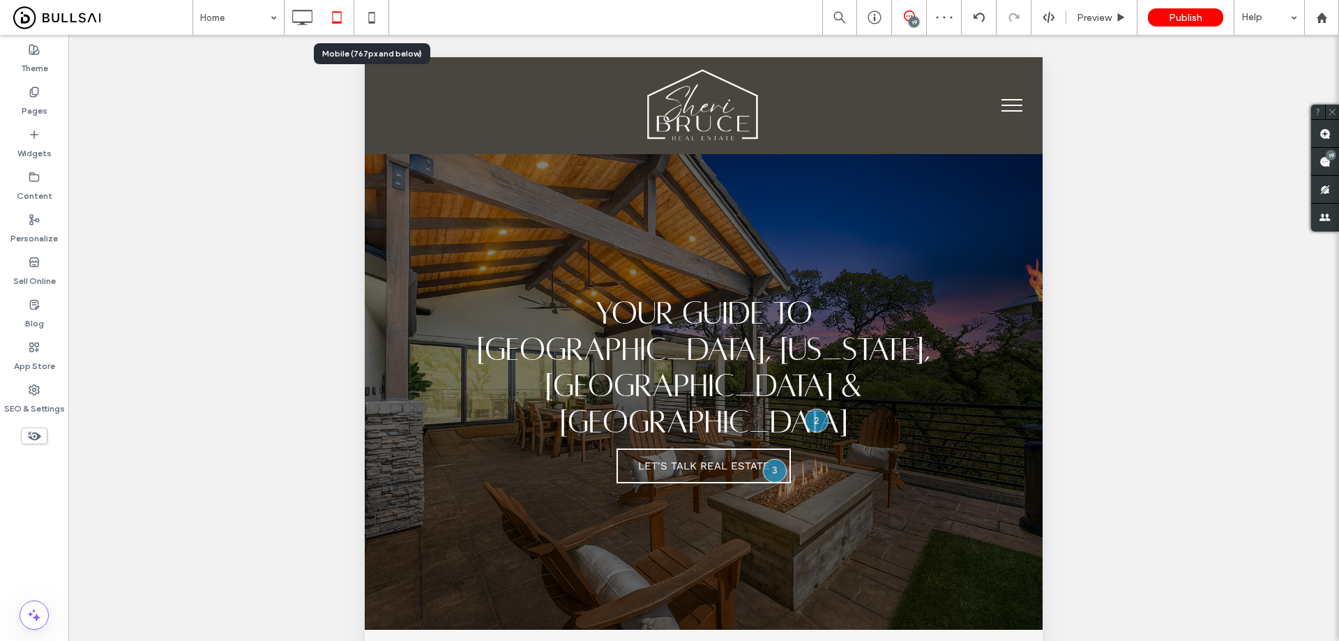
click at [370, 17] on icon at bounding box center [372, 17] width 28 height 28
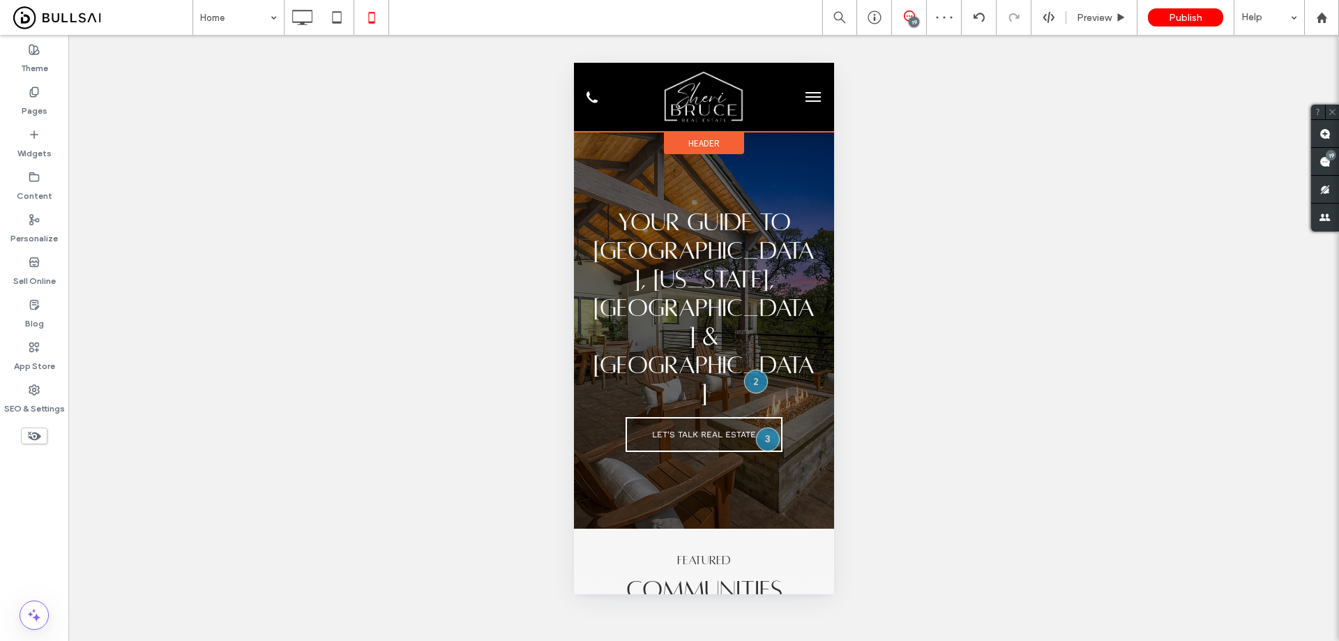
scroll to position [0, 0]
click at [703, 135] on div "Header" at bounding box center [703, 143] width 80 height 23
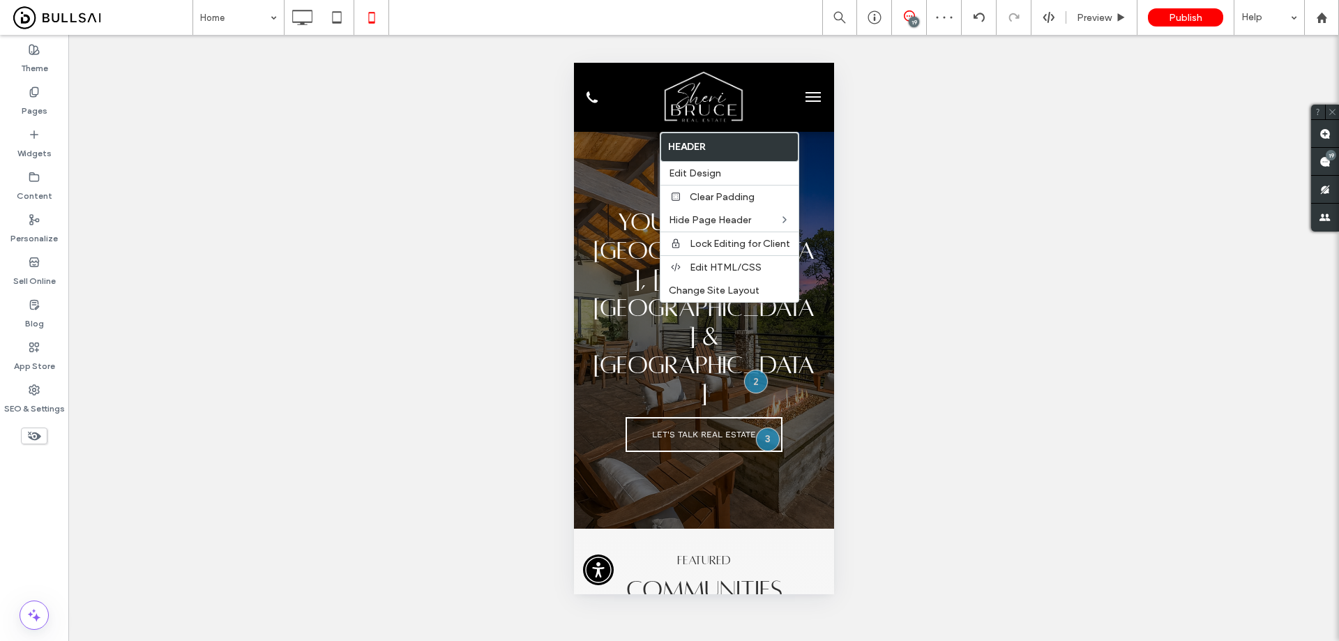
click at [718, 165] on div "Edit Design" at bounding box center [730, 173] width 138 height 23
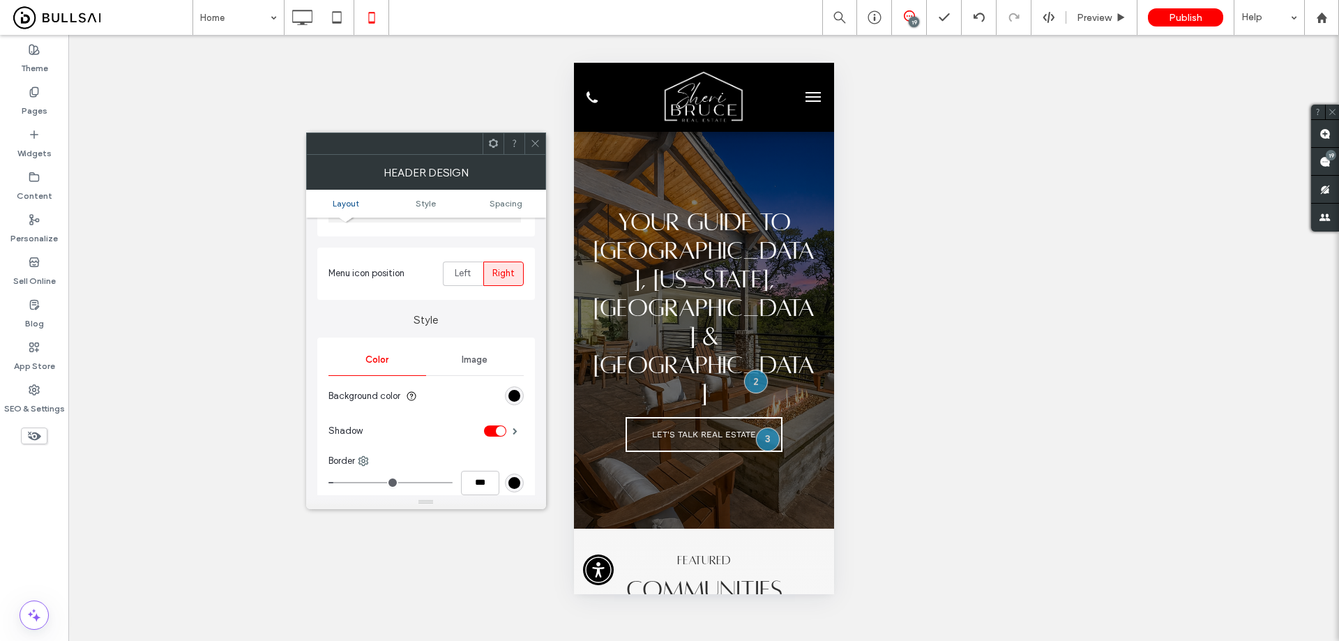
scroll to position [140, 0]
click at [518, 386] on div "rgb(0, 0, 0)" at bounding box center [514, 393] width 19 height 19
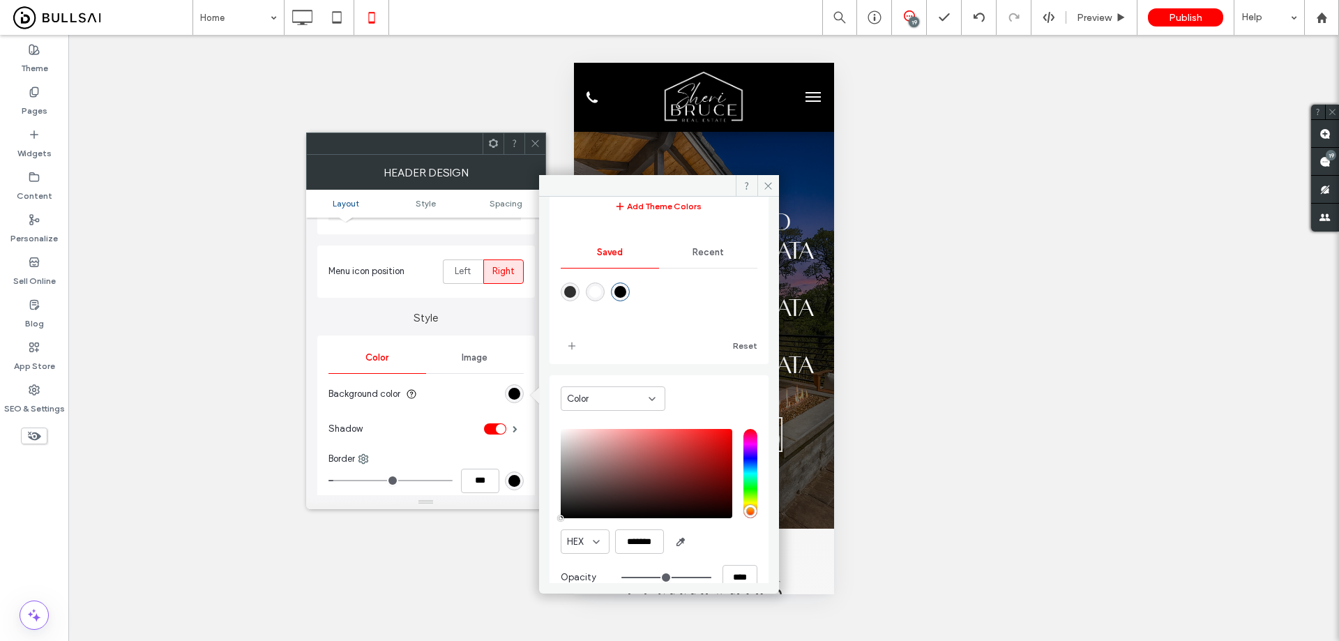
scroll to position [116, 0]
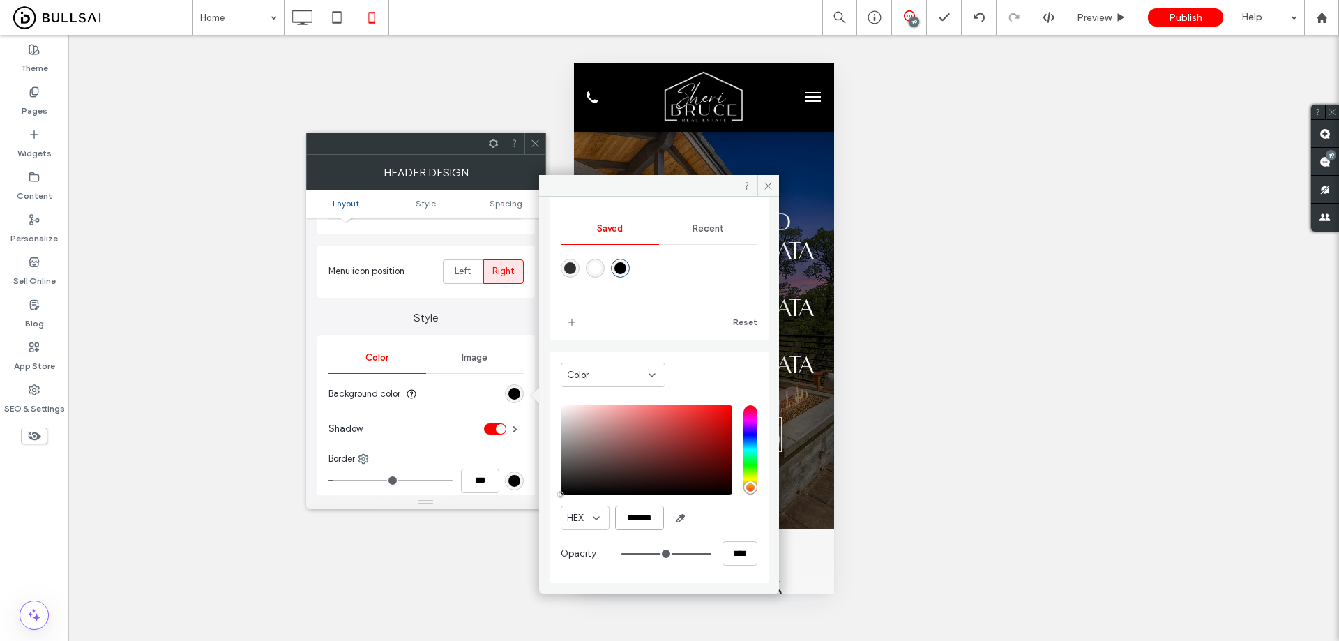
click at [652, 515] on input "*******" at bounding box center [639, 518] width 49 height 24
paste input "color picker textbox"
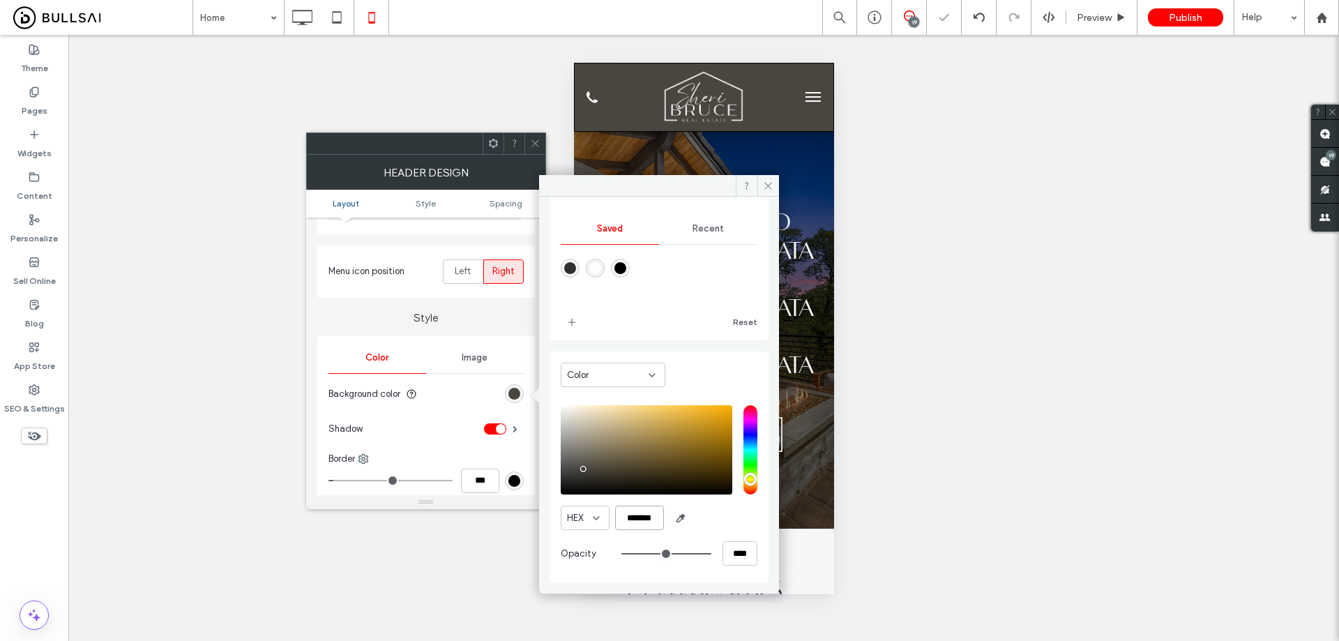
type input "*******"
click at [539, 141] on icon at bounding box center [535, 143] width 10 height 10
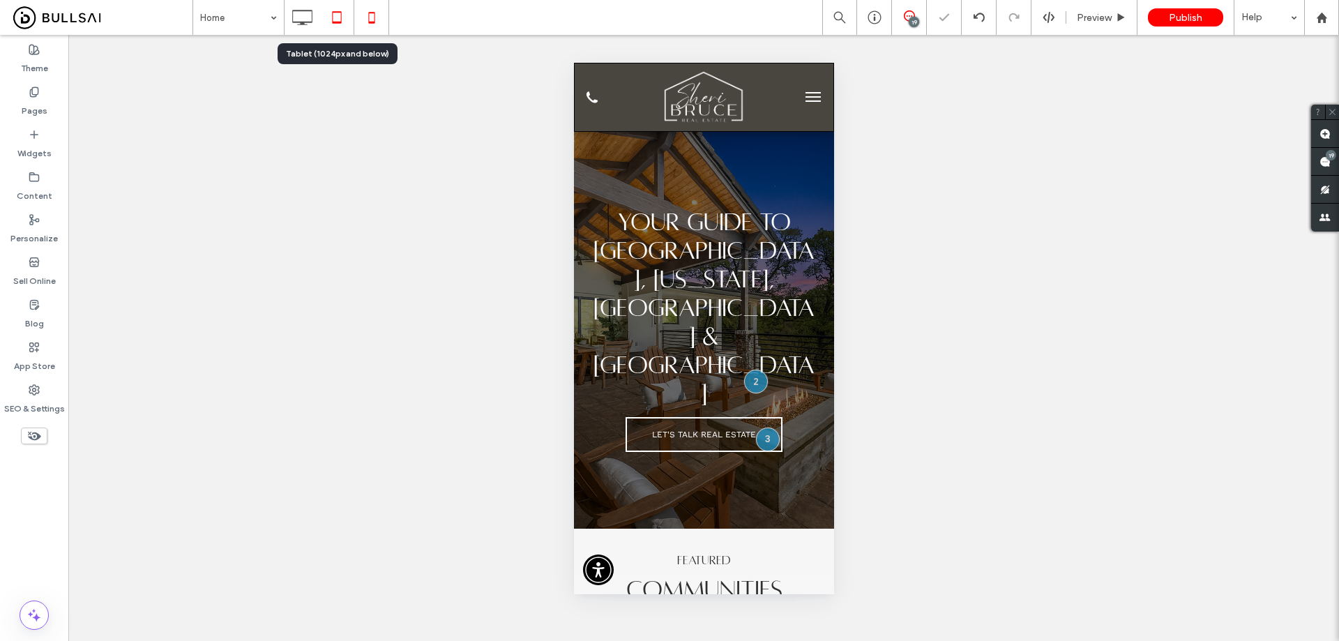
click at [333, 15] on icon at bounding box center [337, 17] width 28 height 28
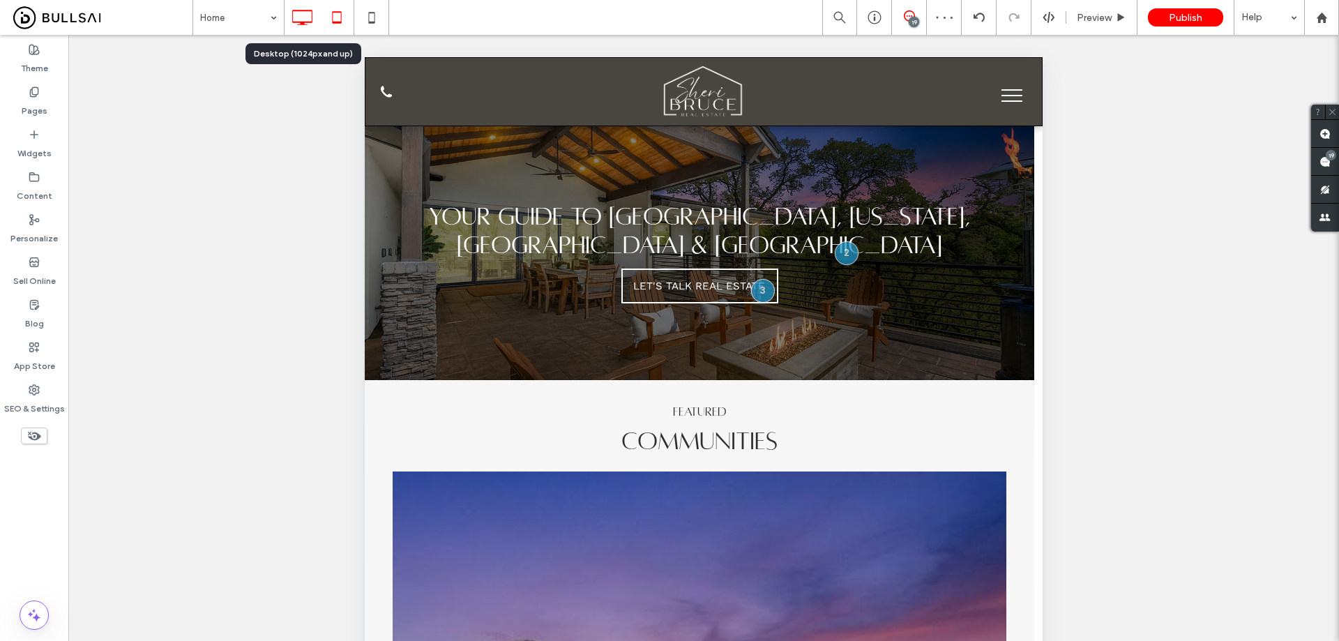
click at [293, 20] on use at bounding box center [303, 17] width 20 height 15
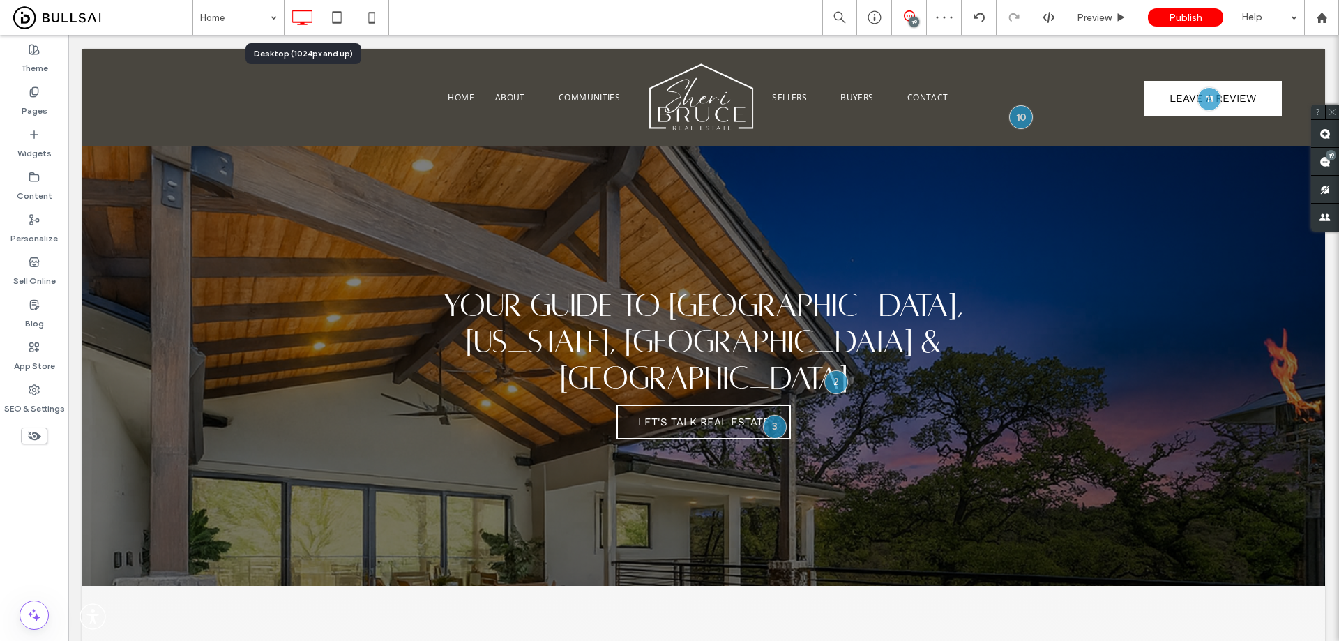
scroll to position [0, 0]
click at [423, 211] on div "Your Guide to Placer, Nevada, Sacramento & El Dorado Counties Let's Talk Real E…" at bounding box center [703, 365] width 1243 height 439
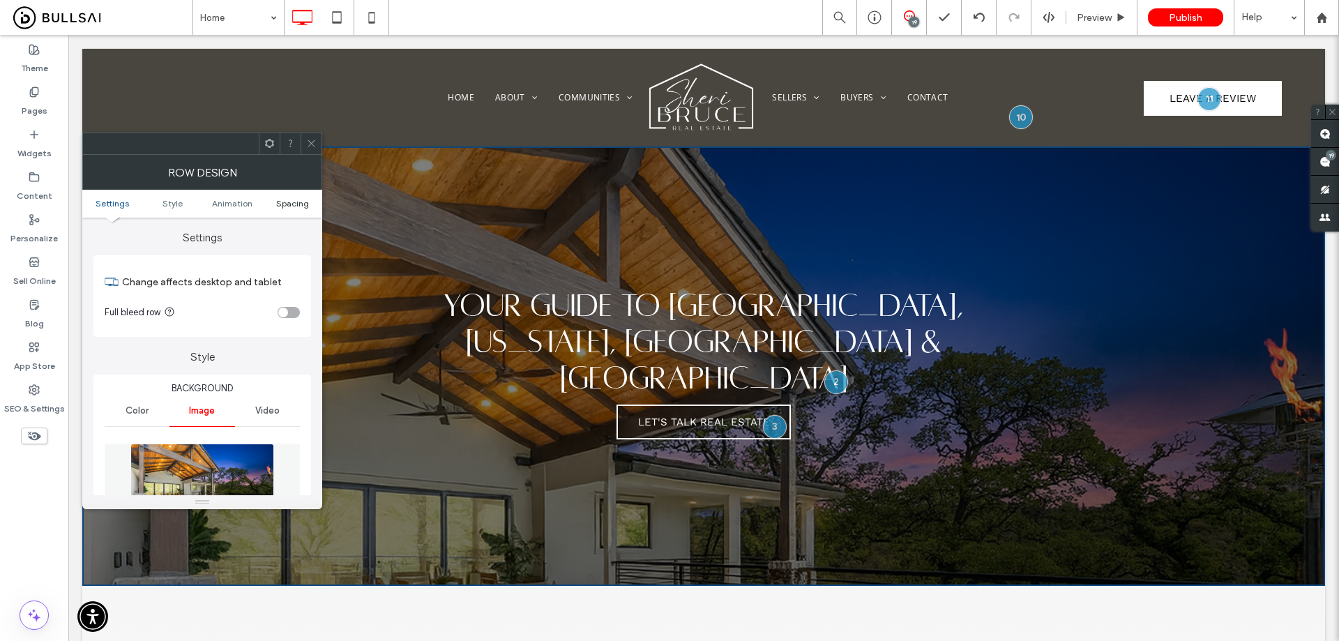
click at [289, 198] on span "Spacing" at bounding box center [292, 203] width 33 height 10
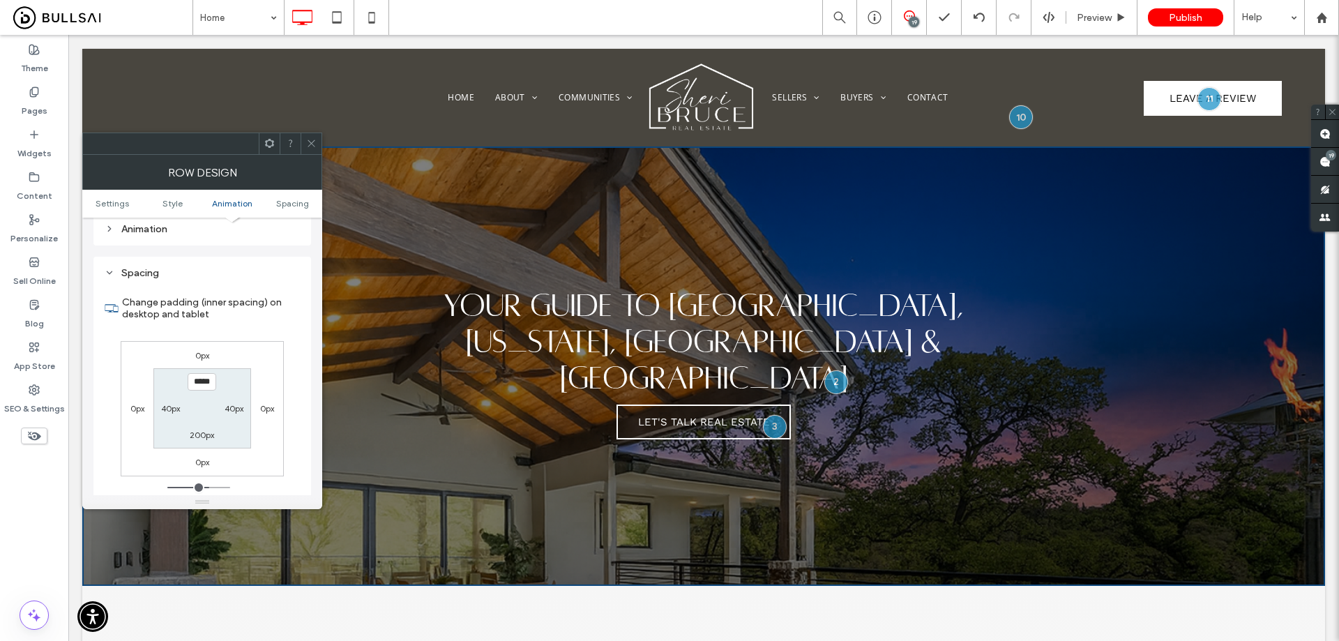
scroll to position [908, 0]
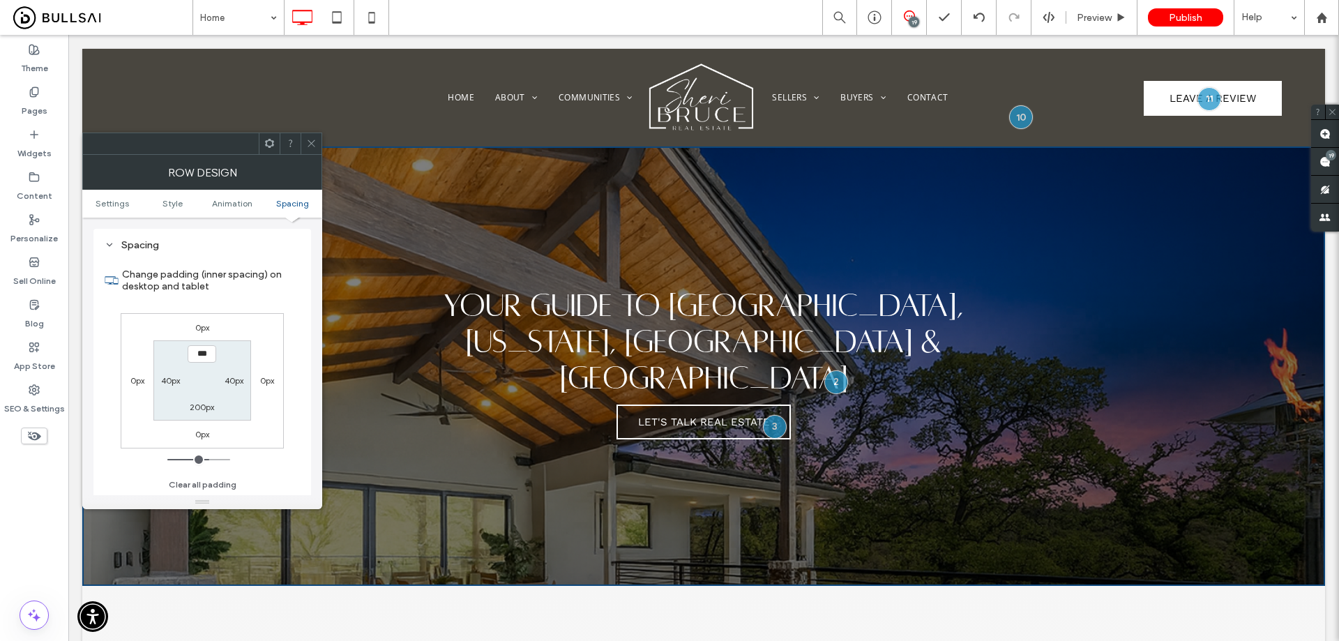
type input "*****"
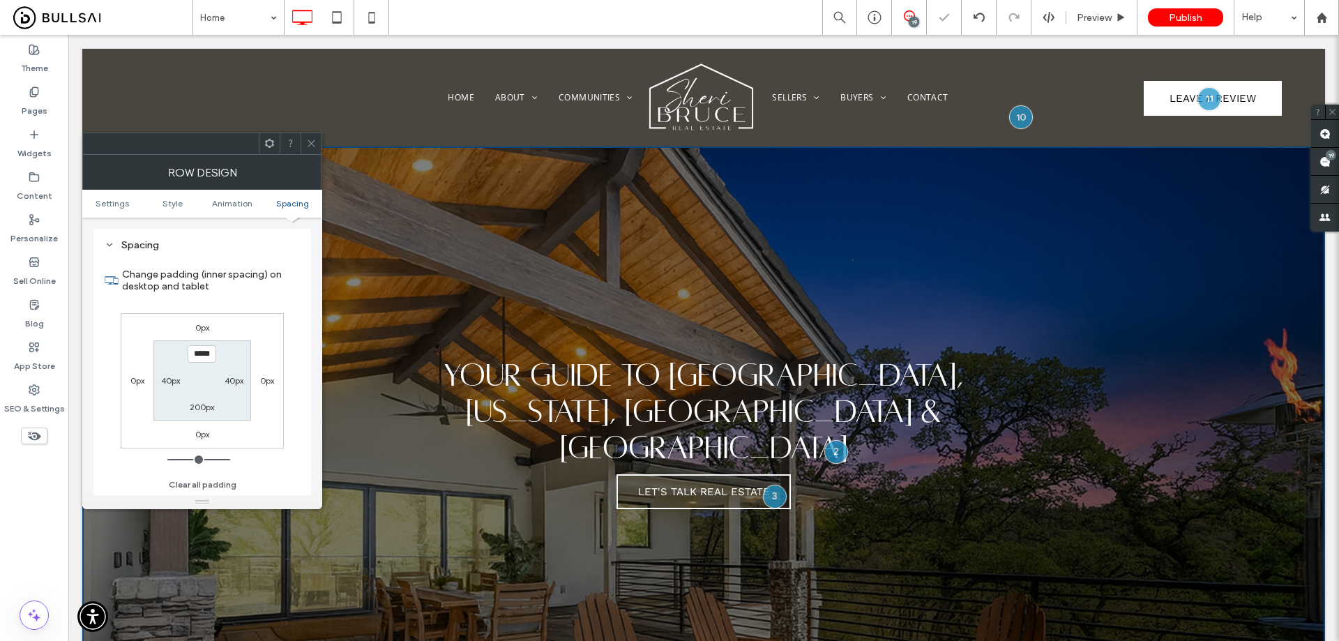
click at [199, 414] on div "200px" at bounding box center [202, 407] width 24 height 14
click at [202, 408] on label "200px" at bounding box center [202, 407] width 24 height 10
type input "***"
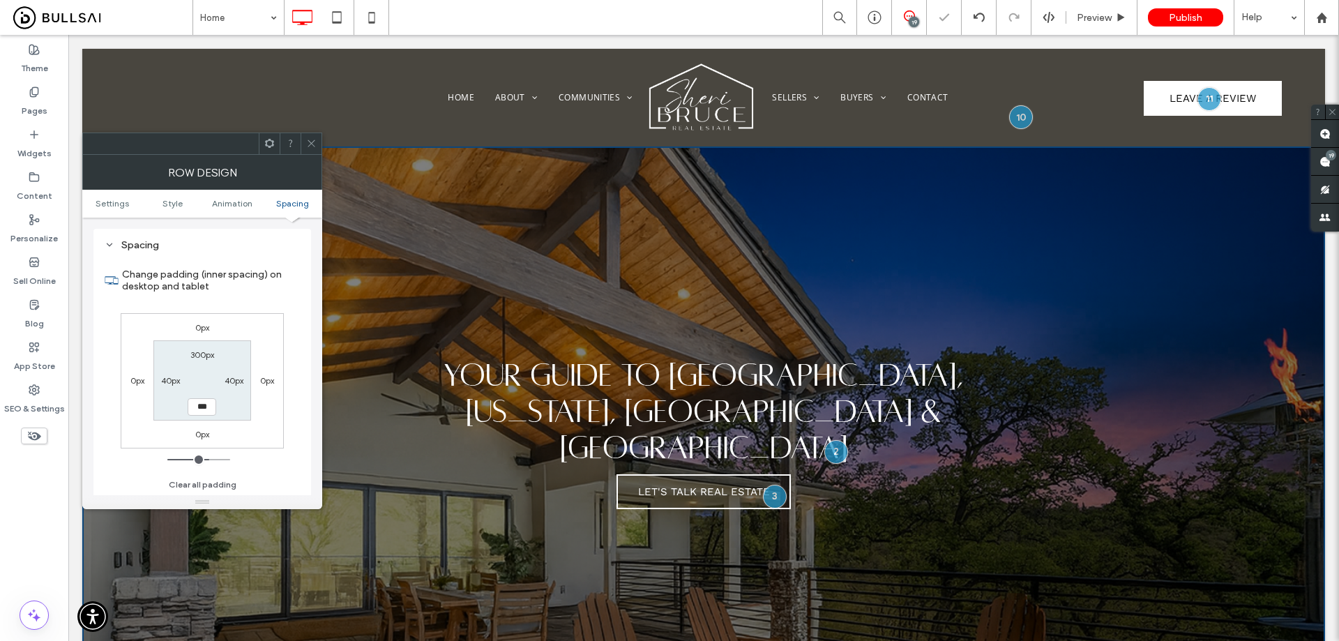
type input "*****"
click at [311, 139] on icon at bounding box center [311, 143] width 10 height 10
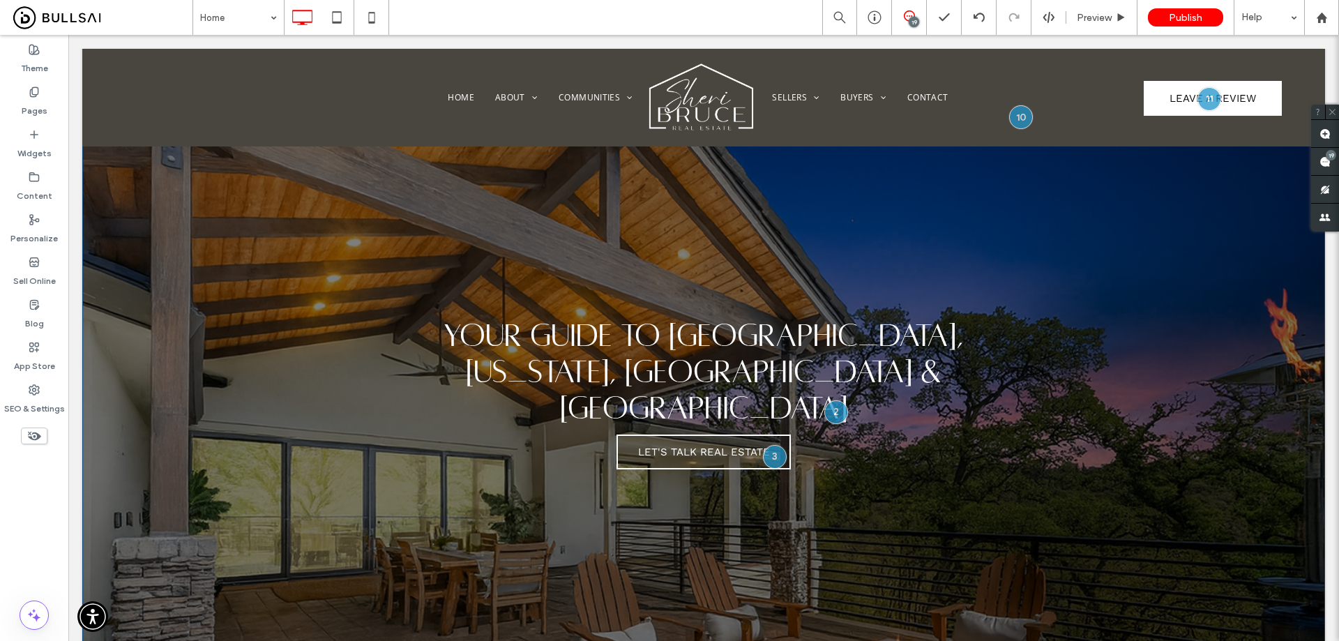
scroll to position [0, 0]
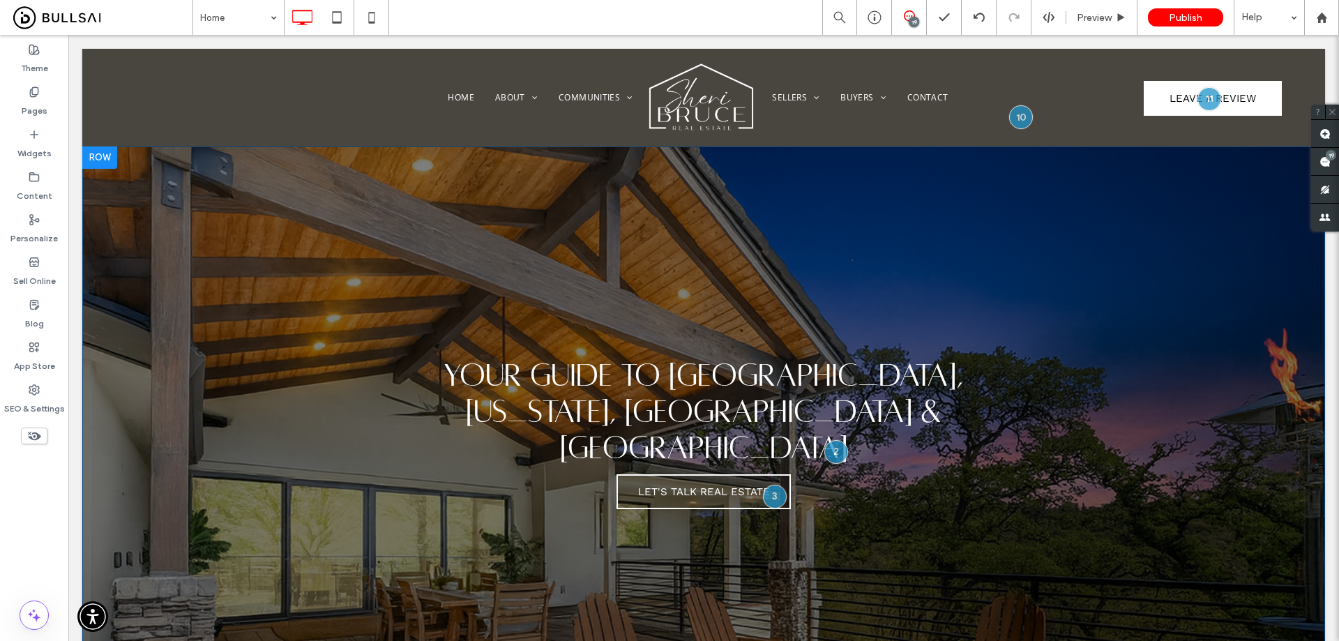
click at [332, 231] on div "Your Guide to Placer, Nevada, Sacramento & El Dorado Counties Let's Talk Real E…" at bounding box center [703, 435] width 1243 height 579
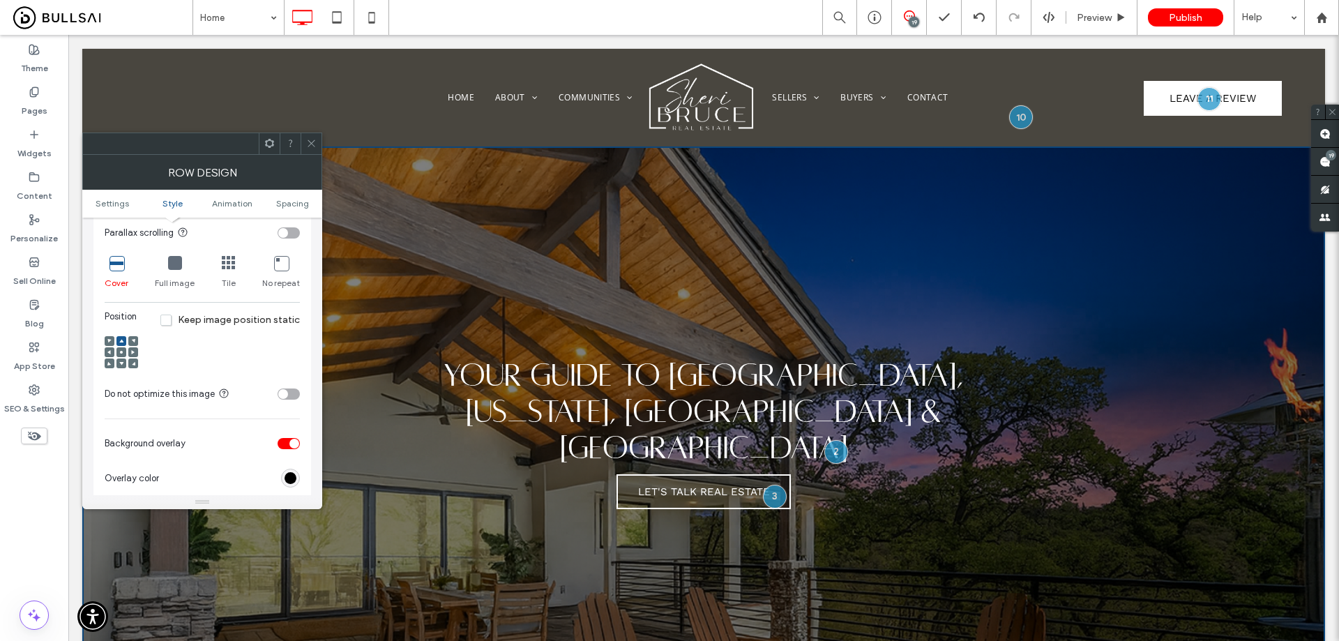
scroll to position [419, 0]
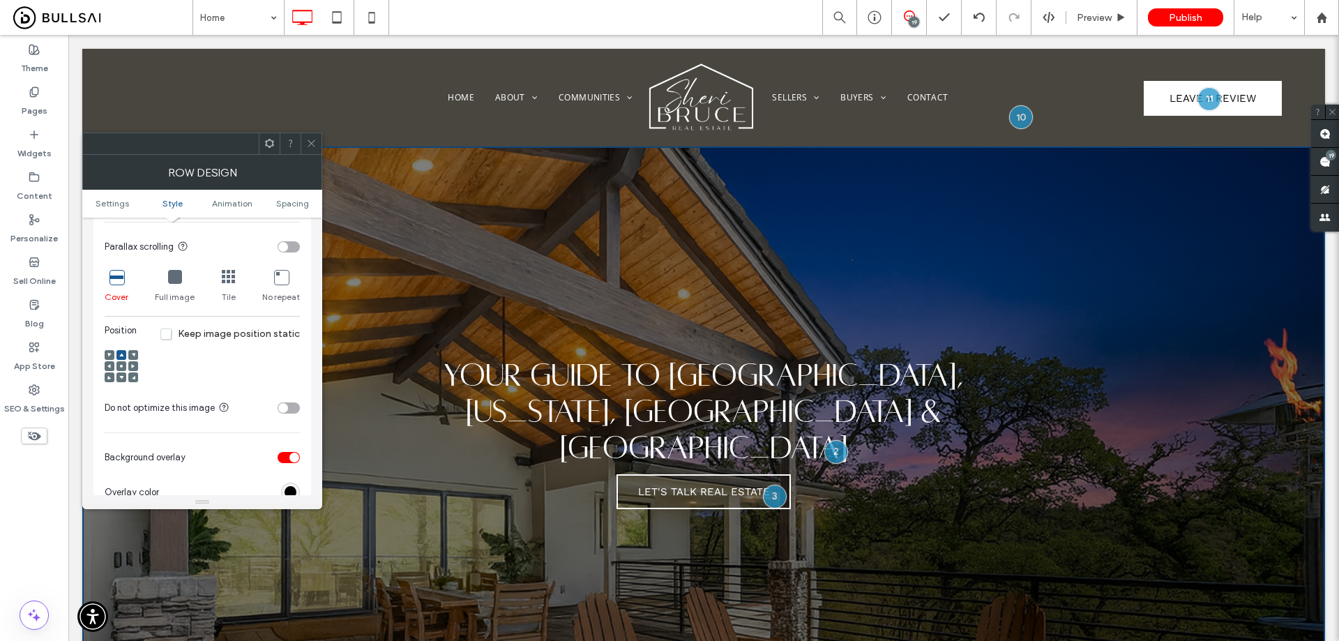
click at [120, 363] on span at bounding box center [121, 366] width 4 height 10
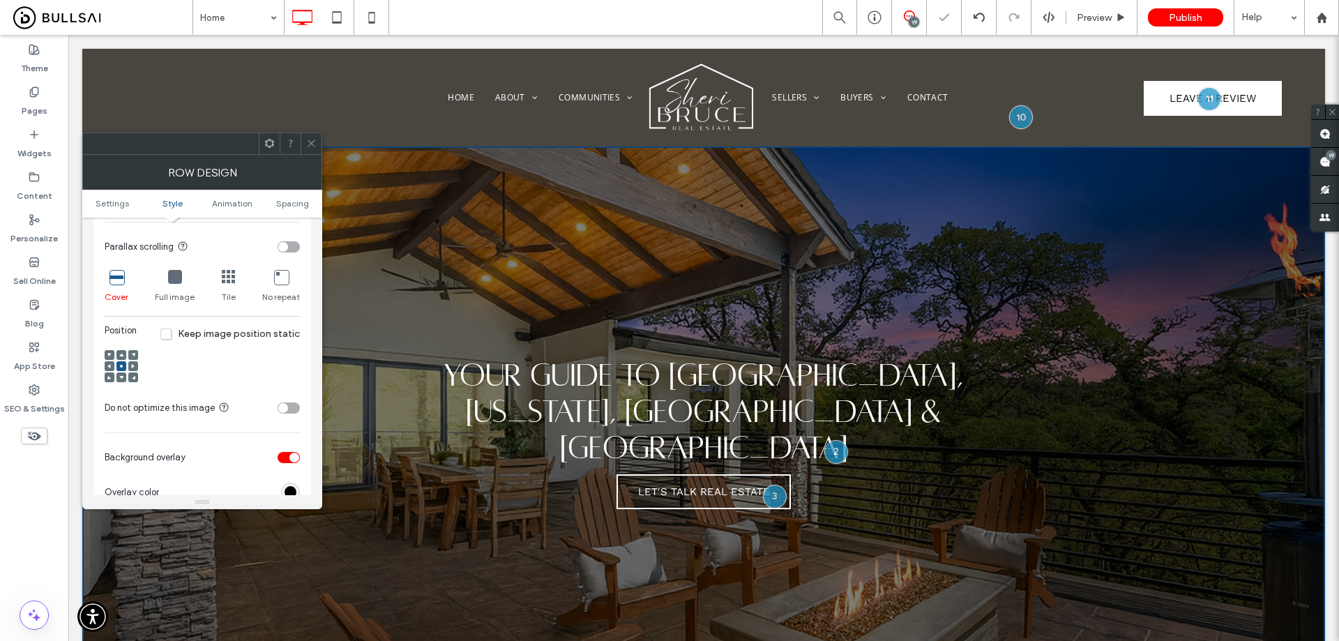
click at [314, 141] on use at bounding box center [311, 143] width 7 height 7
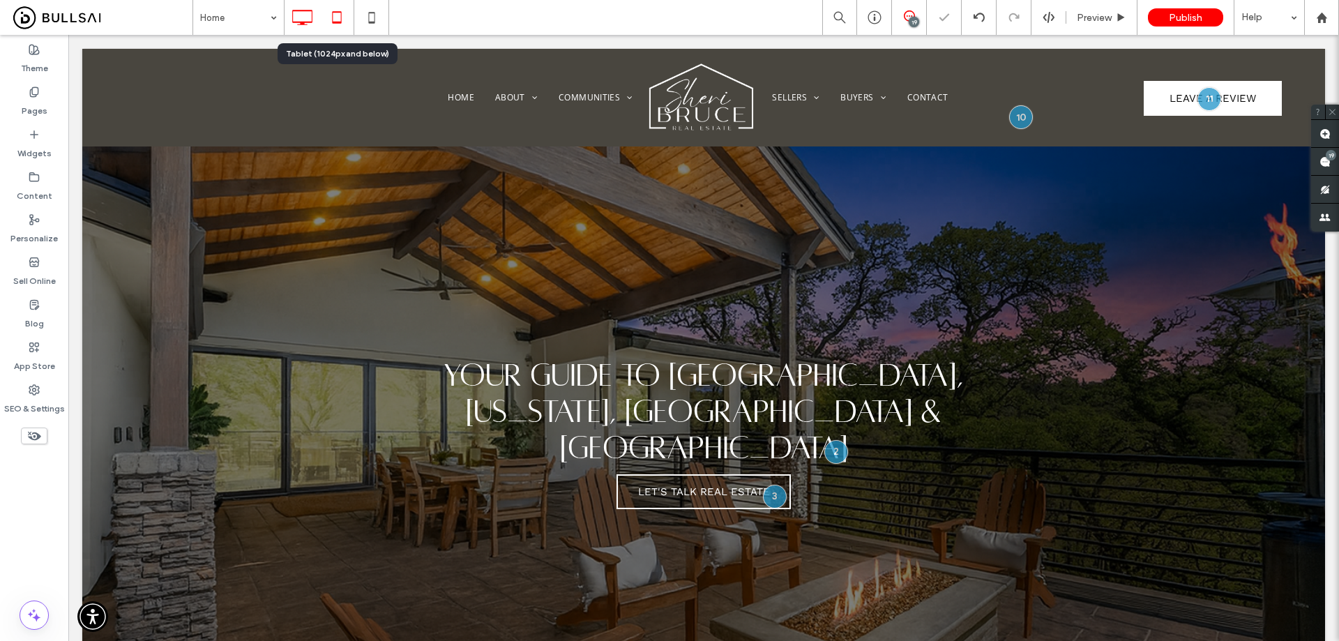
click at [344, 18] on icon at bounding box center [337, 17] width 28 height 28
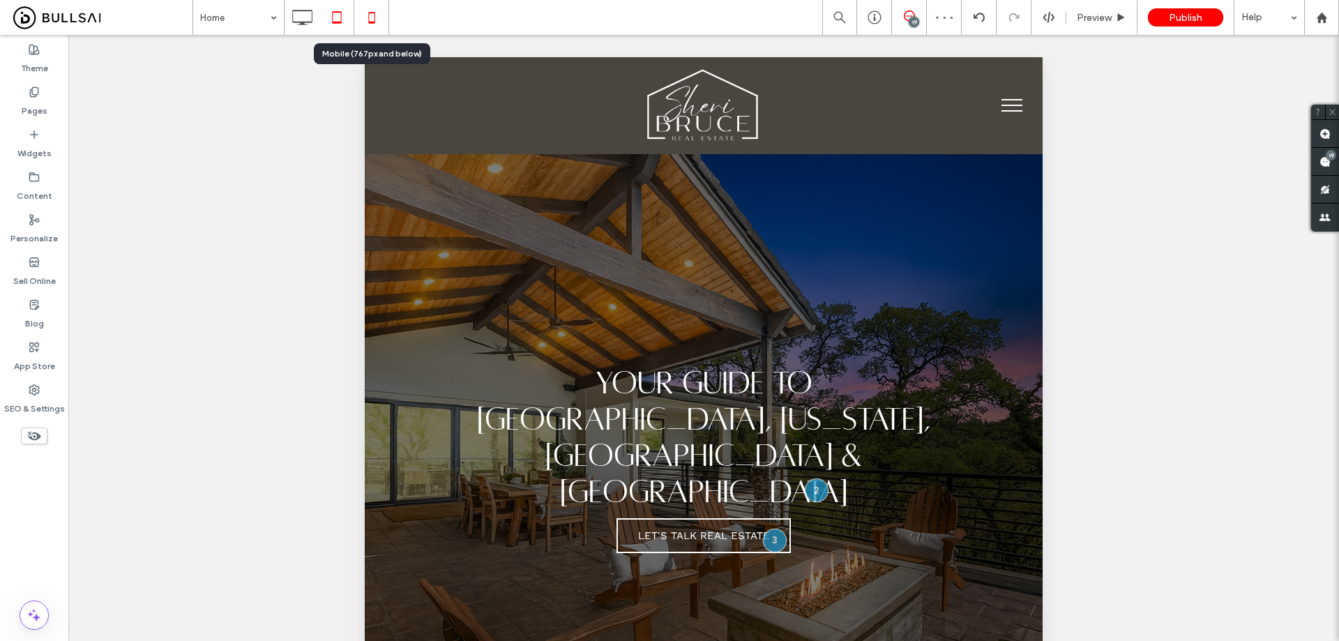
click at [371, 22] on use at bounding box center [371, 17] width 6 height 11
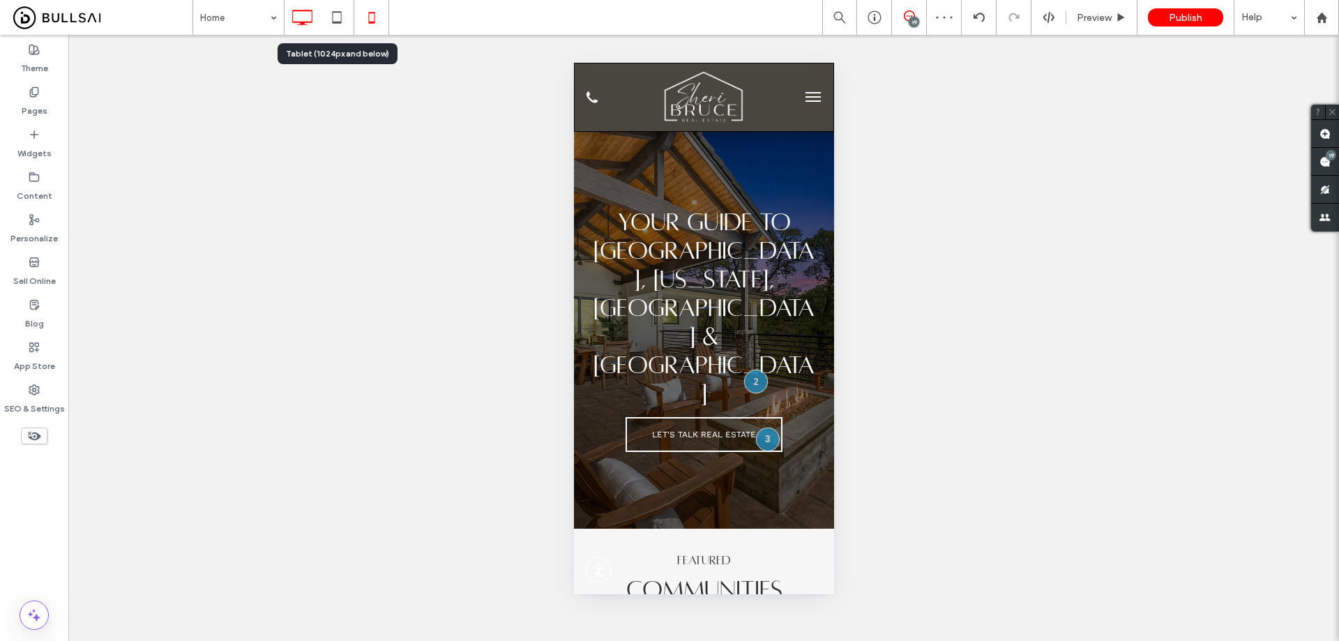
scroll to position [0, 0]
click at [308, 23] on icon at bounding box center [302, 17] width 28 height 28
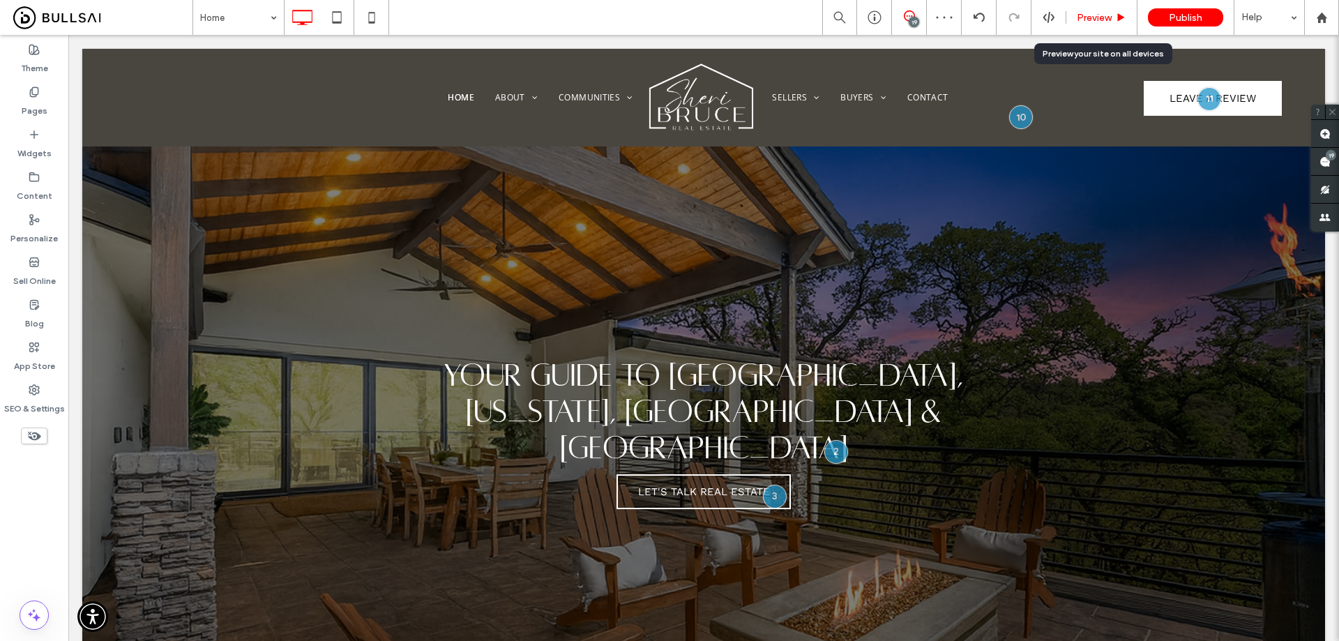
click at [1102, 22] on span "Preview" at bounding box center [1094, 18] width 35 height 12
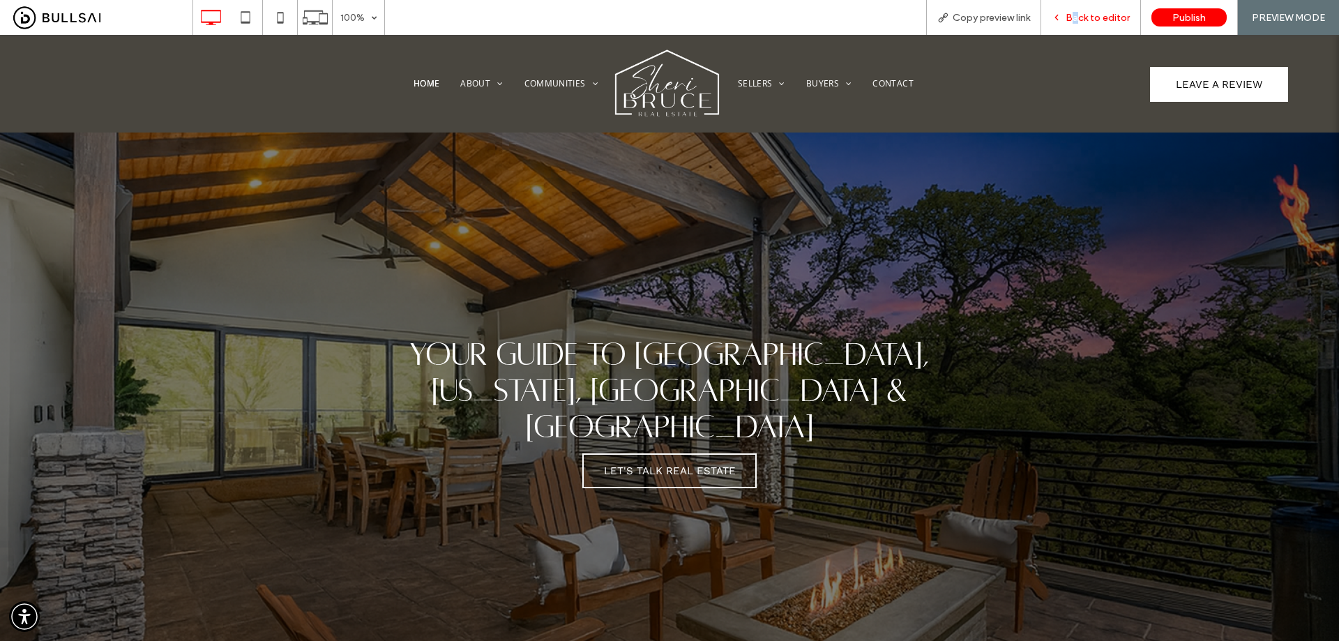
click at [1078, 18] on span "Back to editor" at bounding box center [1098, 18] width 64 height 12
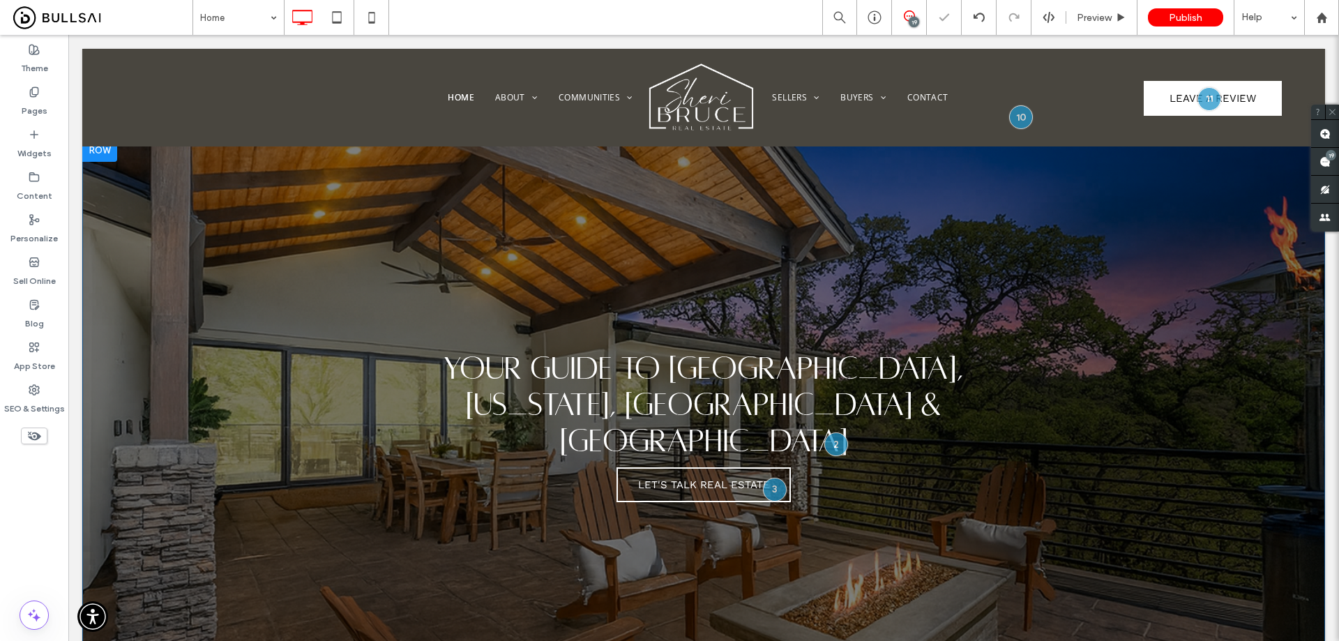
click at [289, 248] on div "Your Guide to Placer, Nevada, Sacramento & El Dorado Counties Let's Talk Real E…" at bounding box center [703, 429] width 1243 height 579
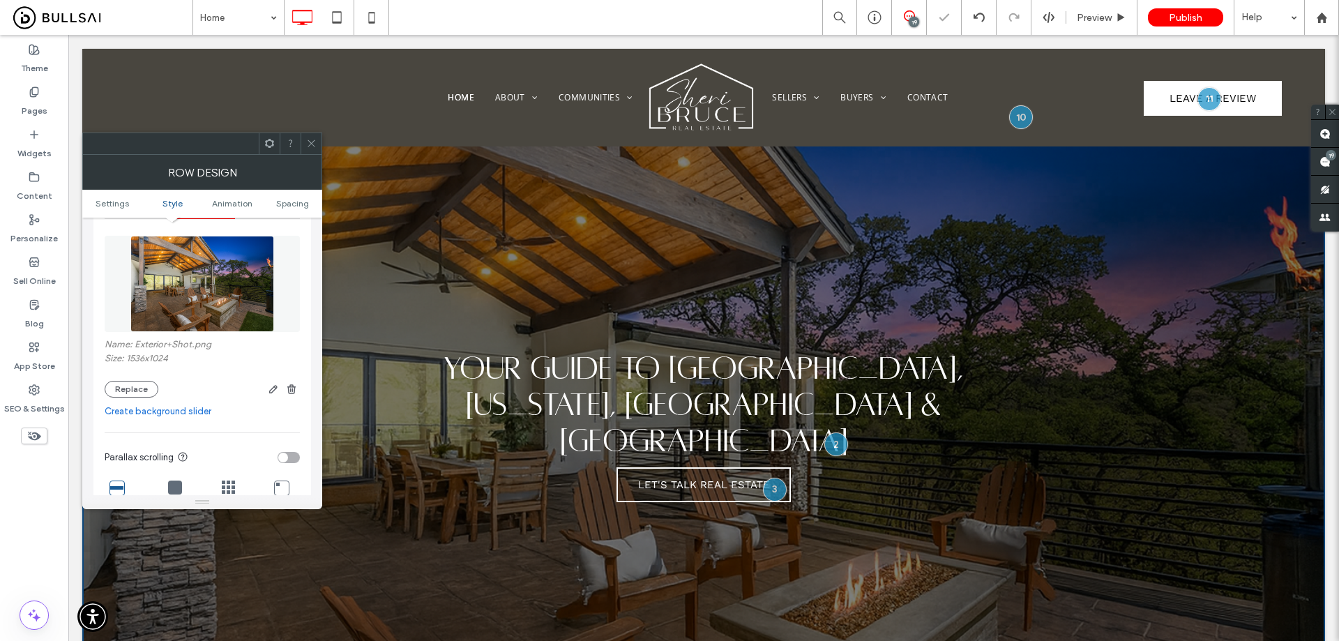
scroll to position [209, 0]
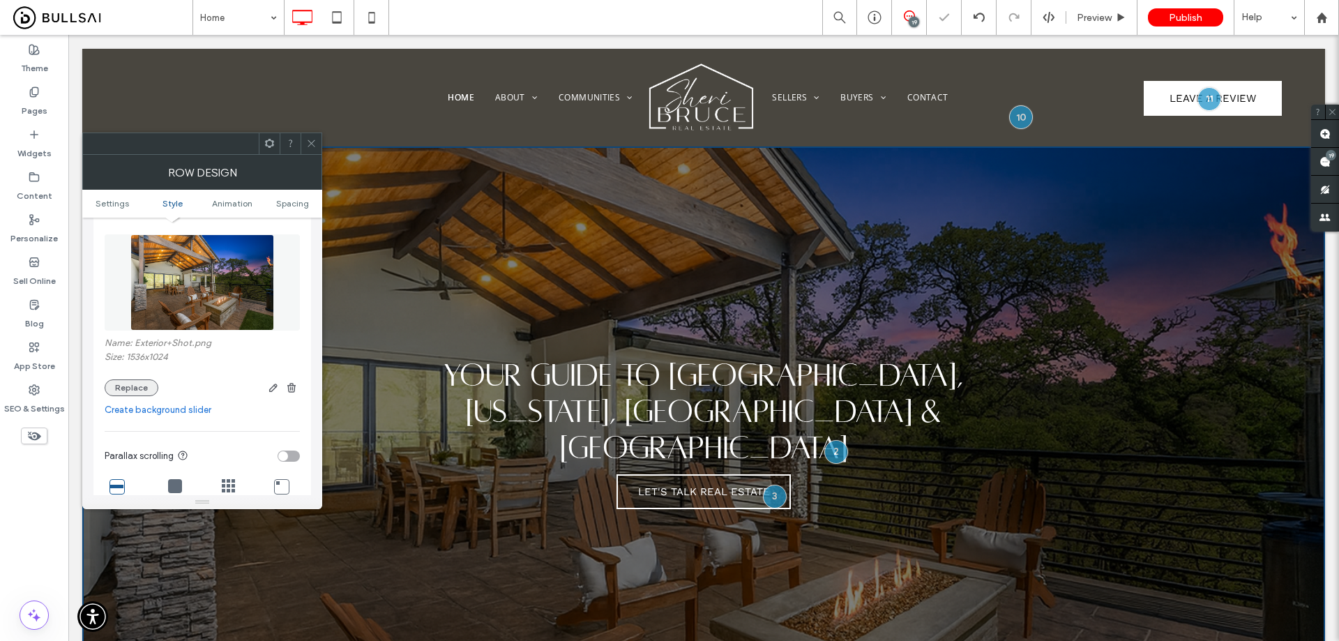
click at [146, 386] on button "Replace" at bounding box center [132, 387] width 54 height 17
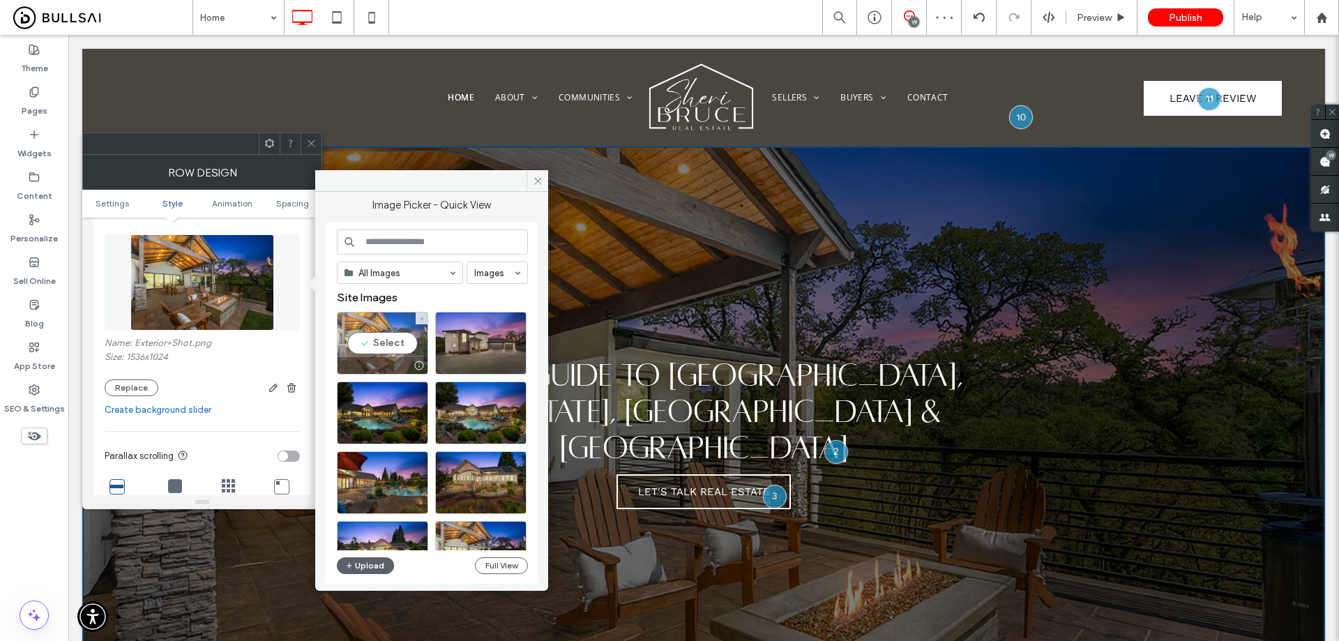
click at [402, 345] on div "Select" at bounding box center [382, 343] width 91 height 63
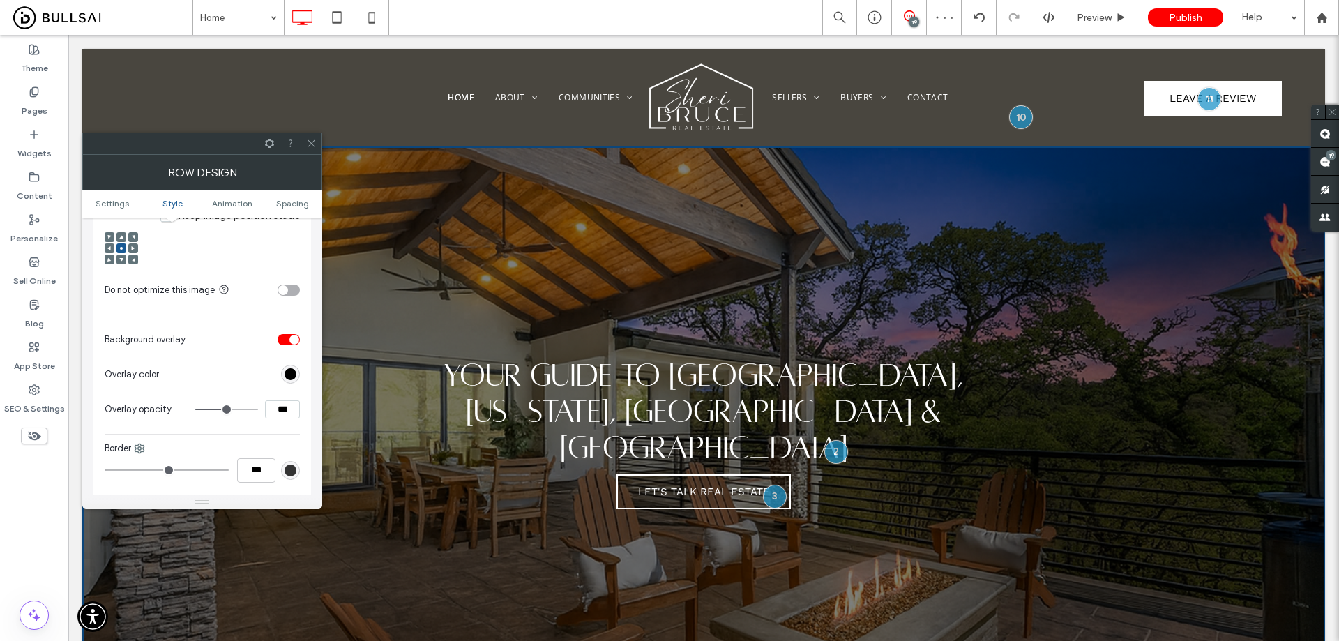
scroll to position [488, 0]
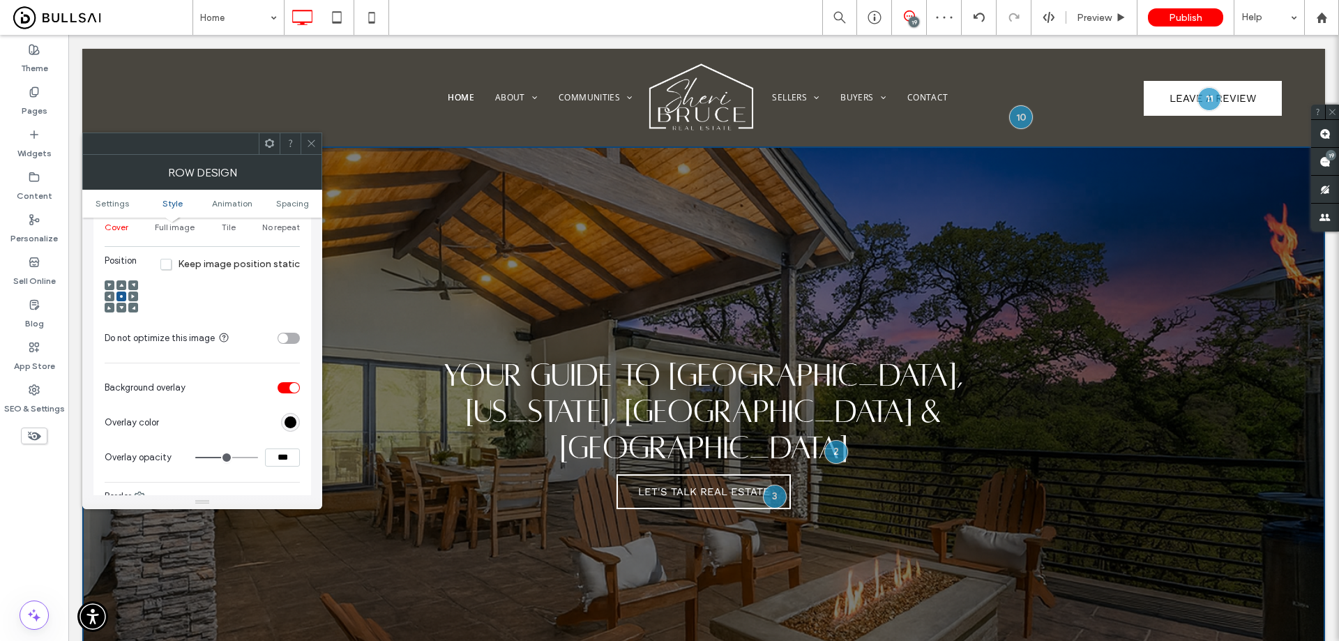
click at [295, 342] on div "toggle" at bounding box center [289, 338] width 22 height 11
click at [121, 283] on icon at bounding box center [121, 285] width 4 height 4
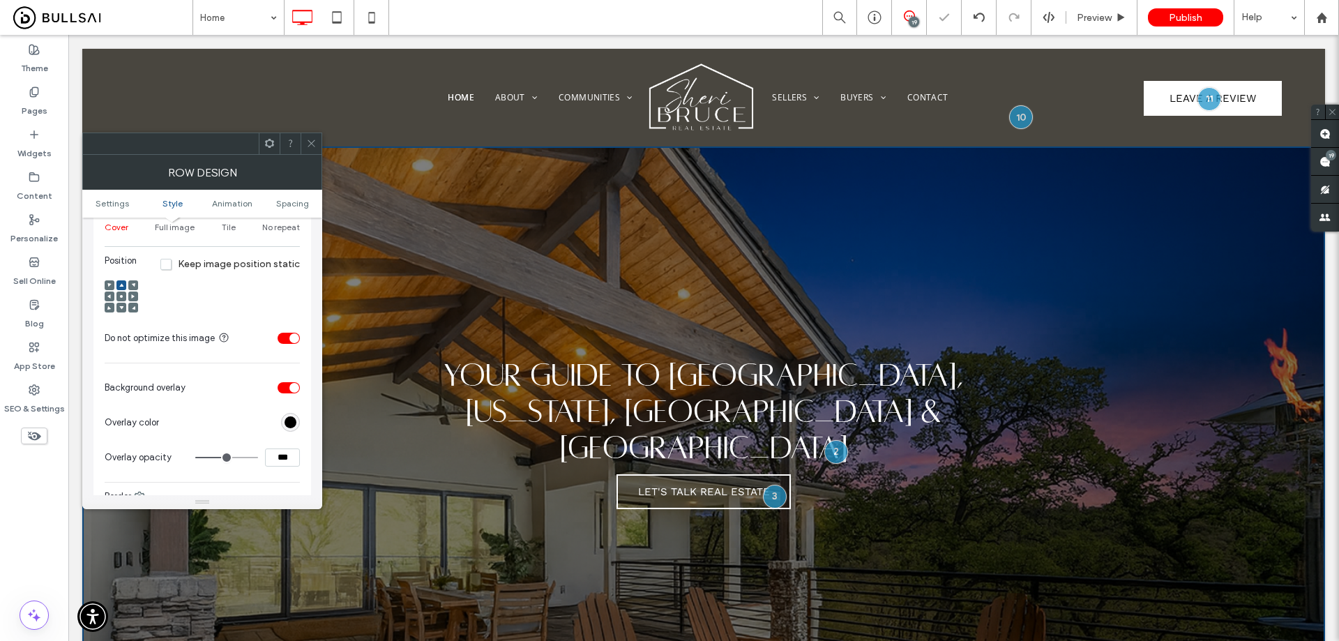
drag, startPoint x: 319, startPoint y: 146, endPoint x: 345, endPoint y: 126, distance: 32.4
click at [319, 146] on div at bounding box center [311, 143] width 21 height 21
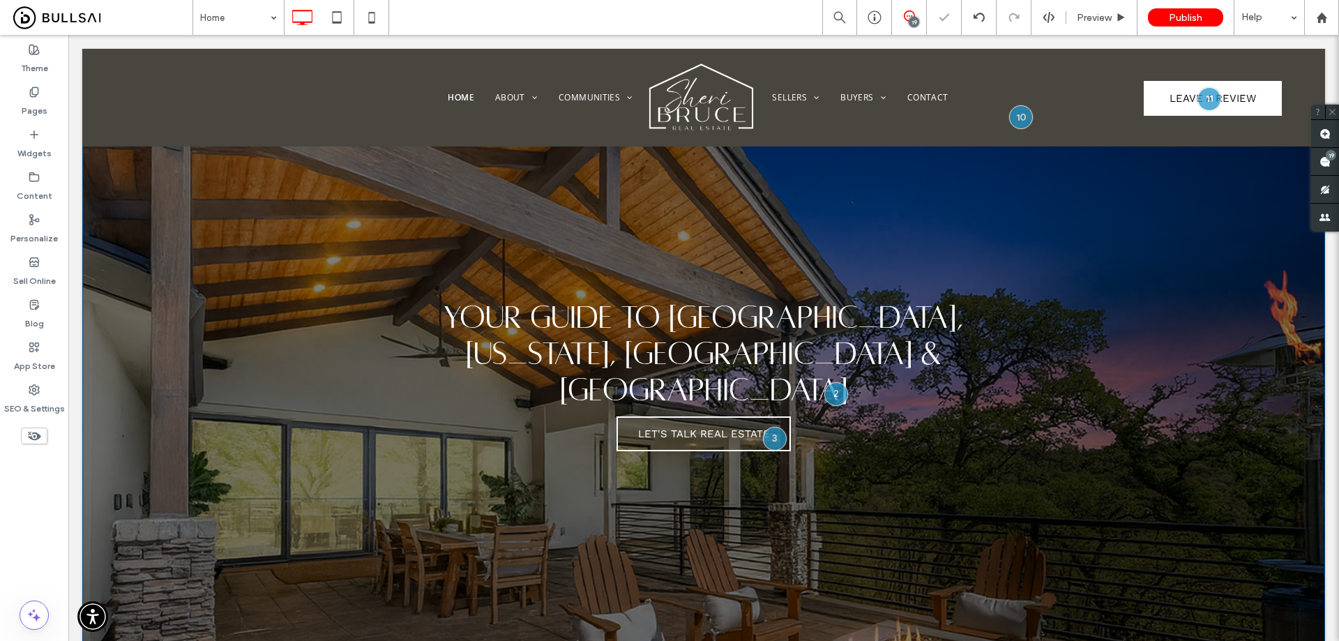
scroll to position [70, 0]
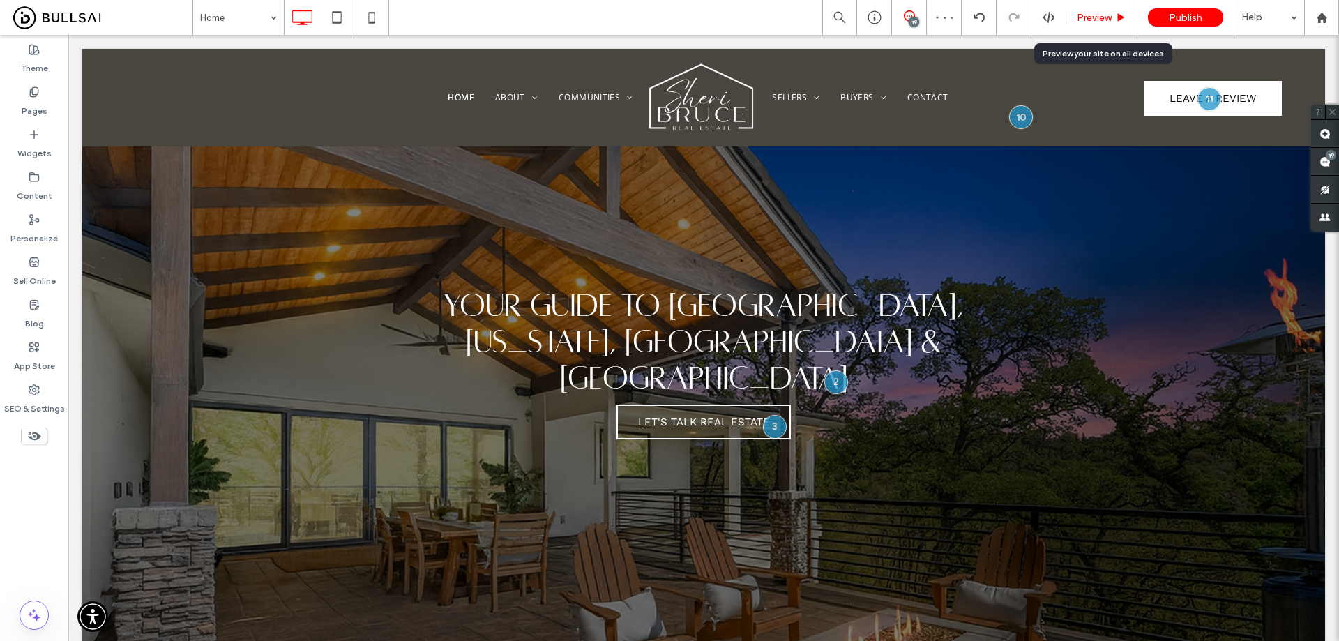
click at [1089, 17] on span "Preview" at bounding box center [1094, 18] width 35 height 12
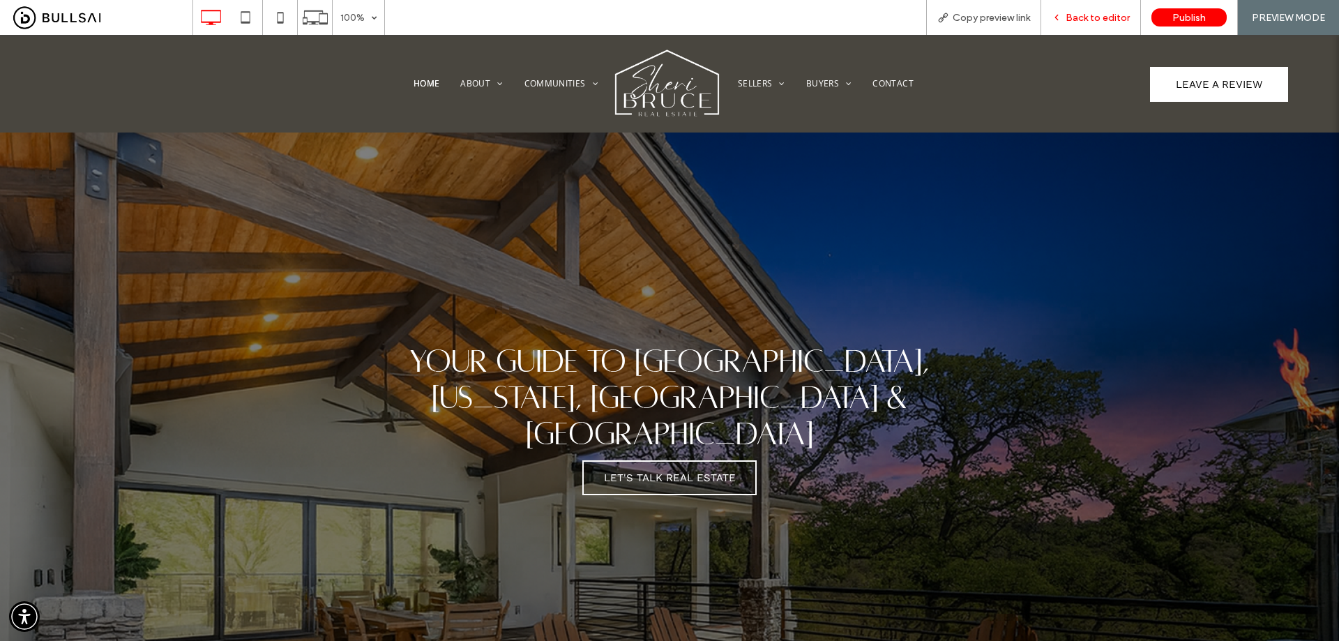
click at [1074, 18] on span "Back to editor" at bounding box center [1098, 18] width 64 height 12
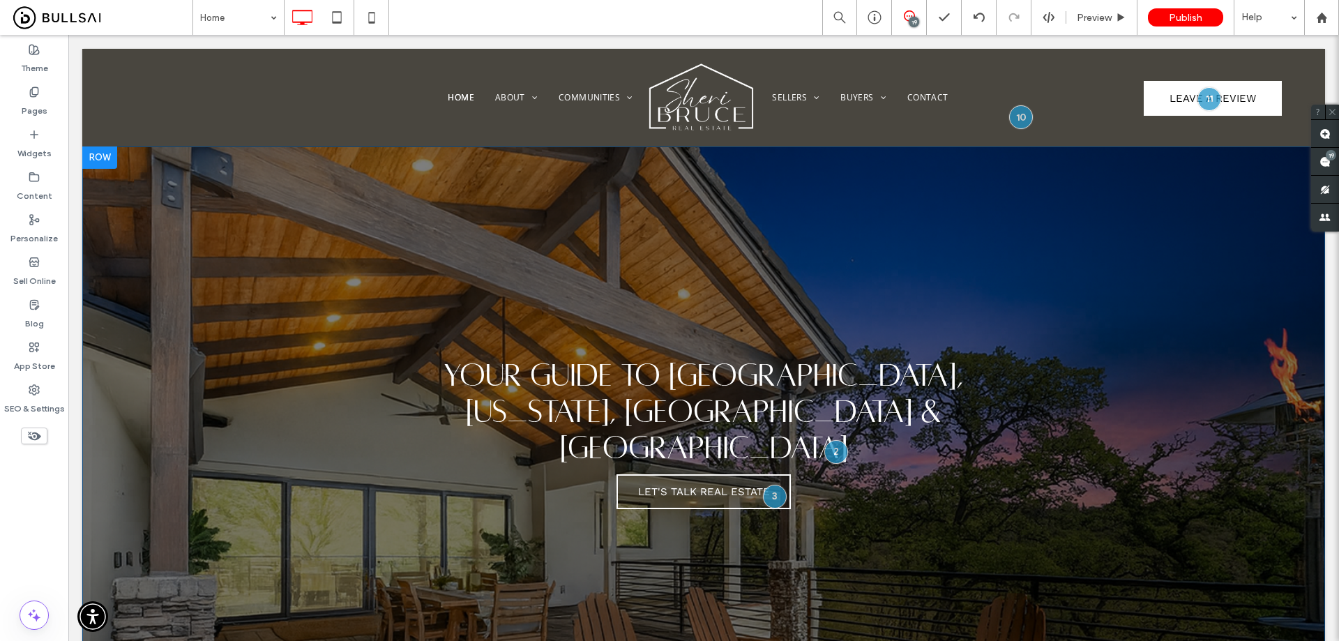
click at [366, 193] on div "Your Guide to Placer, Nevada, Sacramento & El Dorado Counties Let's Talk Real E…" at bounding box center [703, 435] width 1243 height 579
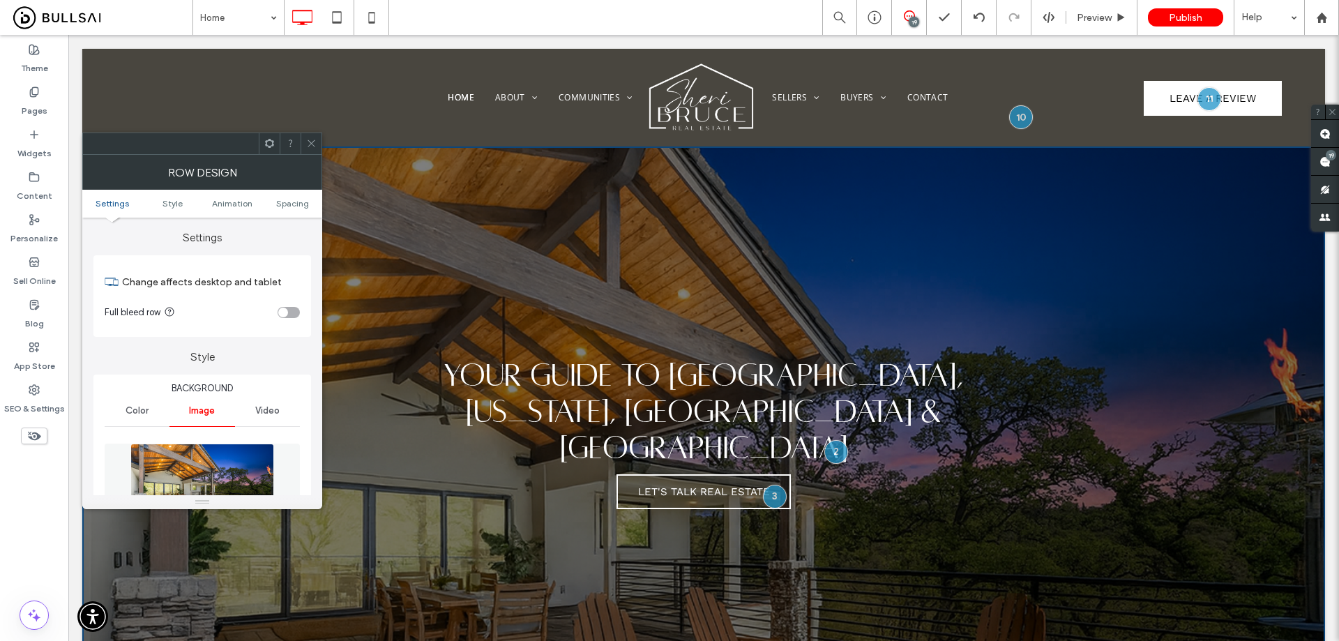
drag, startPoint x: 296, startPoint y: 140, endPoint x: 318, endPoint y: 140, distance: 22.3
click at [296, 139] on div at bounding box center [290, 143] width 21 height 21
click at [313, 140] on icon at bounding box center [311, 143] width 10 height 10
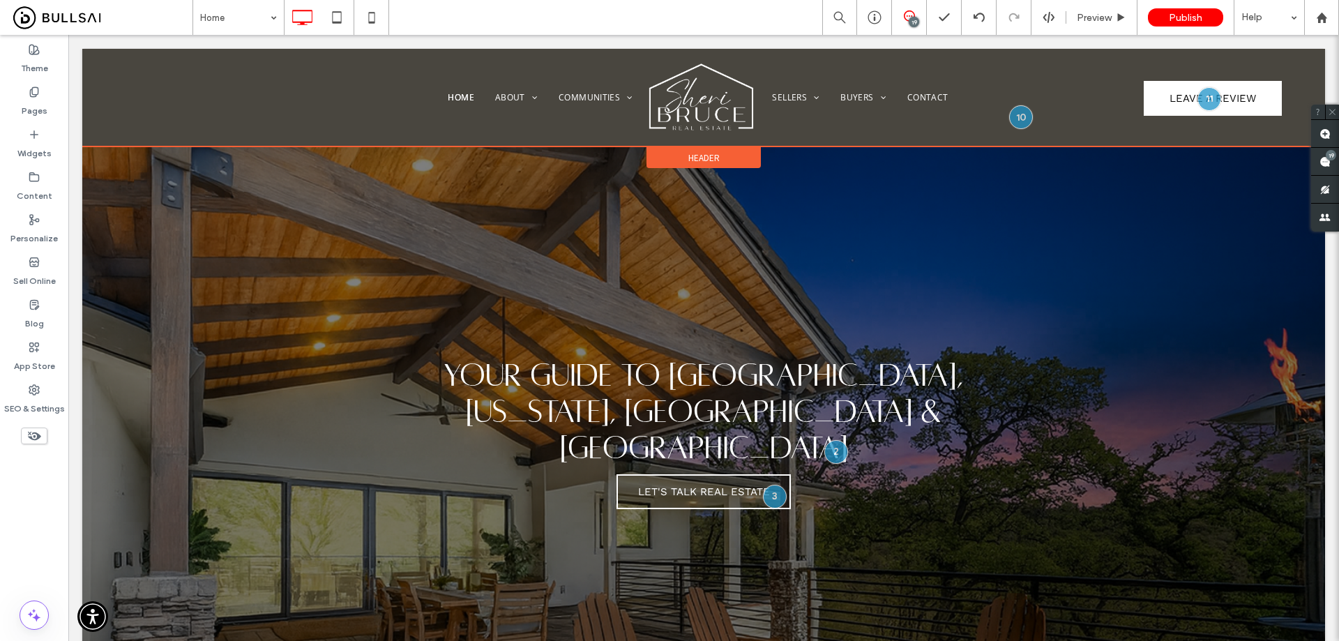
click at [702, 155] on span "Header" at bounding box center [703, 158] width 31 height 12
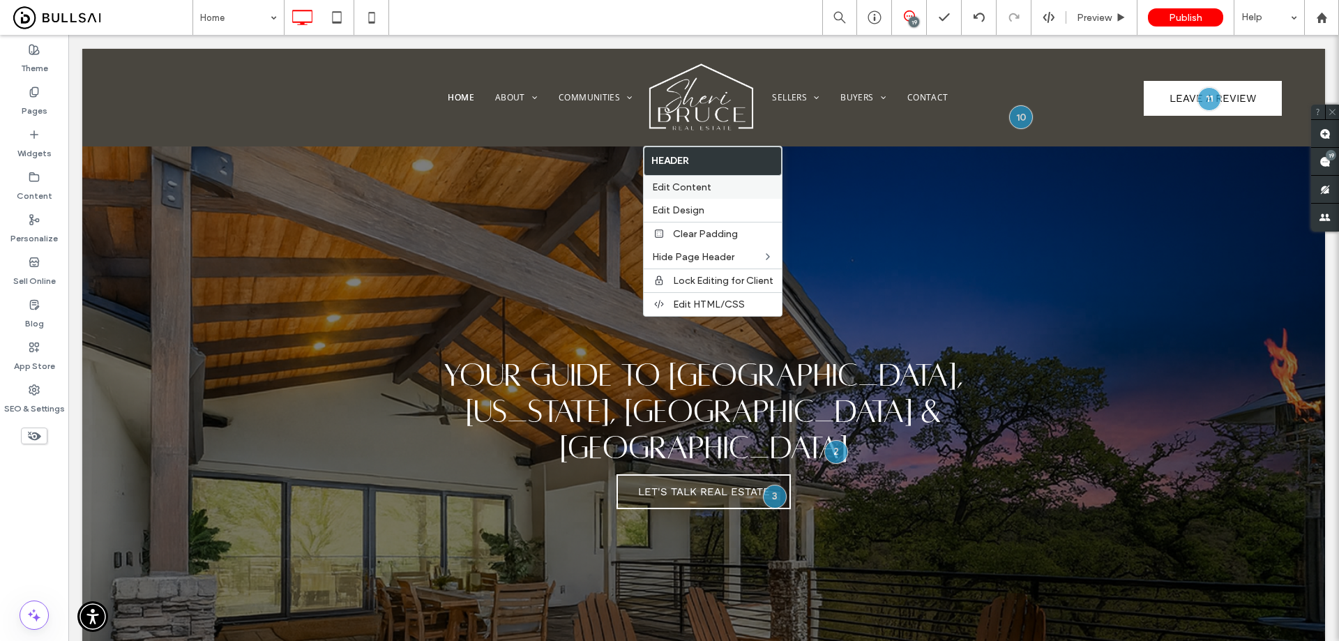
drag, startPoint x: 705, startPoint y: 182, endPoint x: 397, endPoint y: 134, distance: 312.0
click at [705, 182] on span "Edit Content" at bounding box center [681, 187] width 59 height 12
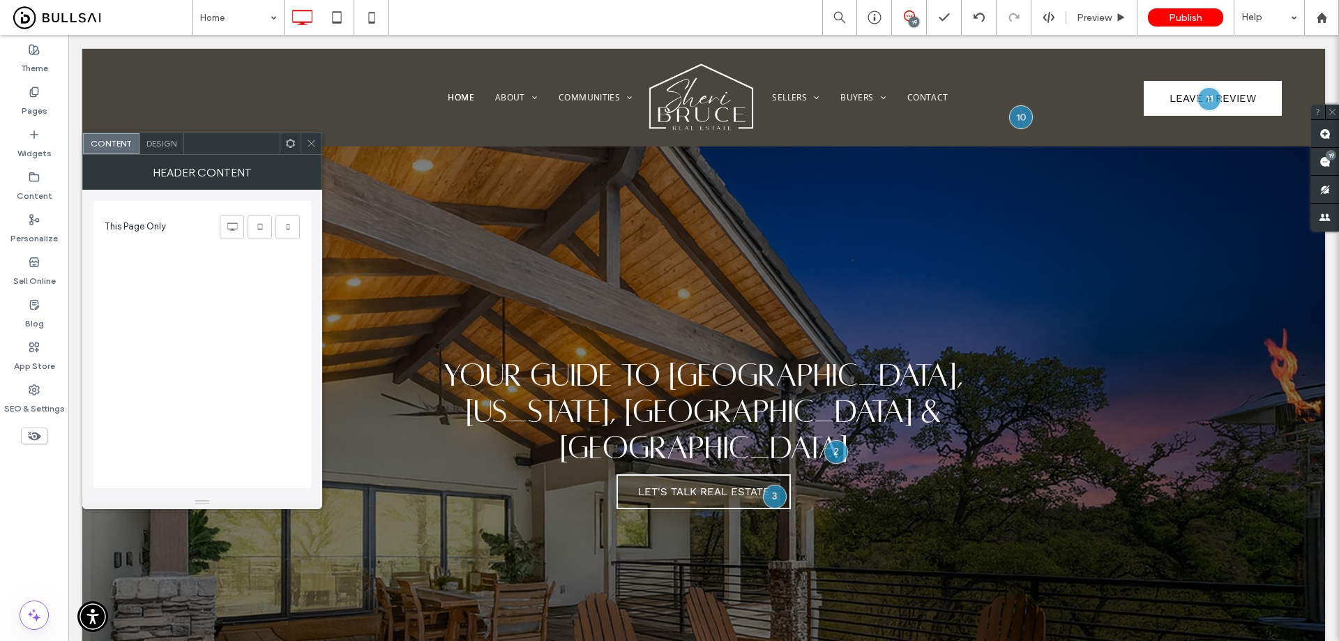
click at [169, 146] on span "Design" at bounding box center [161, 143] width 30 height 10
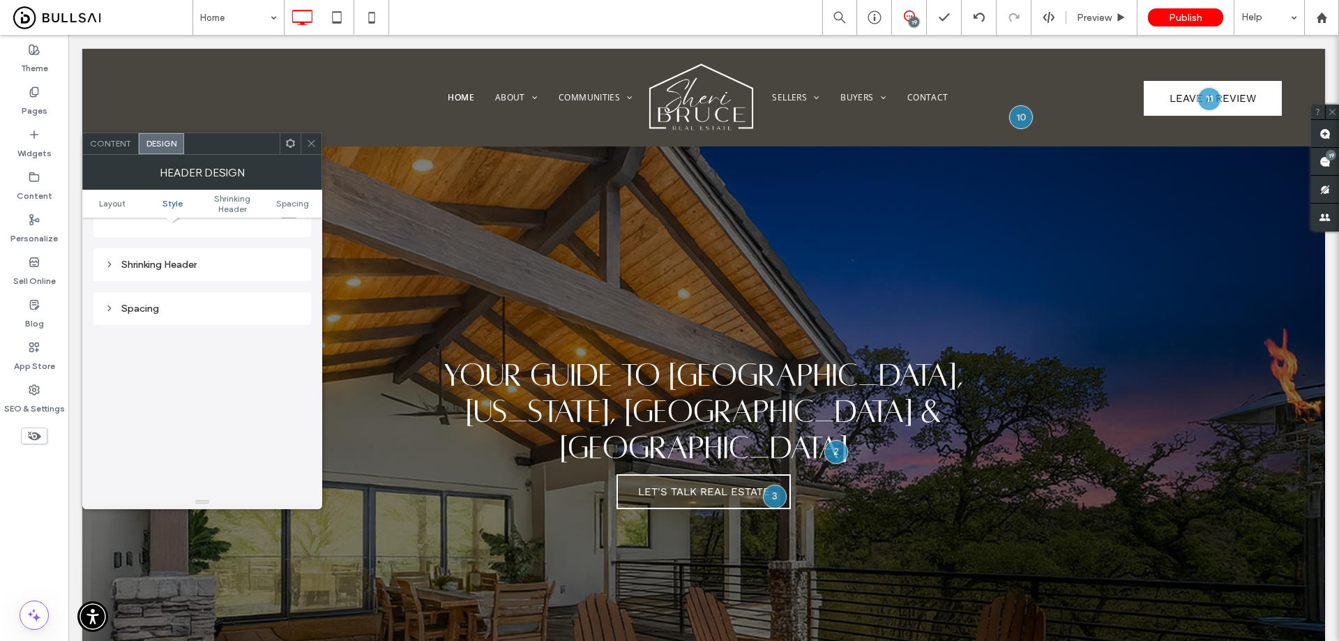
scroll to position [407, 0]
click at [312, 146] on icon at bounding box center [311, 143] width 10 height 10
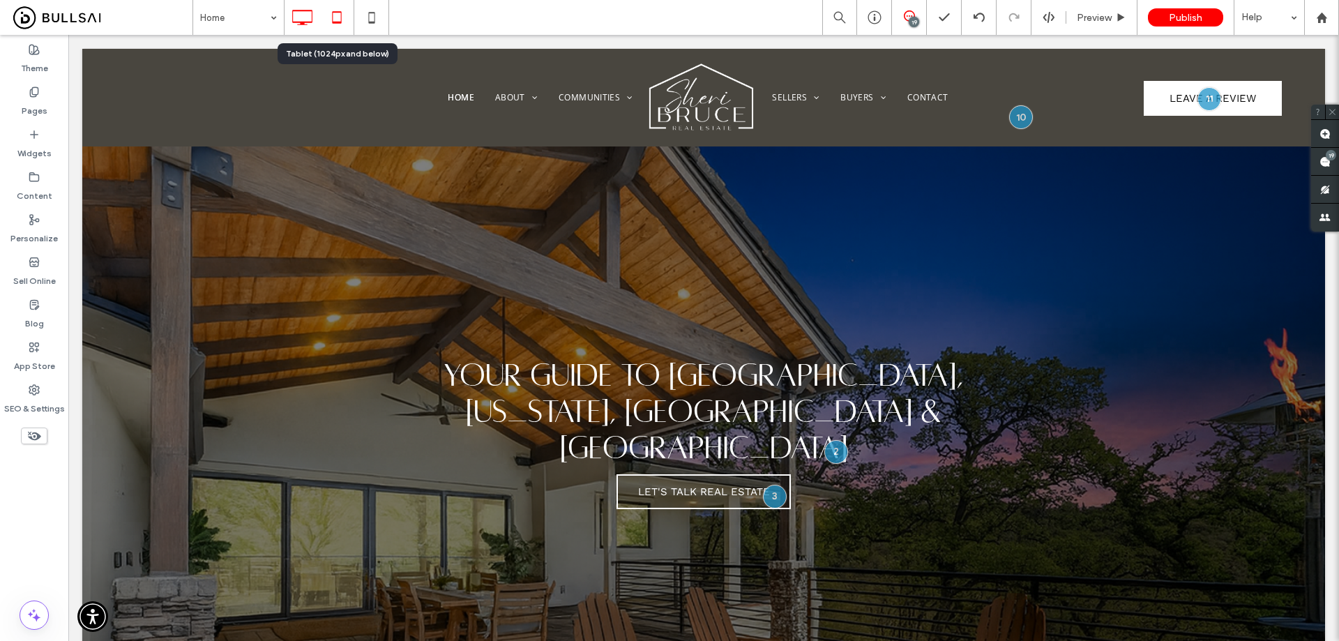
click at [340, 23] on use at bounding box center [336, 17] width 9 height 12
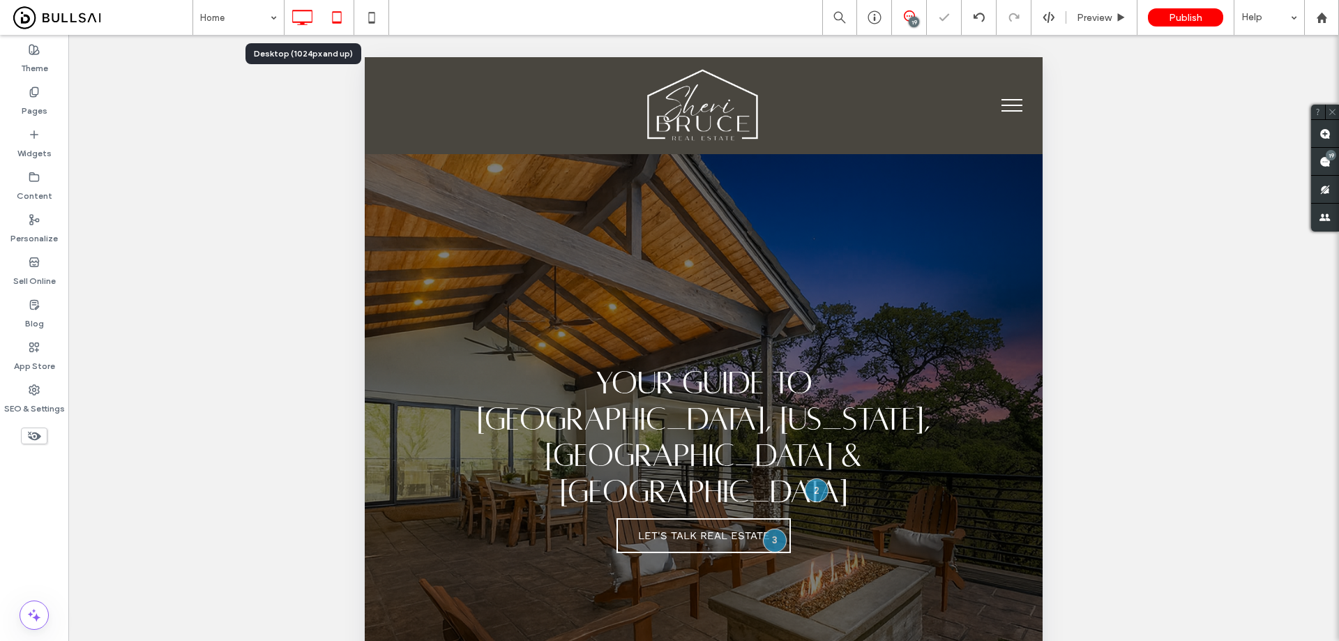
click at [299, 18] on icon at bounding box center [302, 17] width 28 height 28
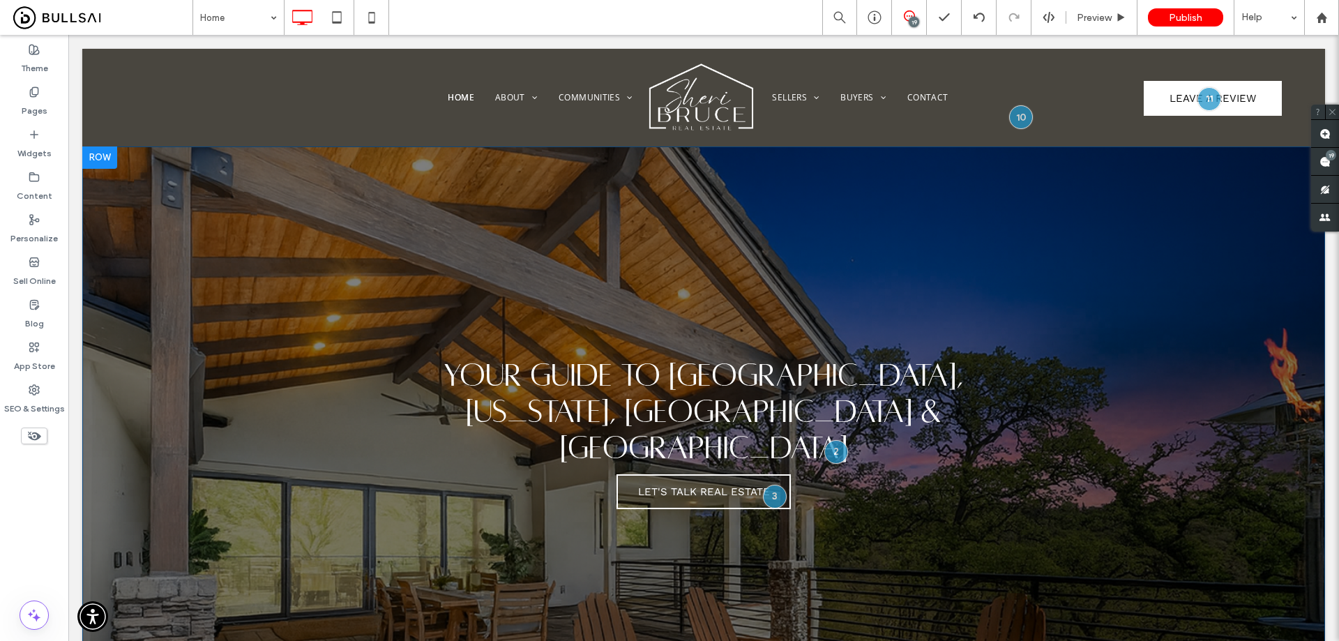
click at [603, 224] on div "Your Guide to Placer, Nevada, Sacramento & El Dorado Counties Let's Talk Real E…" at bounding box center [703, 435] width 1243 height 579
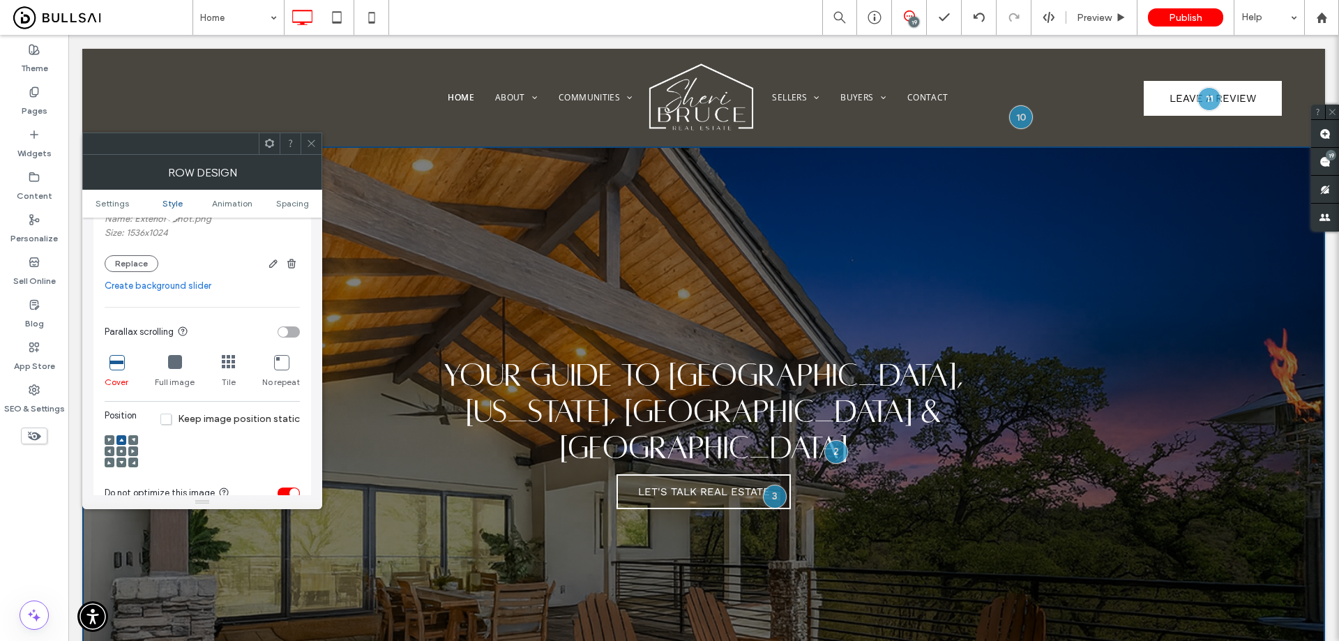
scroll to position [349, 0]
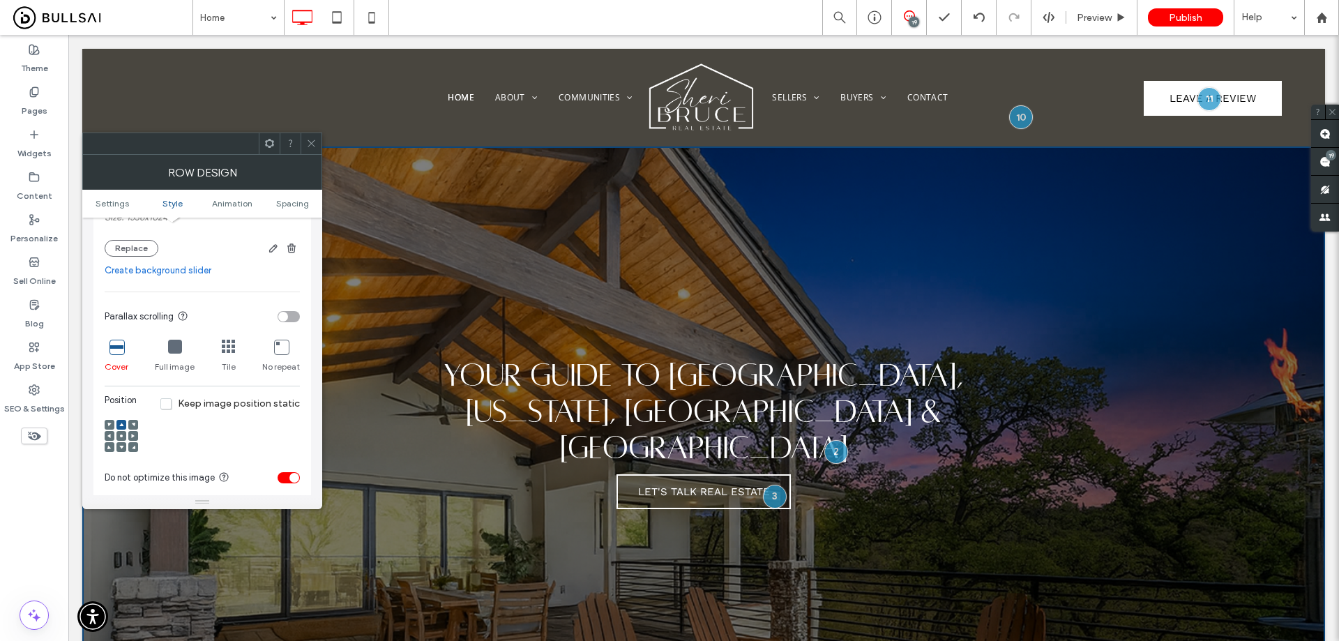
click at [123, 447] on div at bounding box center [121, 447] width 10 height 10
click at [123, 444] on div at bounding box center [121, 447] width 10 height 10
click at [121, 435] on use at bounding box center [121, 436] width 3 height 3
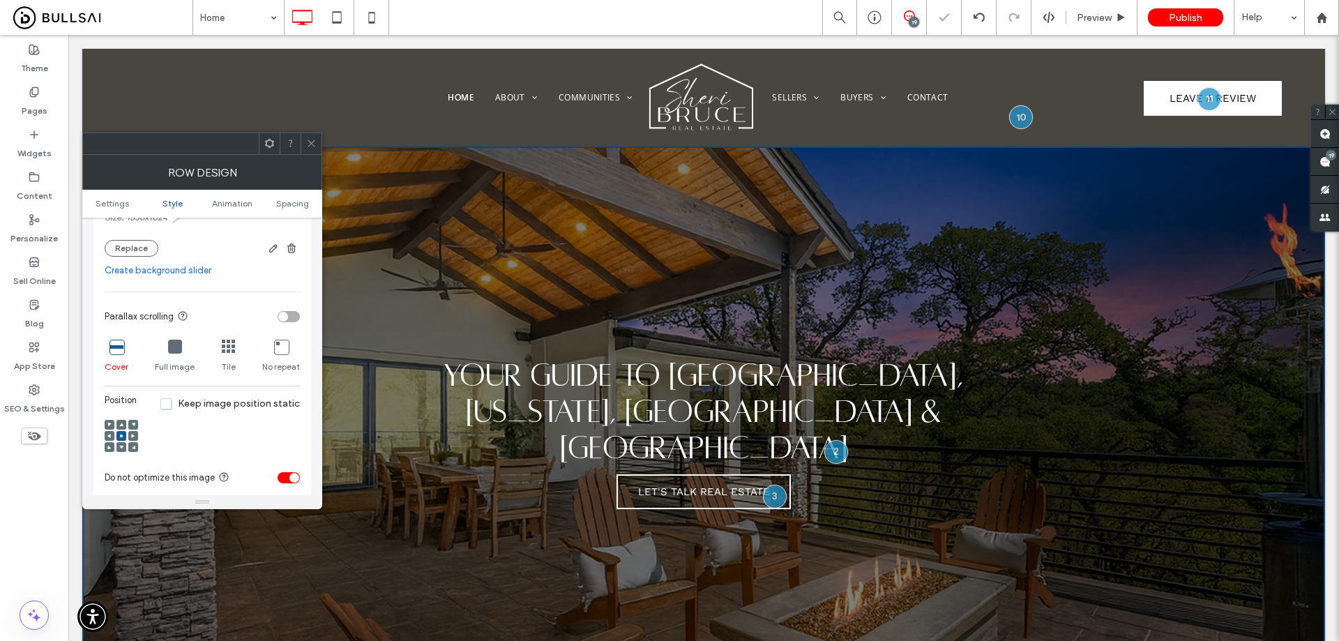
click at [121, 447] on use at bounding box center [121, 447] width 4 height 3
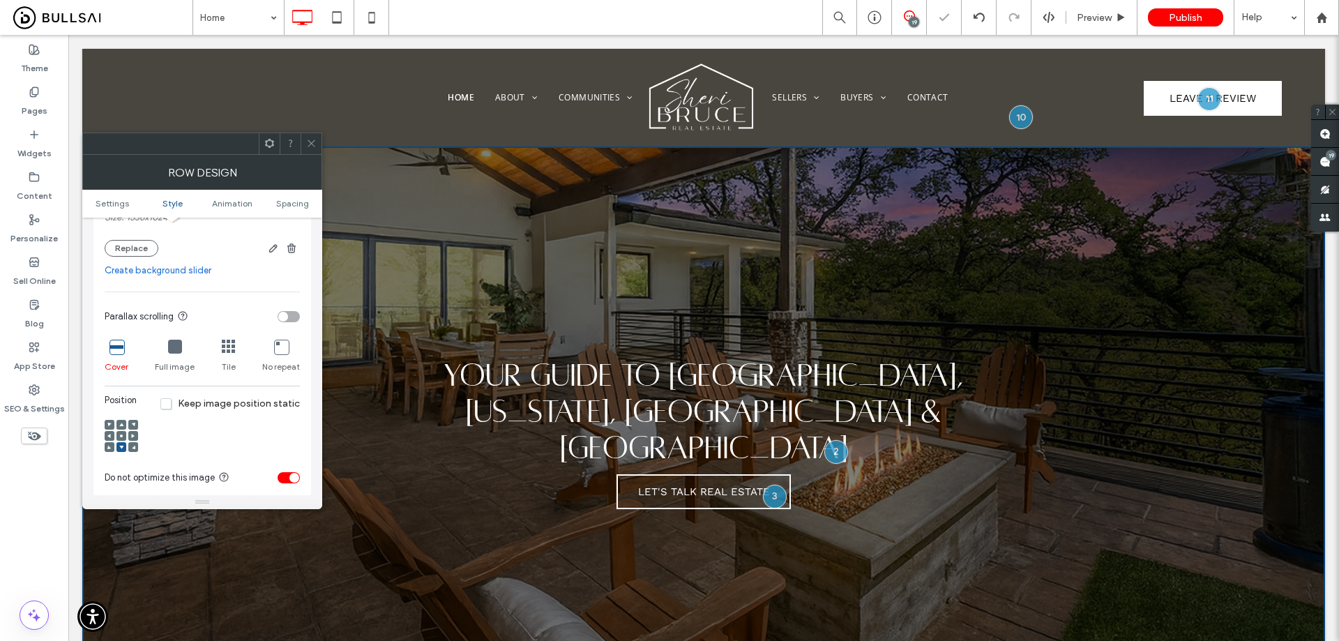
click at [122, 417] on div at bounding box center [121, 436] width 33 height 47
click at [120, 416] on div at bounding box center [121, 436] width 33 height 47
click at [119, 424] on div at bounding box center [121, 425] width 10 height 10
click at [172, 347] on icon at bounding box center [175, 347] width 14 height 14
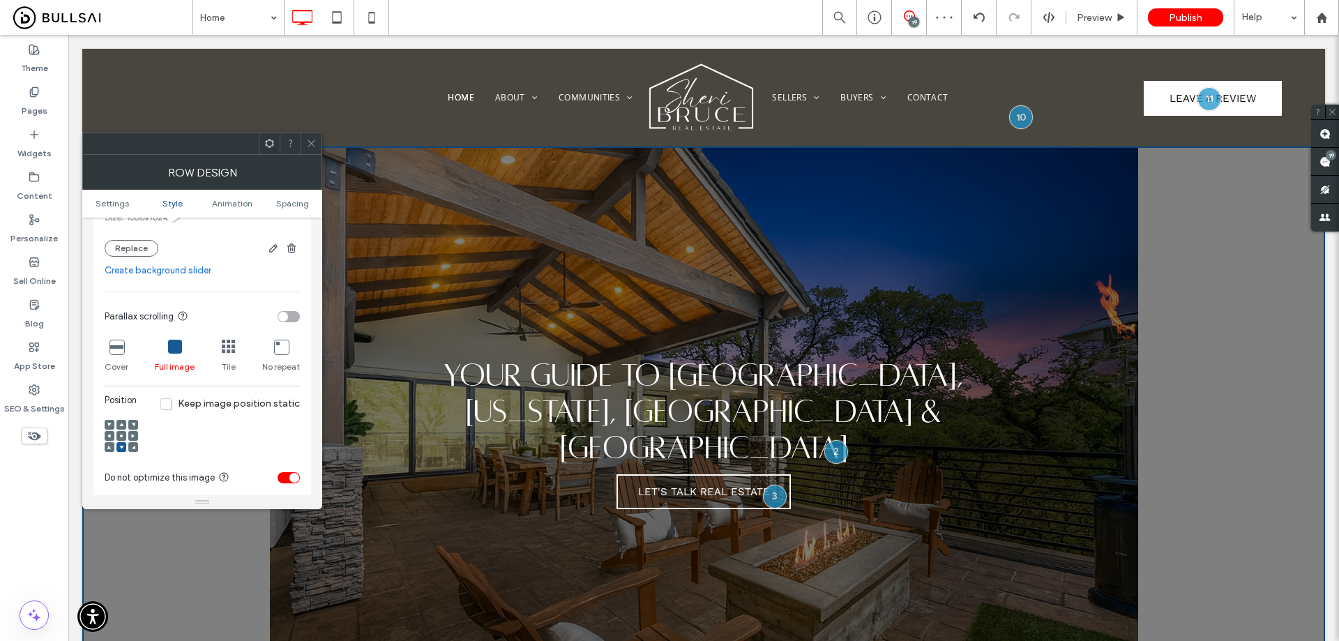
click at [121, 424] on use at bounding box center [121, 424] width 4 height 3
click at [307, 139] on icon at bounding box center [311, 143] width 10 height 10
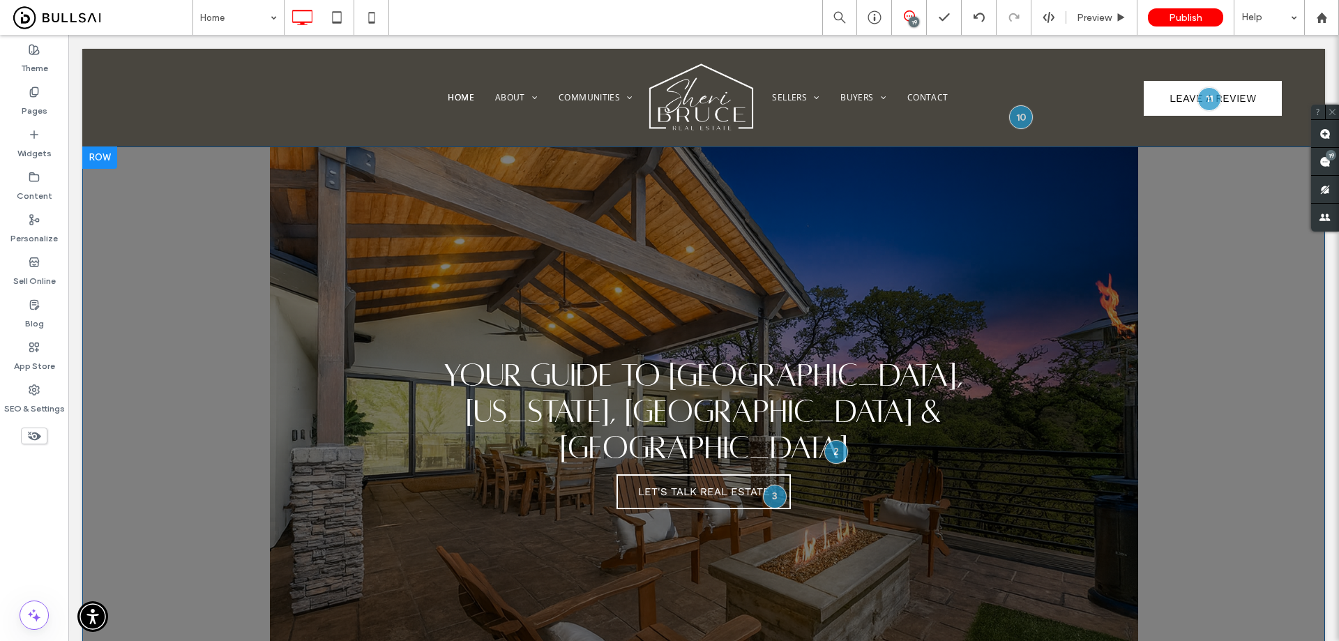
click at [226, 257] on div "Your Guide to Placer, Nevada, Sacramento & El Dorado Counties Let's Talk Real E…" at bounding box center [703, 435] width 1243 height 579
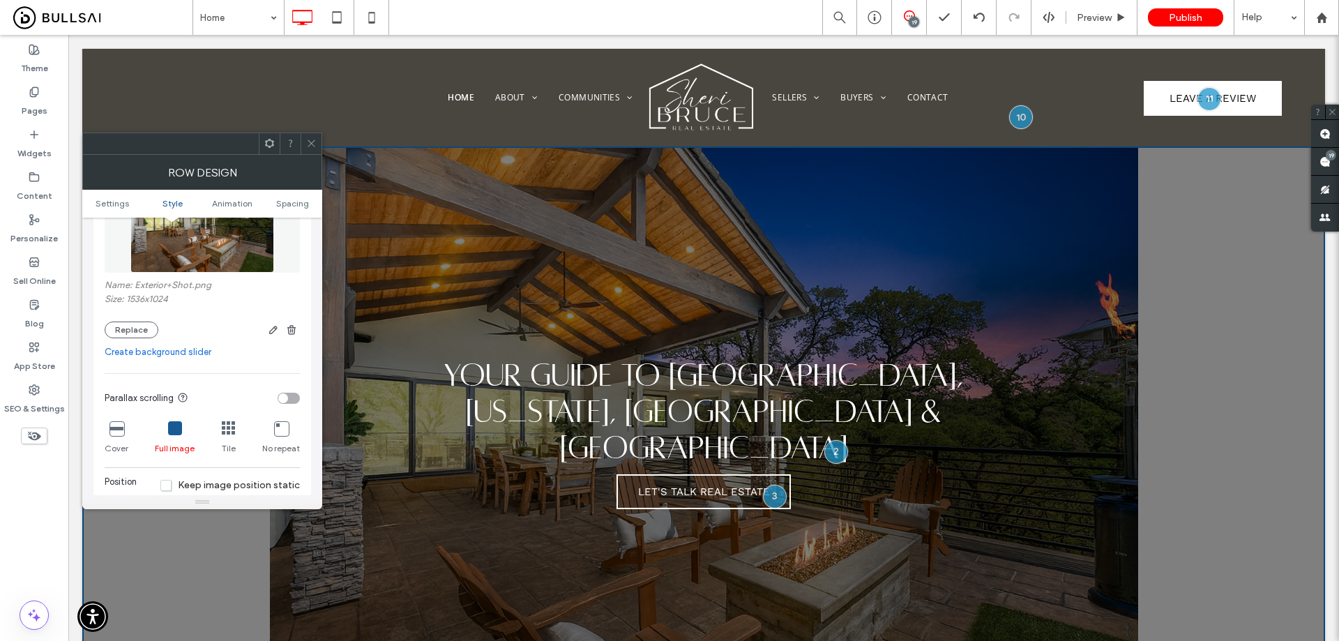
scroll to position [279, 0]
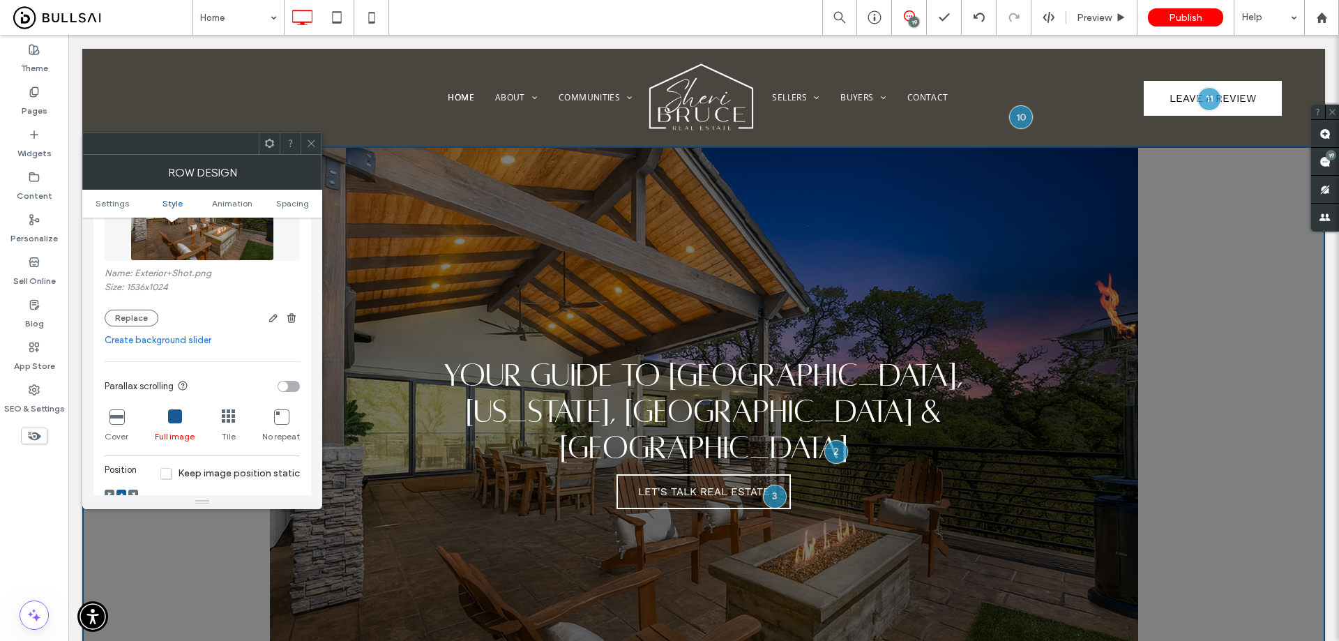
click at [118, 419] on icon at bounding box center [117, 416] width 14 height 14
